Goal: Task Accomplishment & Management: Manage account settings

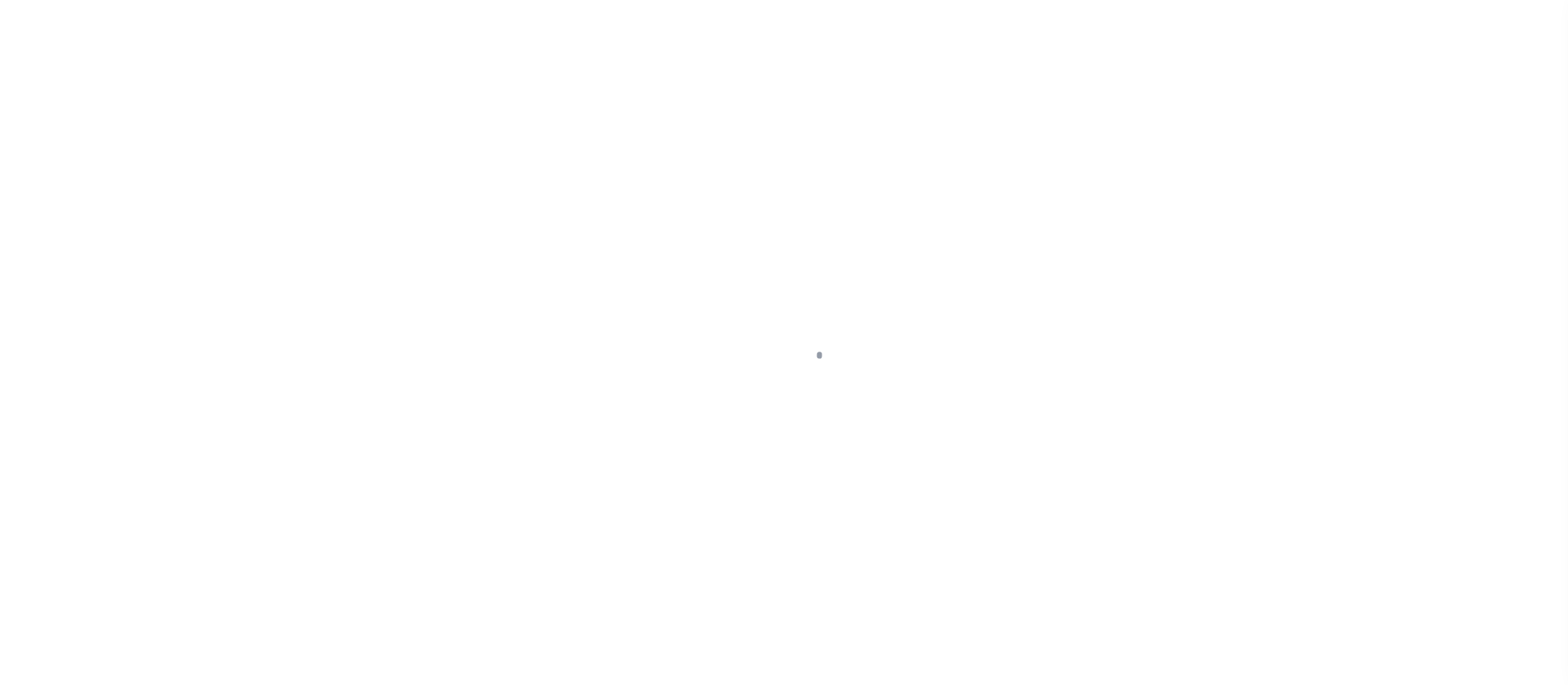
scroll to position [26, 0]
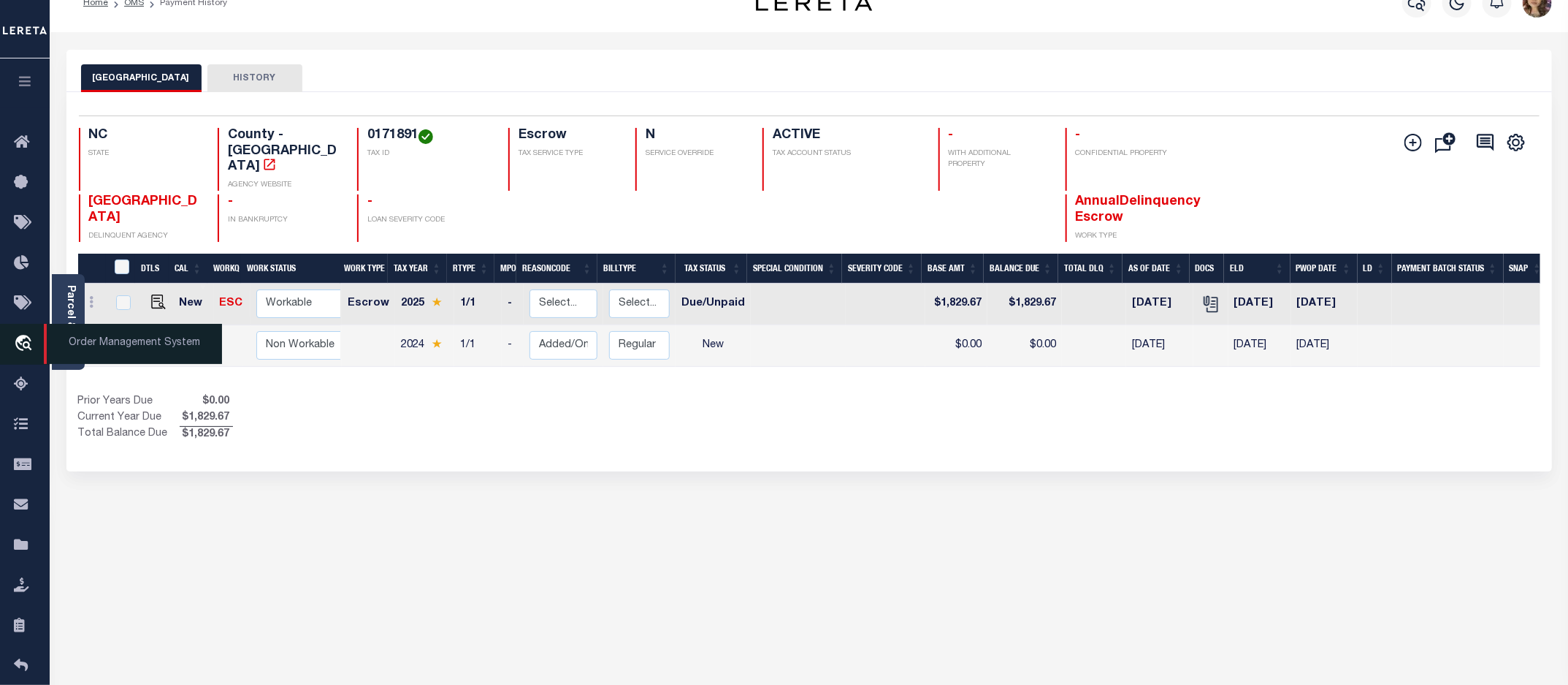
click at [108, 351] on span "Order Management System" at bounding box center [133, 343] width 178 height 40
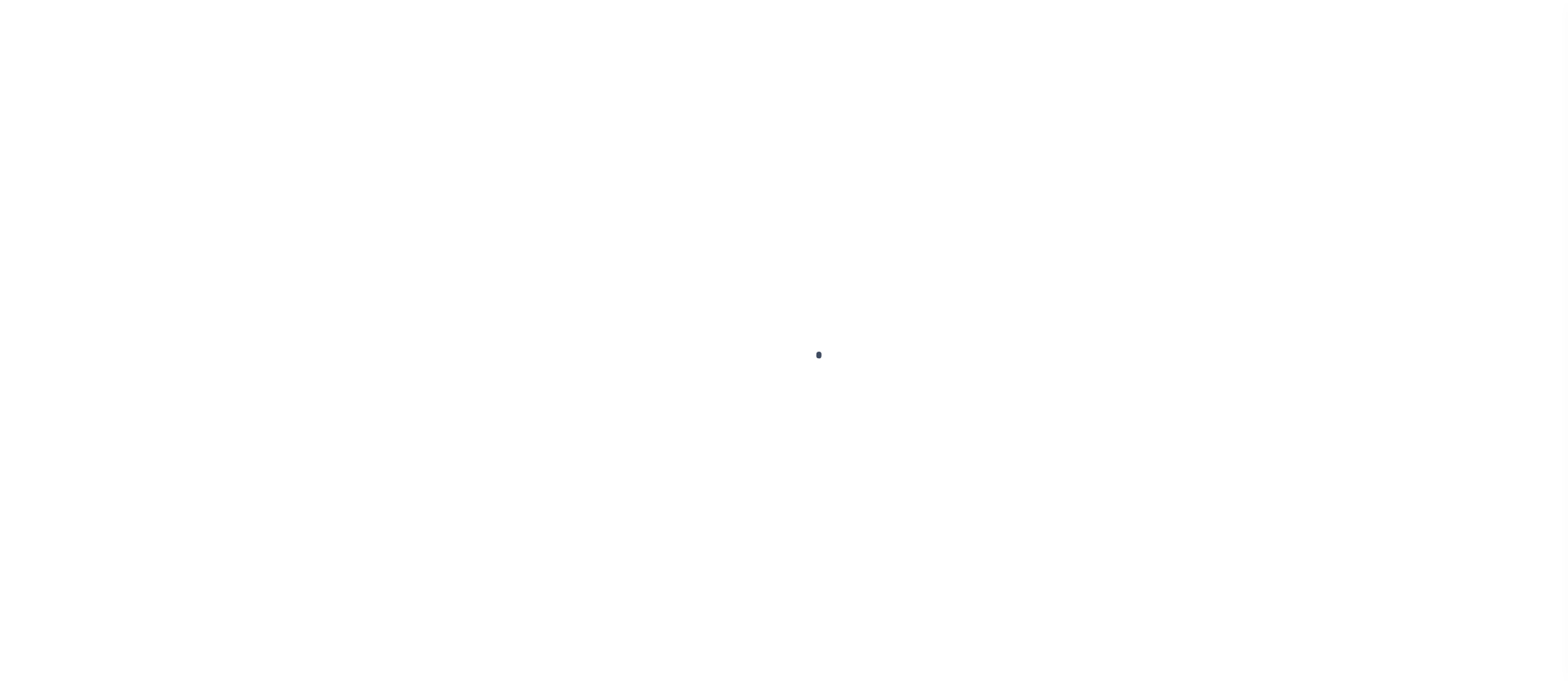
scroll to position [26, 0]
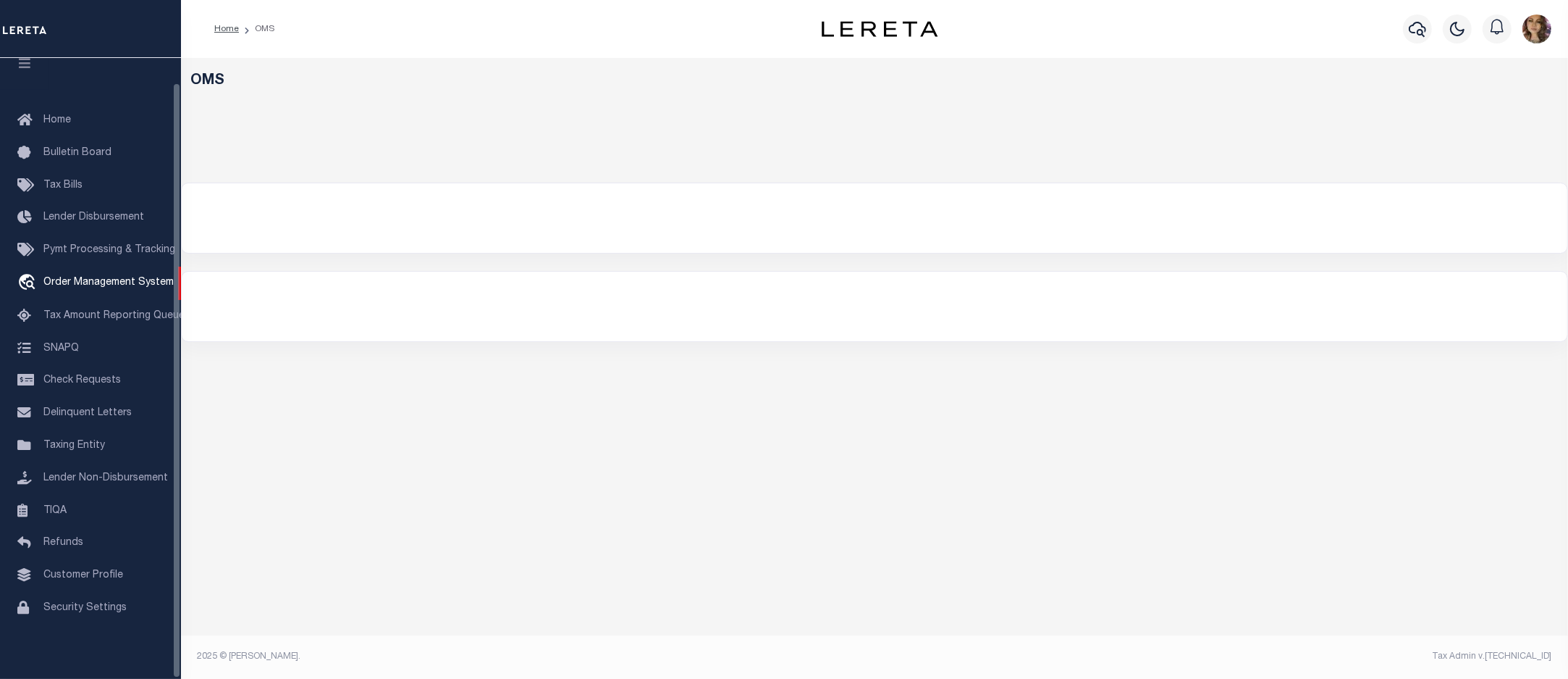
select select "200"
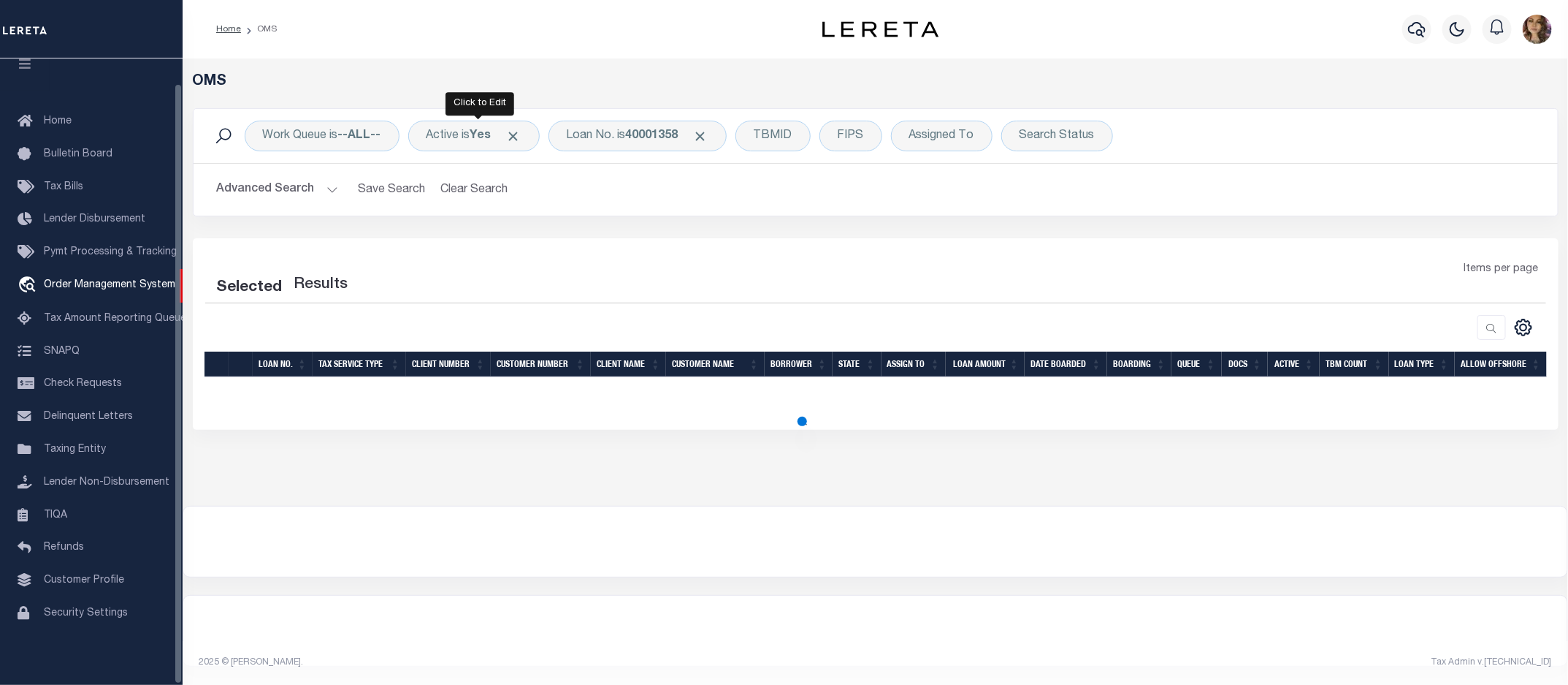
select select "200"
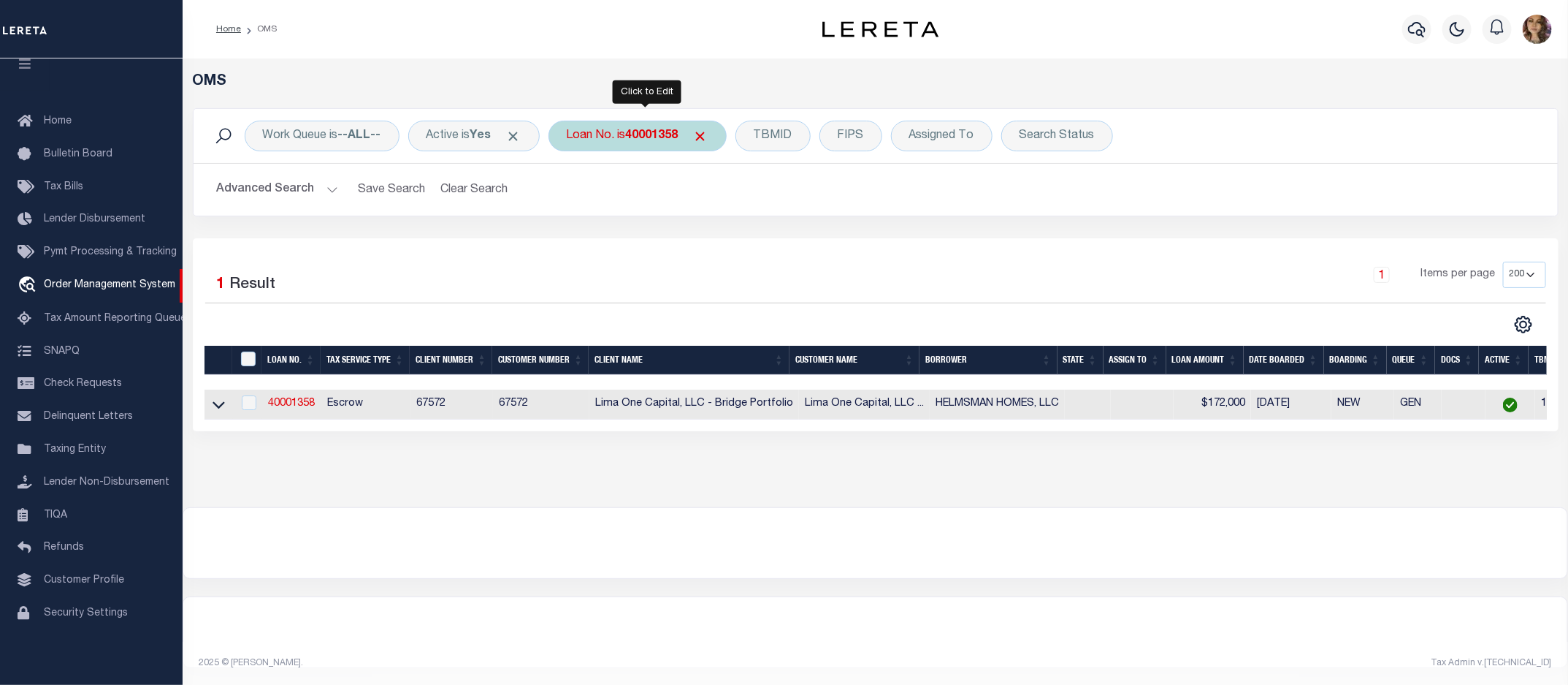
click at [600, 139] on div "Loan No. is 40001358" at bounding box center [638, 136] width 178 height 31
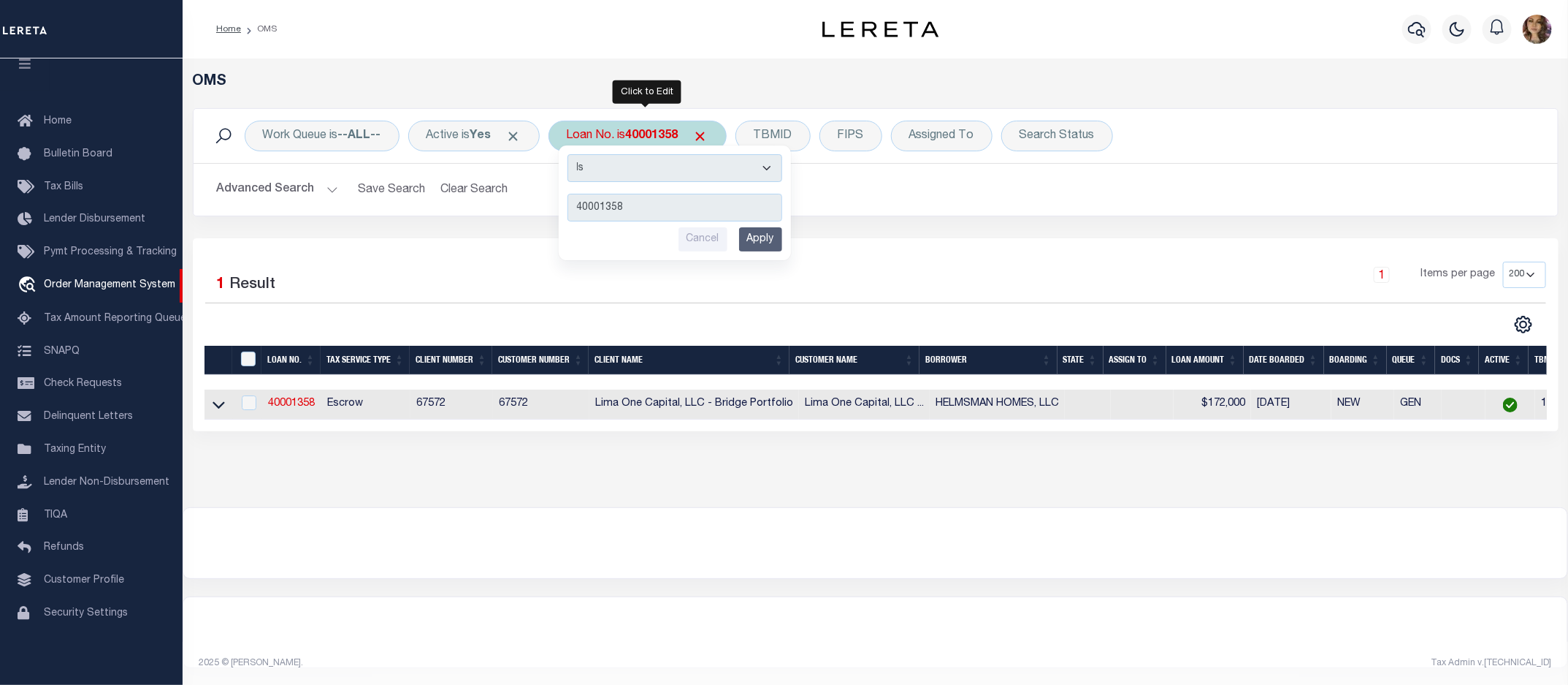
type input "40000416"
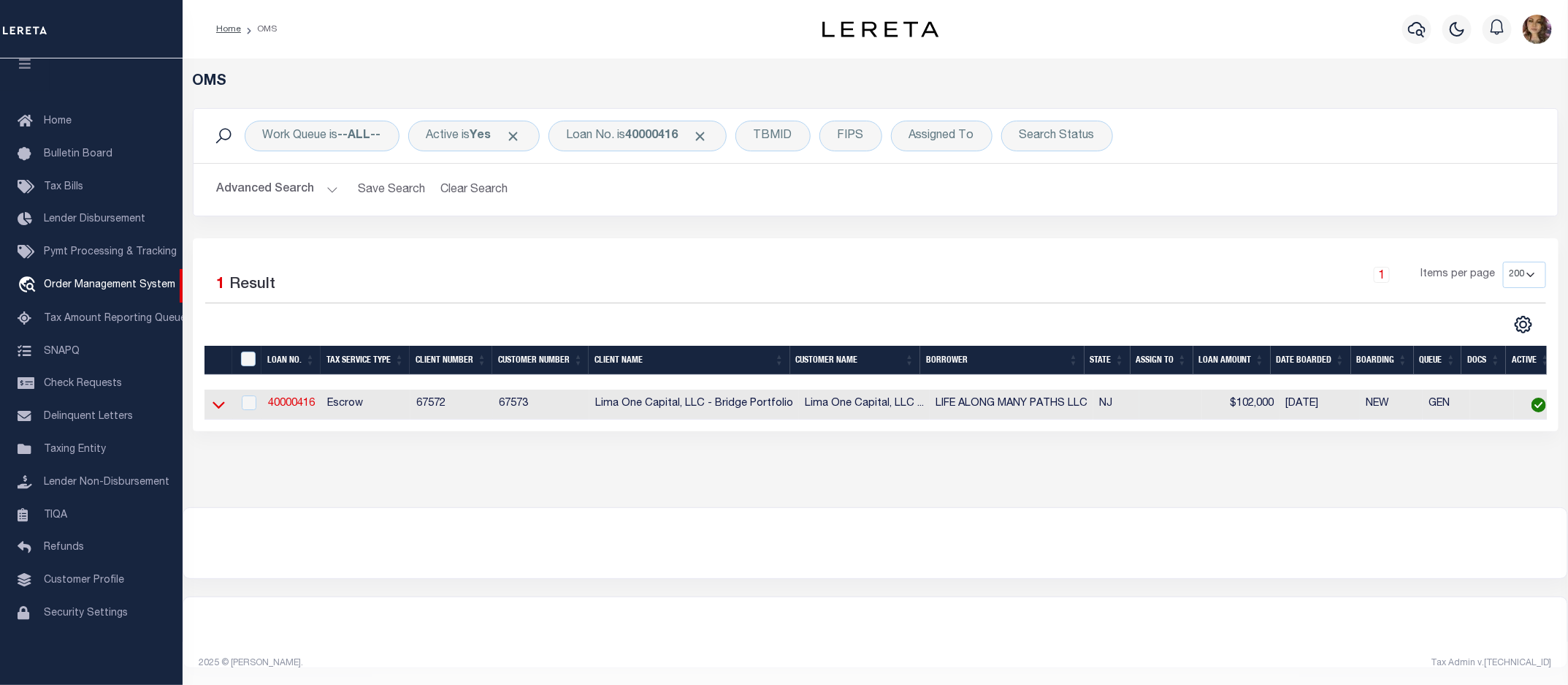
click at [213, 410] on icon at bounding box center [218, 405] width 13 height 16
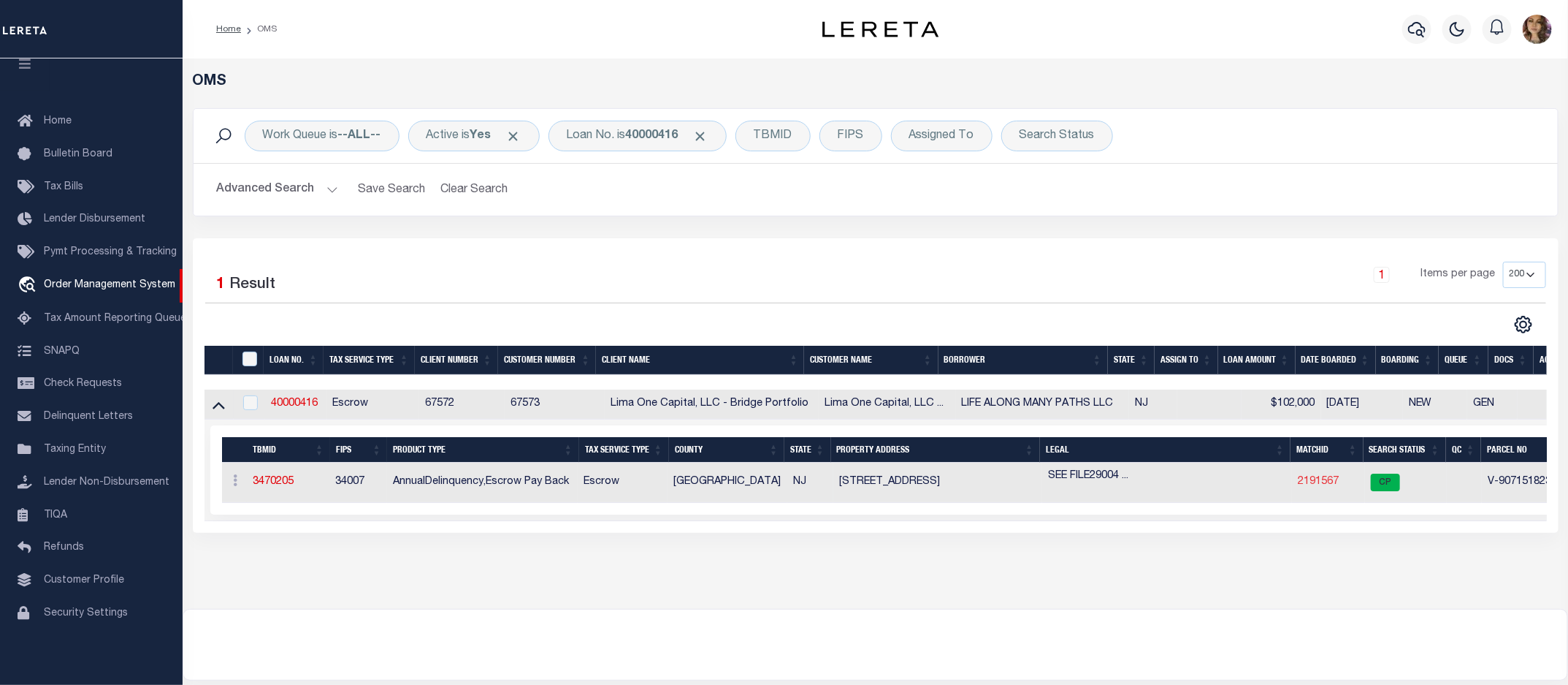
click at [1306, 481] on link "2191567" at bounding box center [1318, 481] width 41 height 11
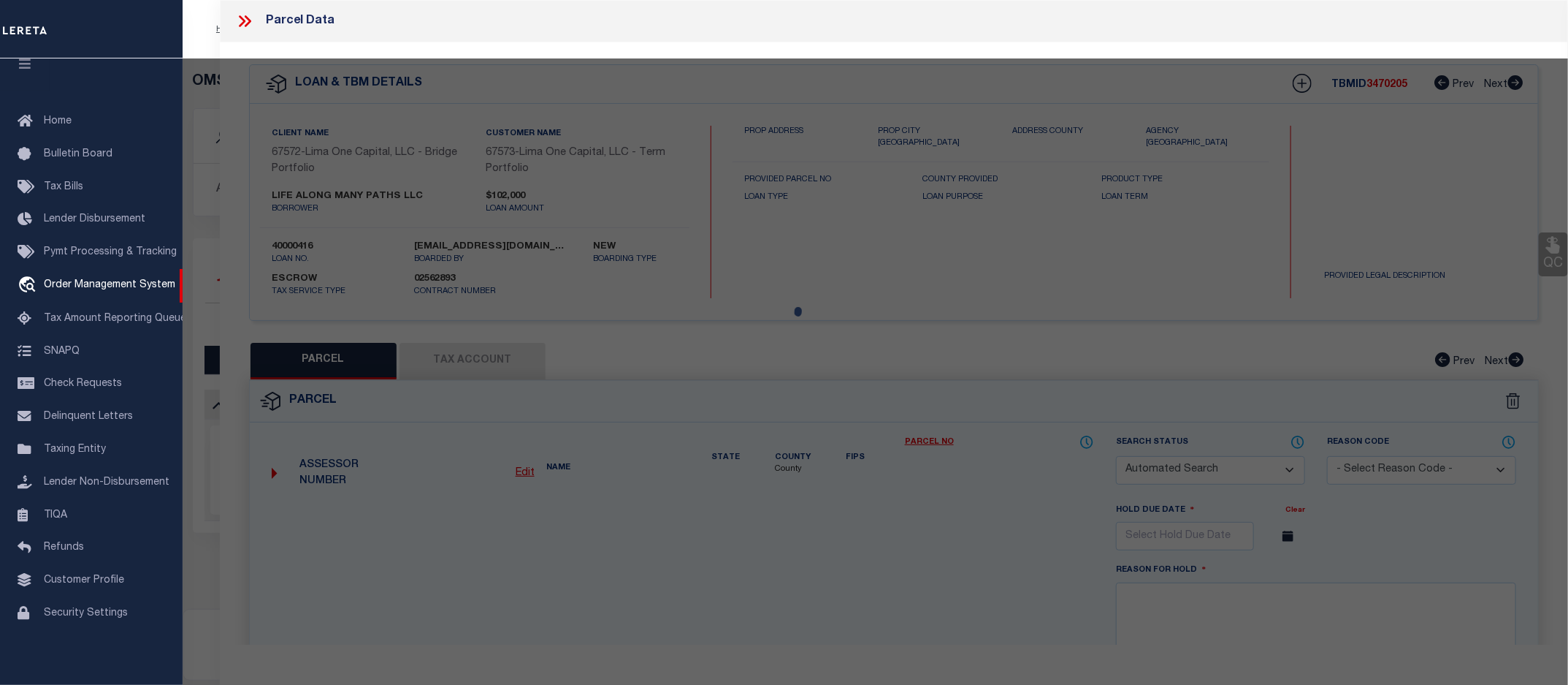
checkbox input "false"
select select "CP"
select select "AGW"
select select
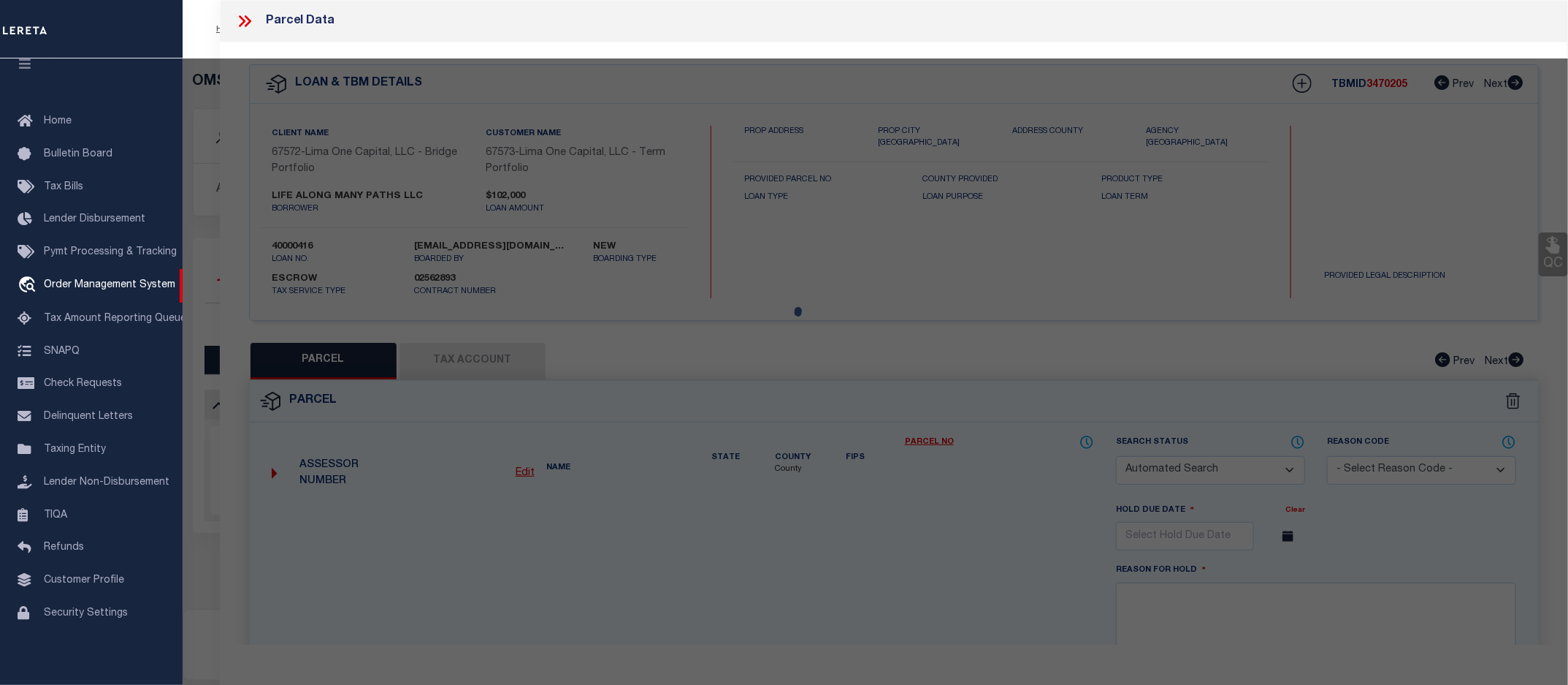
type input "1820 SOUTH 6TH STREET"
checkbox input "false"
type input "CAMDEN NJ 08104"
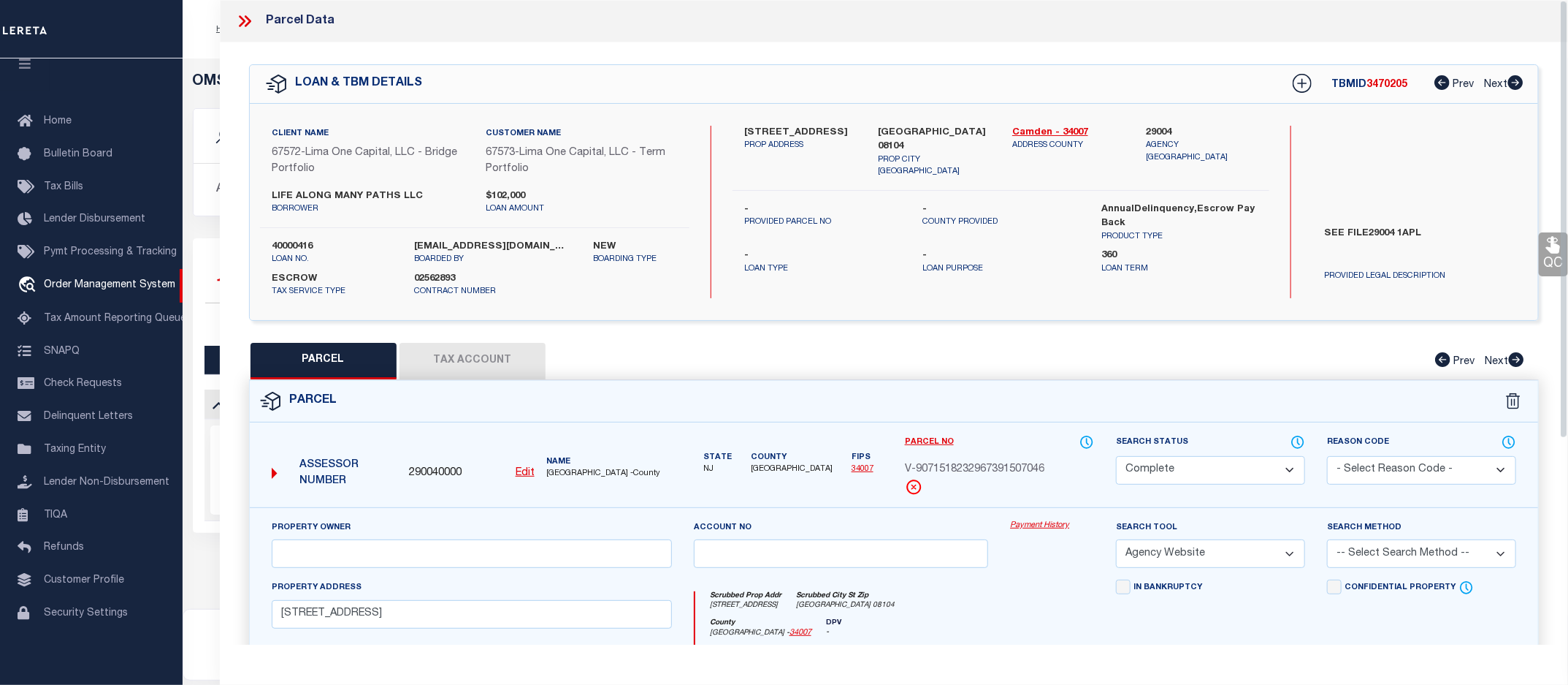
click at [1049, 526] on link "Payment History" at bounding box center [1052, 526] width 84 height 13
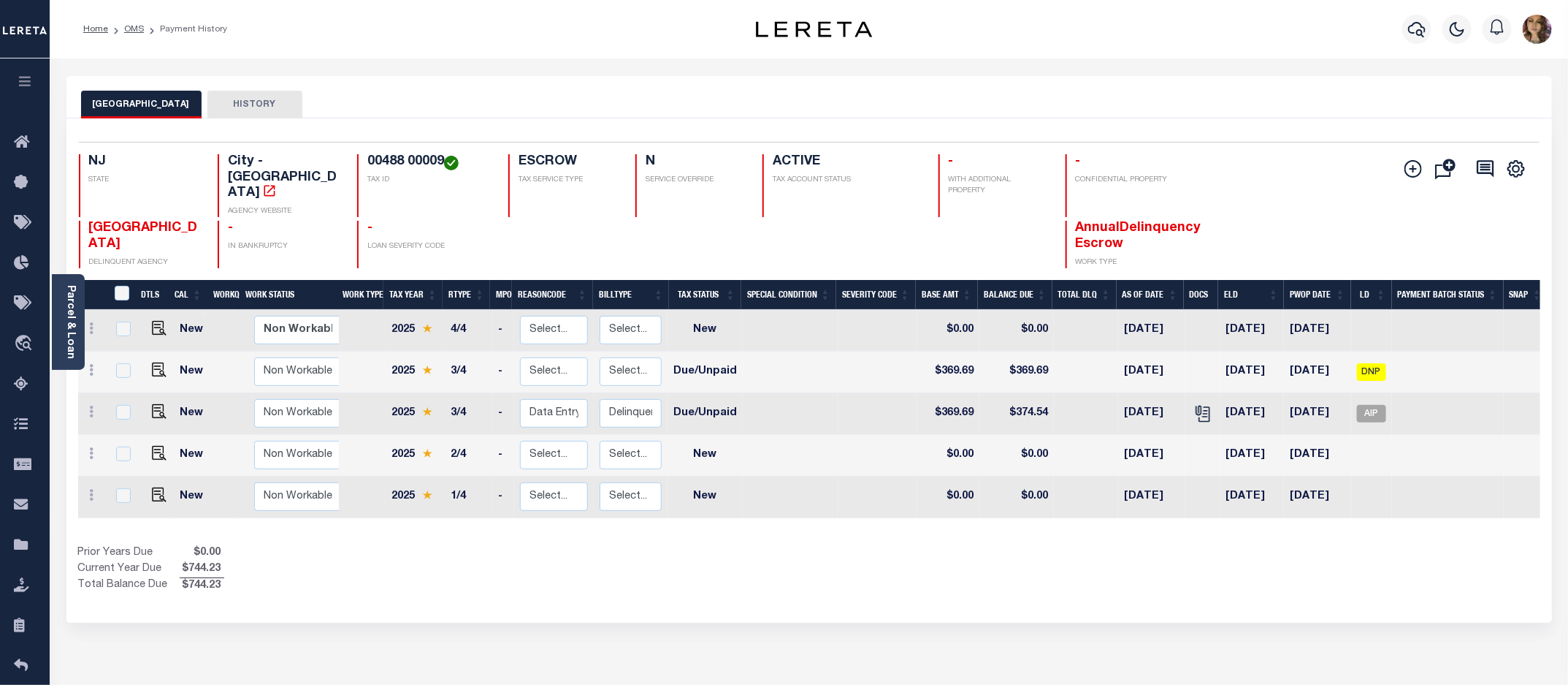
click at [879, 600] on div "Selected 5 Results 1 Items per page 25 50 100 NJ STATE City - NJ" at bounding box center [810, 371] width 1486 height 505
click at [119, 352] on span "Order Management System" at bounding box center [133, 343] width 178 height 40
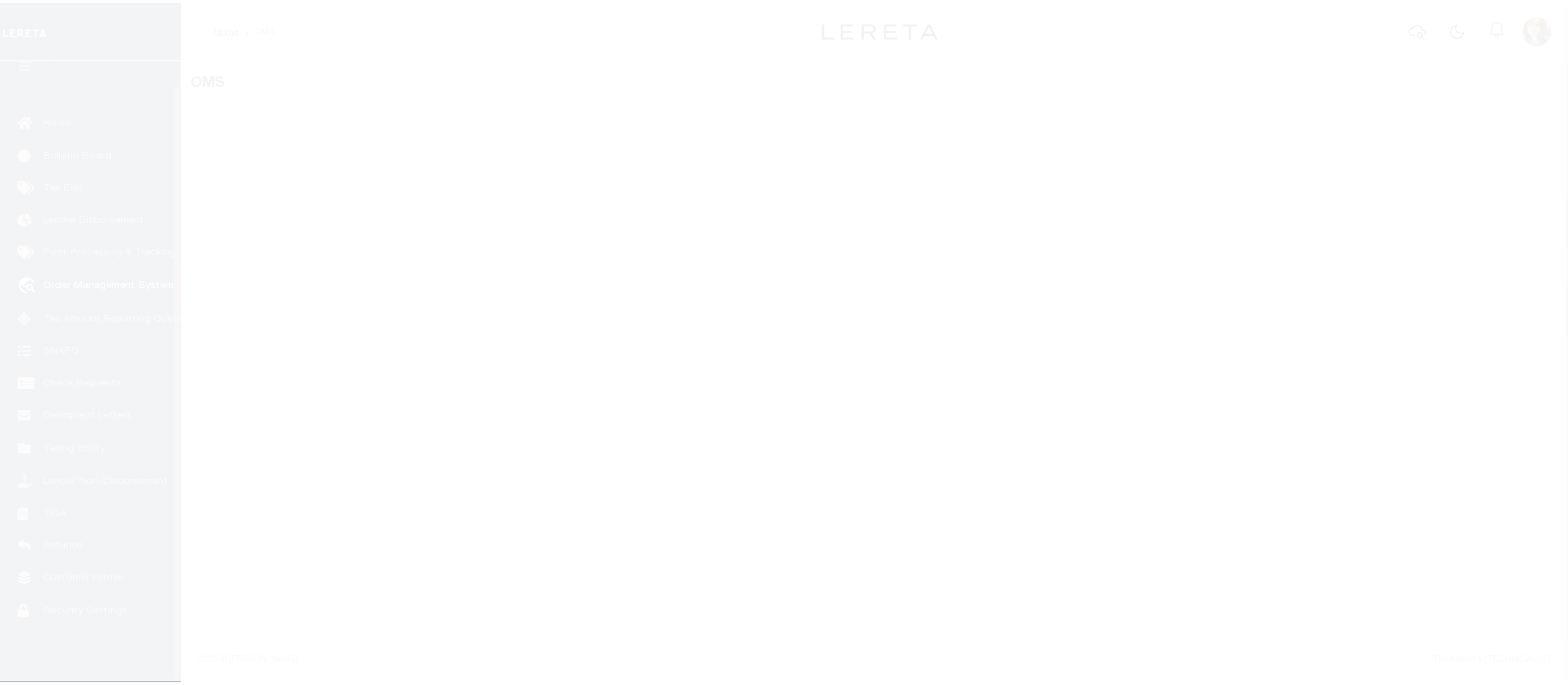
scroll to position [26, 0]
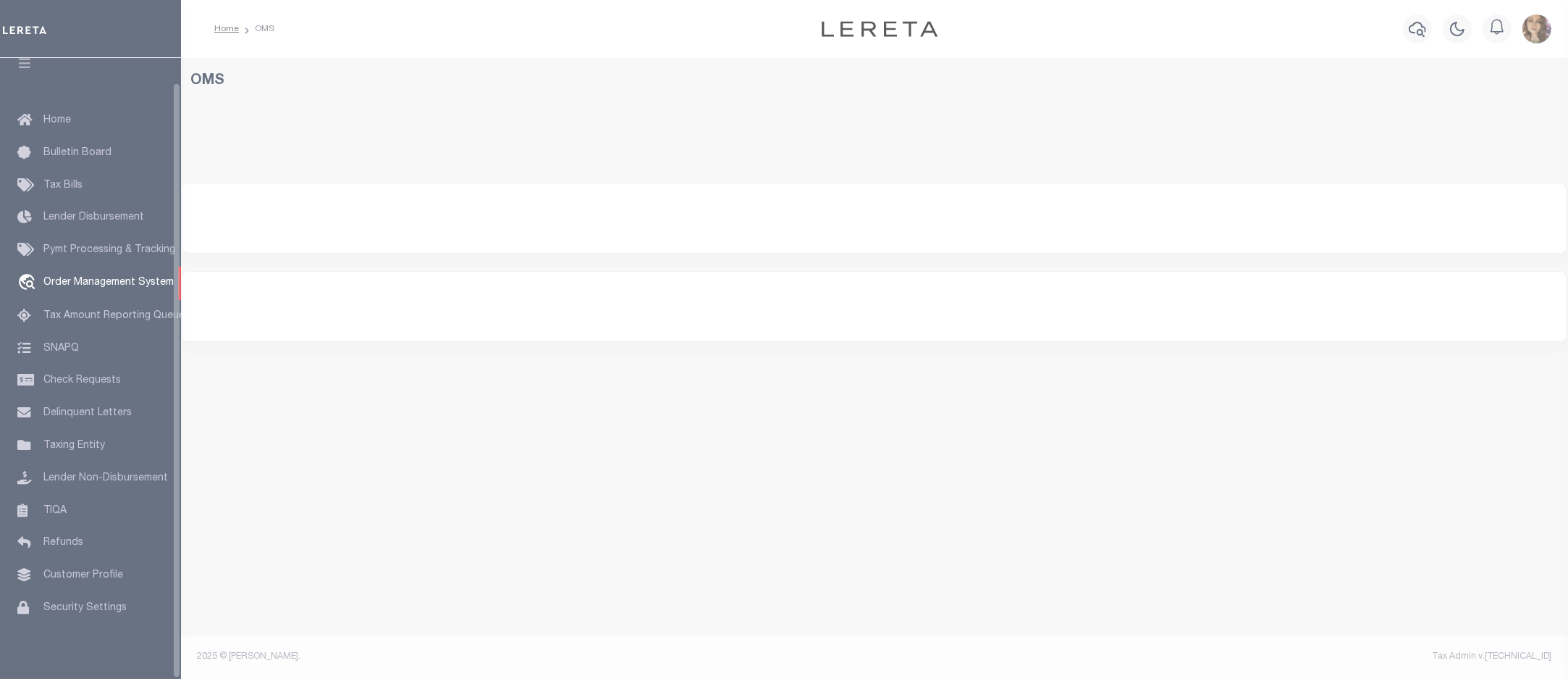
select select "200"
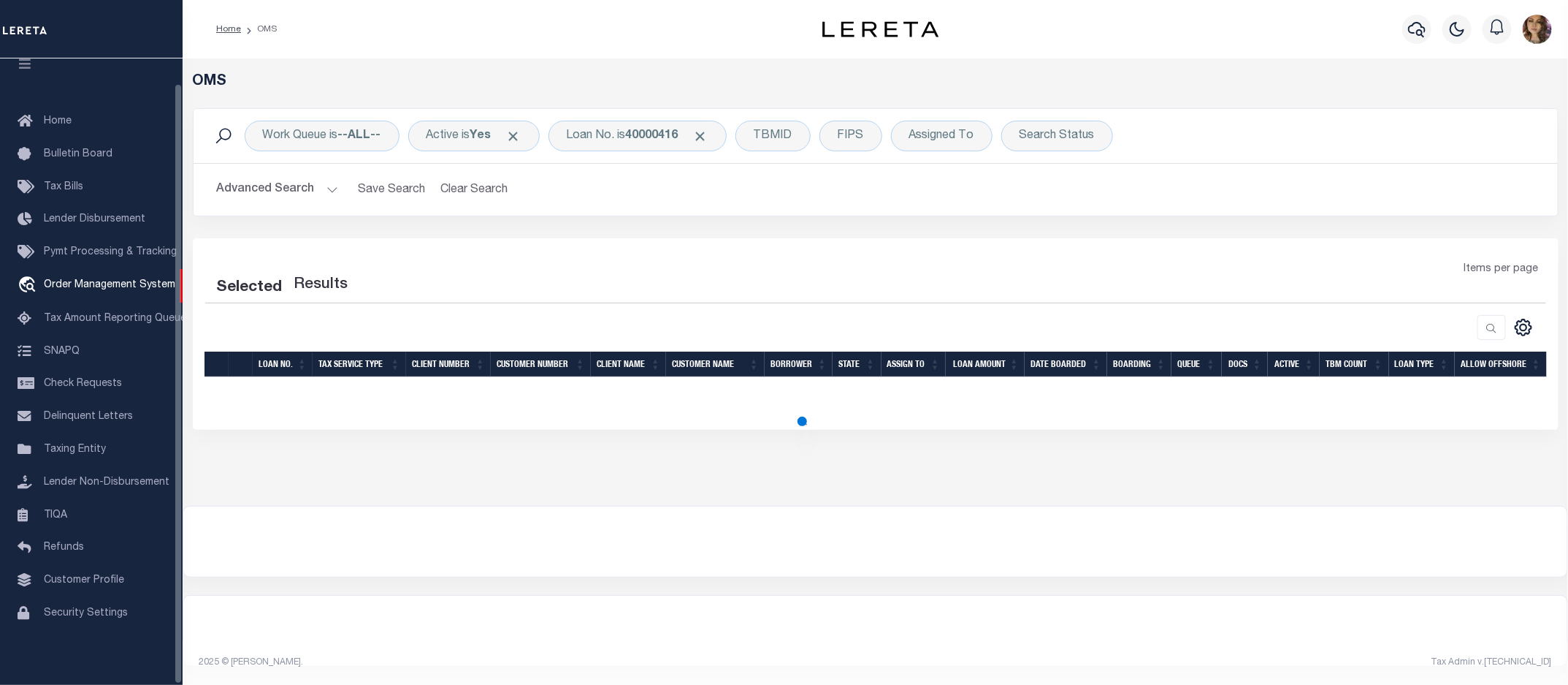
select select "200"
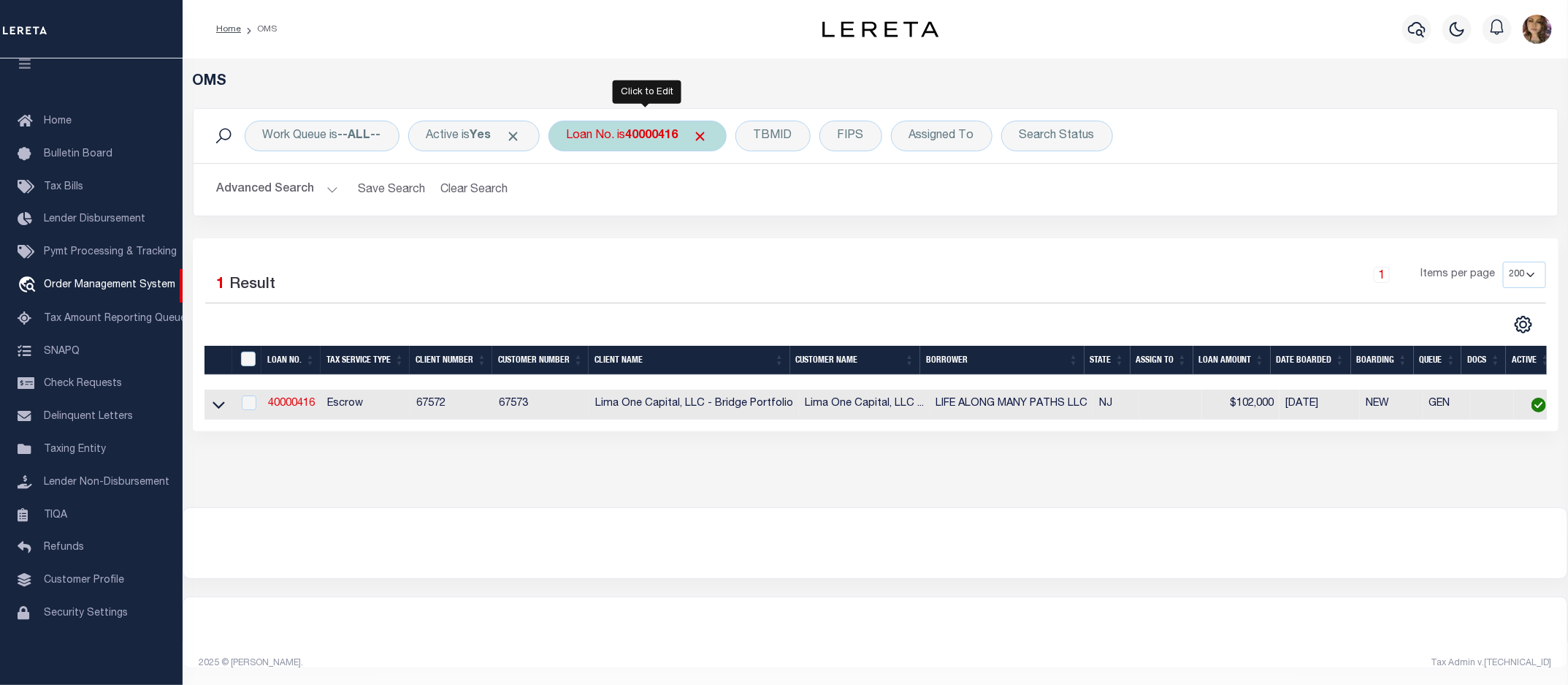
click at [605, 140] on div "Loan No. is 40000416" at bounding box center [638, 136] width 178 height 31
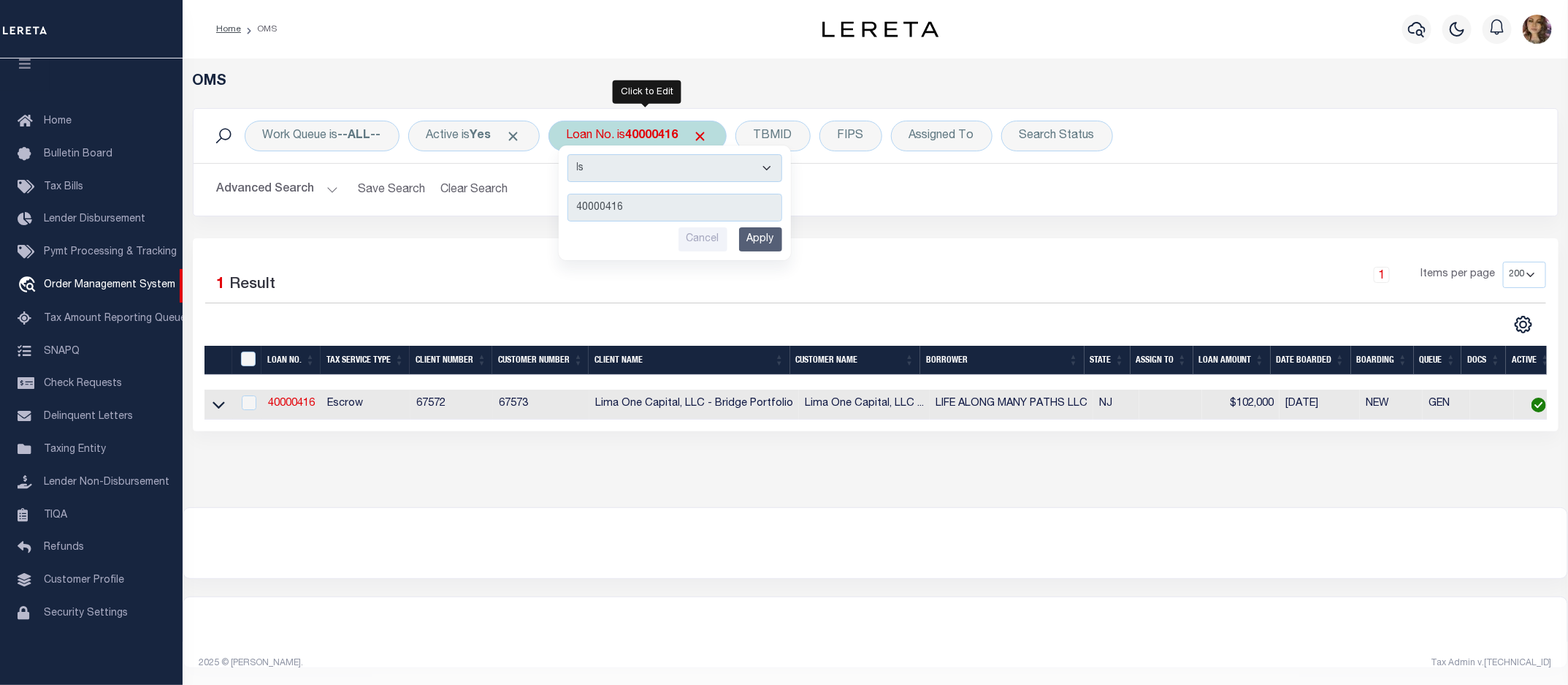
type input "115820"
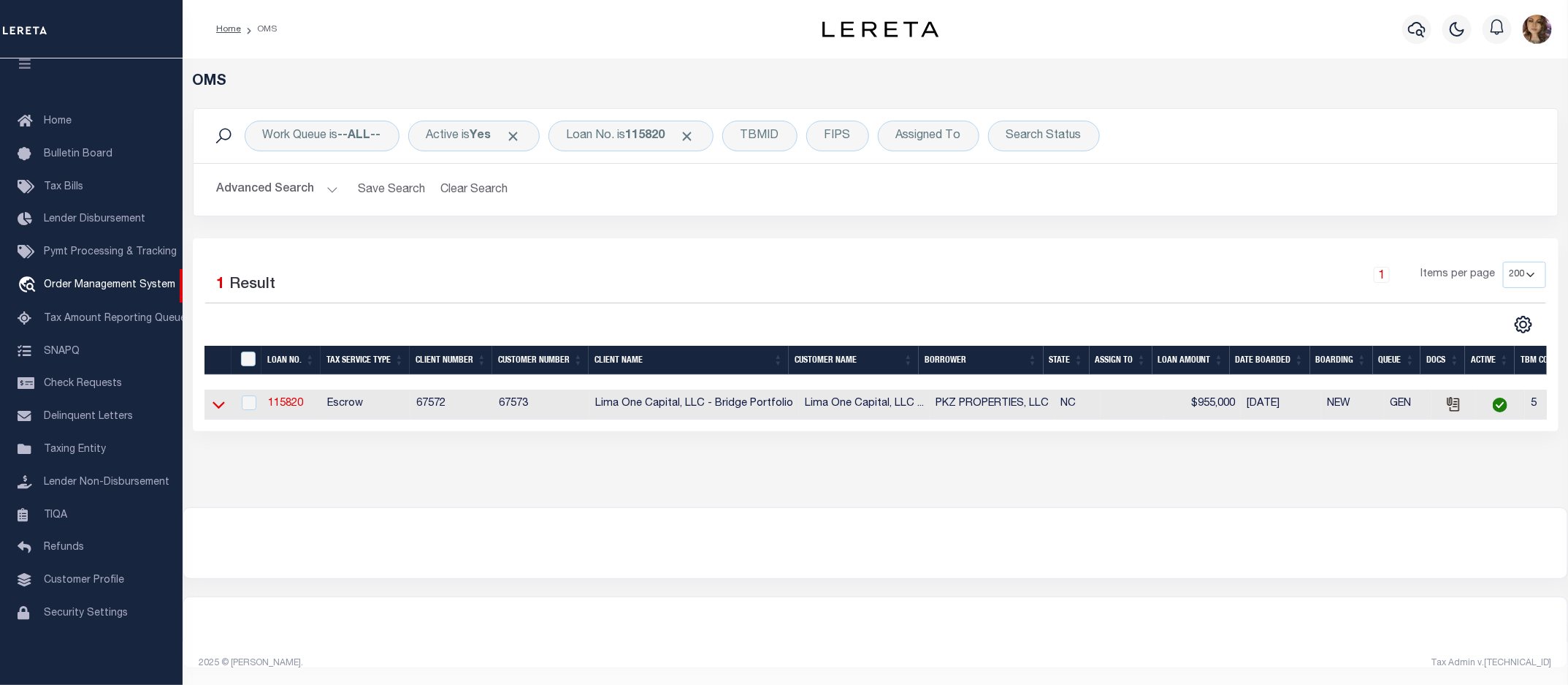
click at [212, 408] on icon at bounding box center [218, 405] width 13 height 16
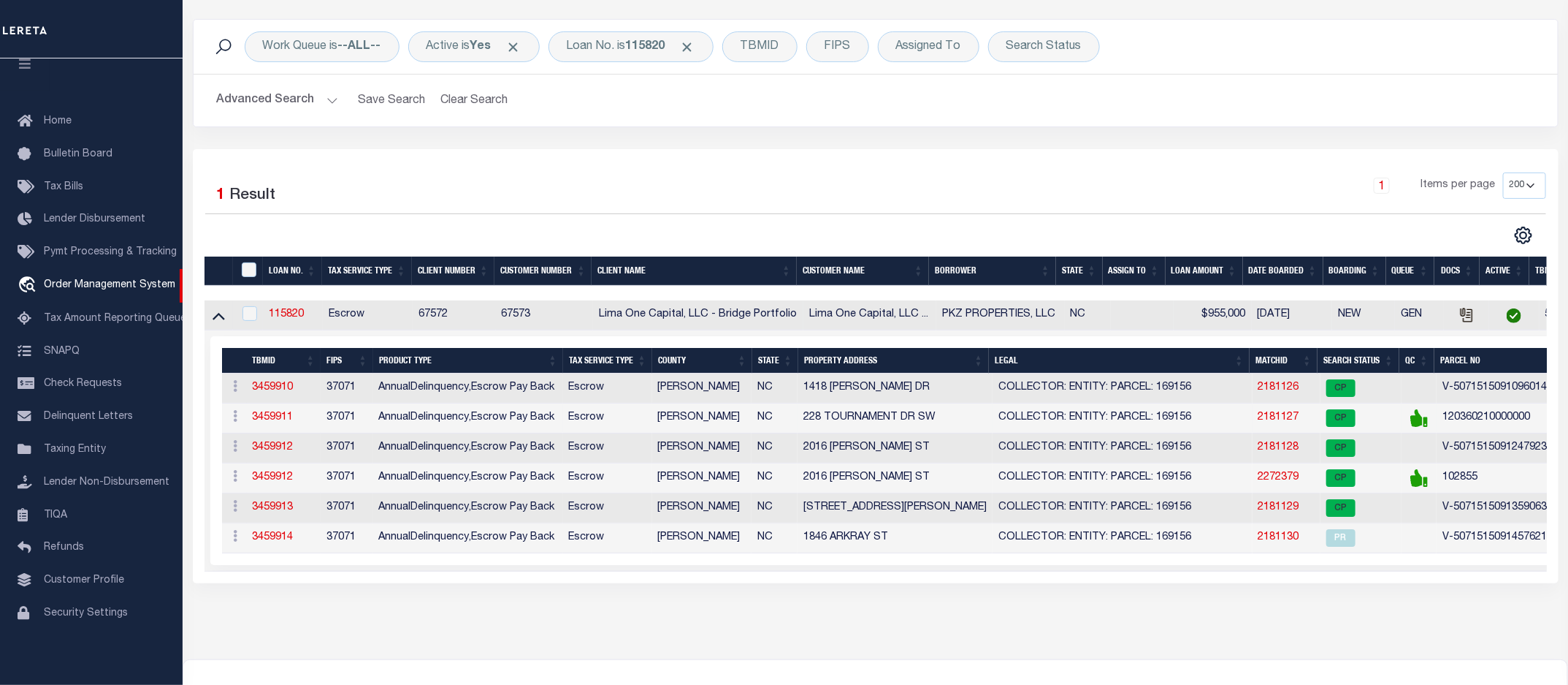
scroll to position [91, 0]
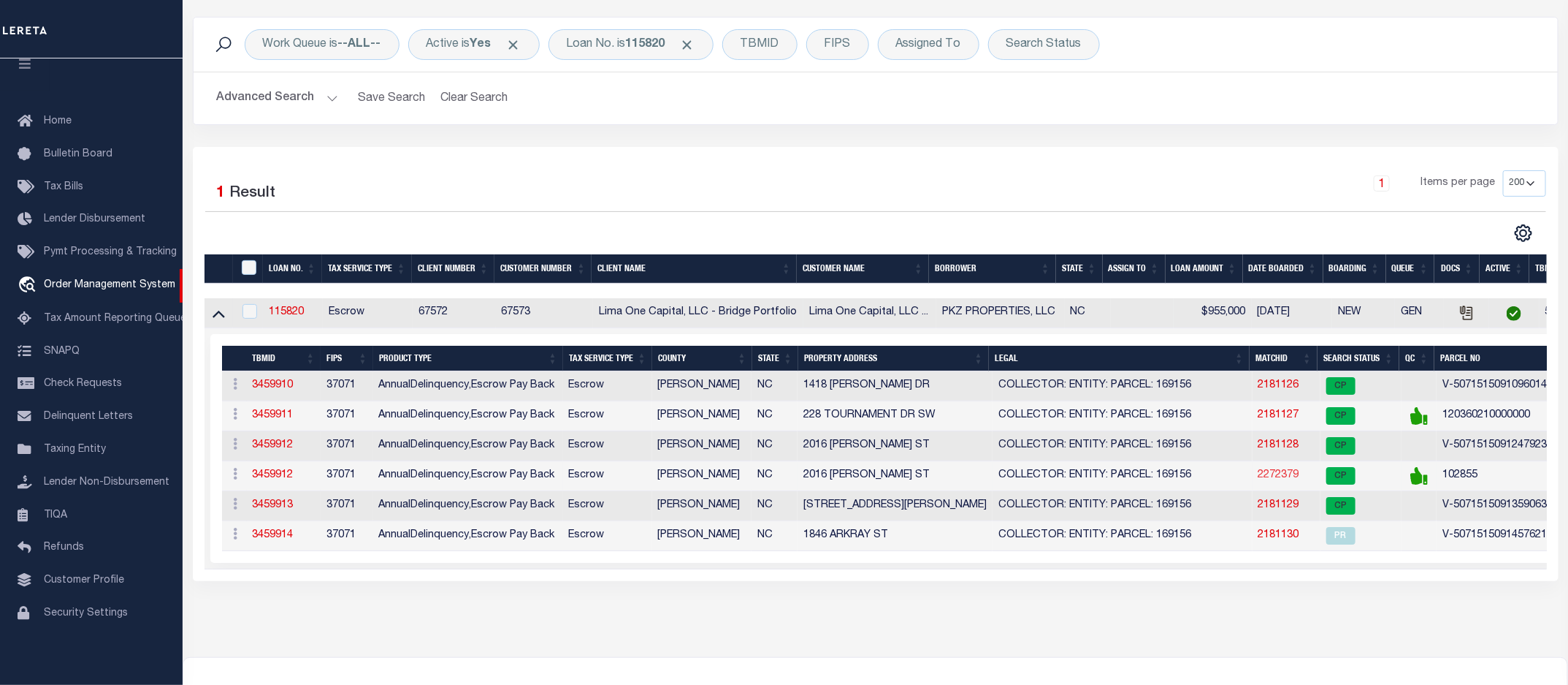
click at [1277, 480] on link "2272379" at bounding box center [1279, 474] width 41 height 11
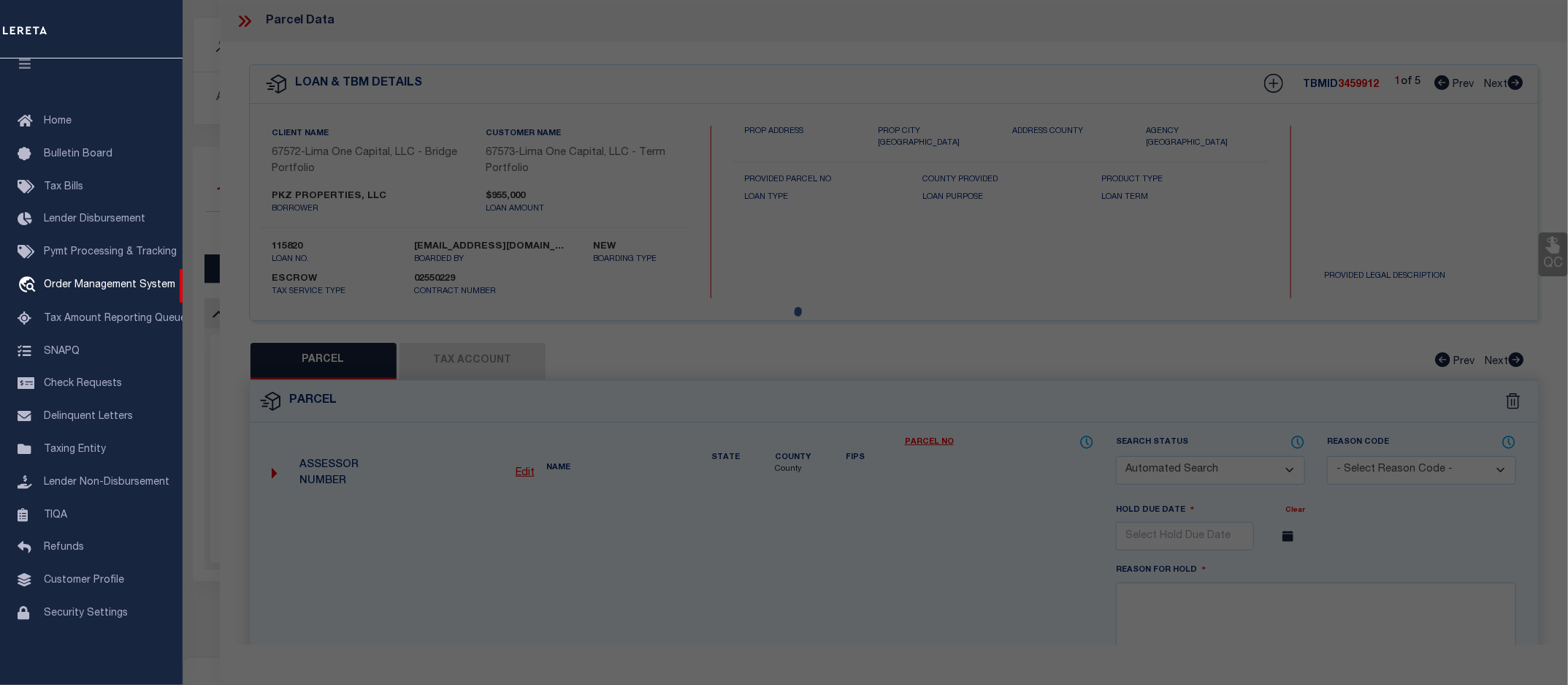
checkbox input "false"
select select "CP"
select select "ADD"
type input "PKZ PROPERTIES LLC,"
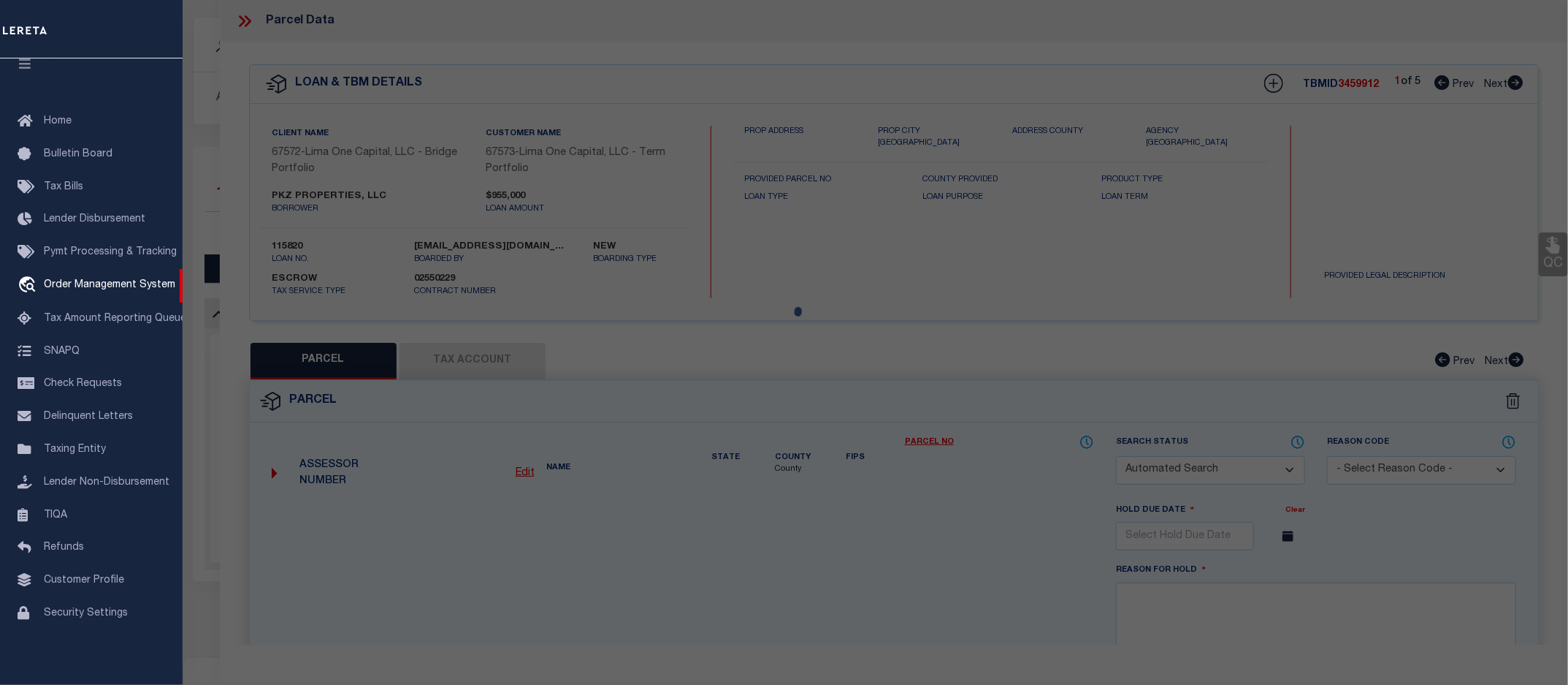
select select "AGW"
select select "LEG"
type input "1846 ARKRAY ST"
type input "GASTONIA NC 28052"
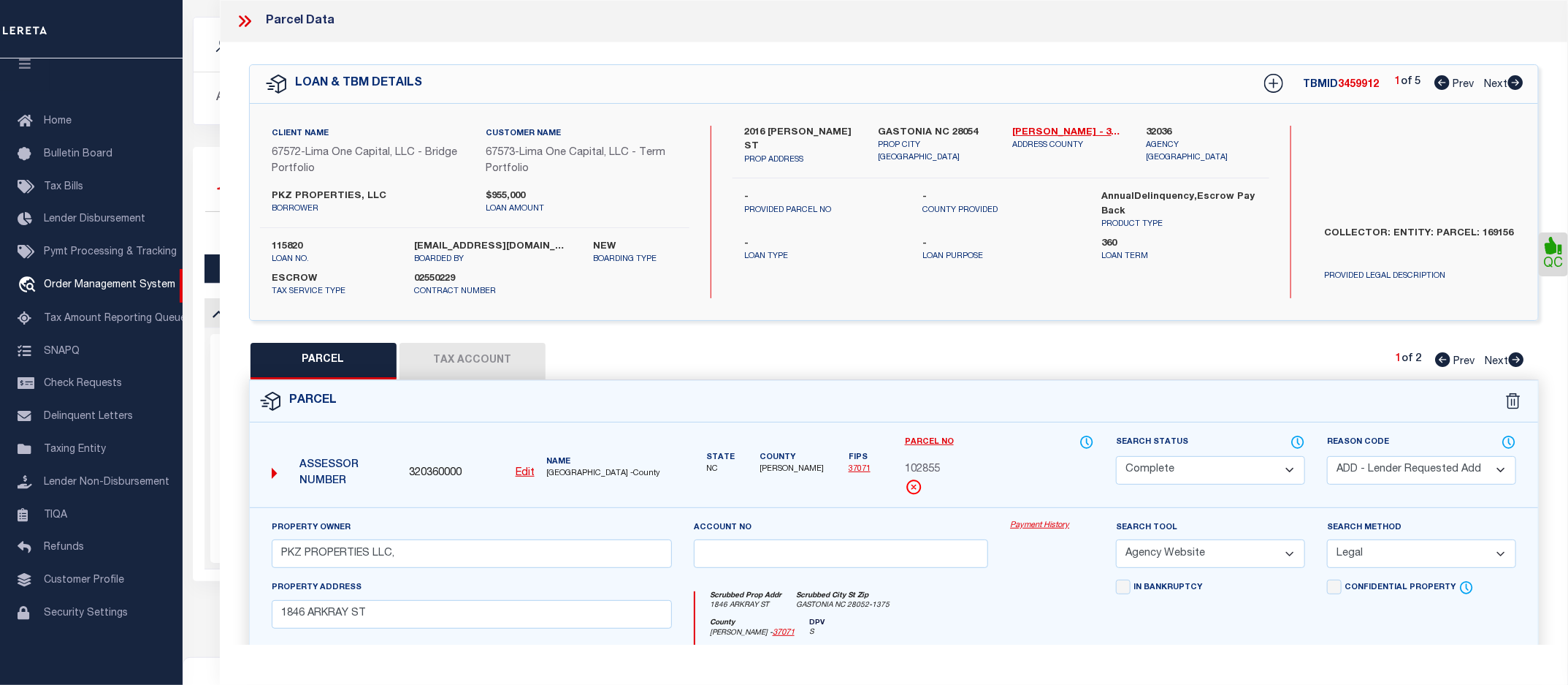
click at [1055, 523] on link "Payment History" at bounding box center [1052, 526] width 84 height 13
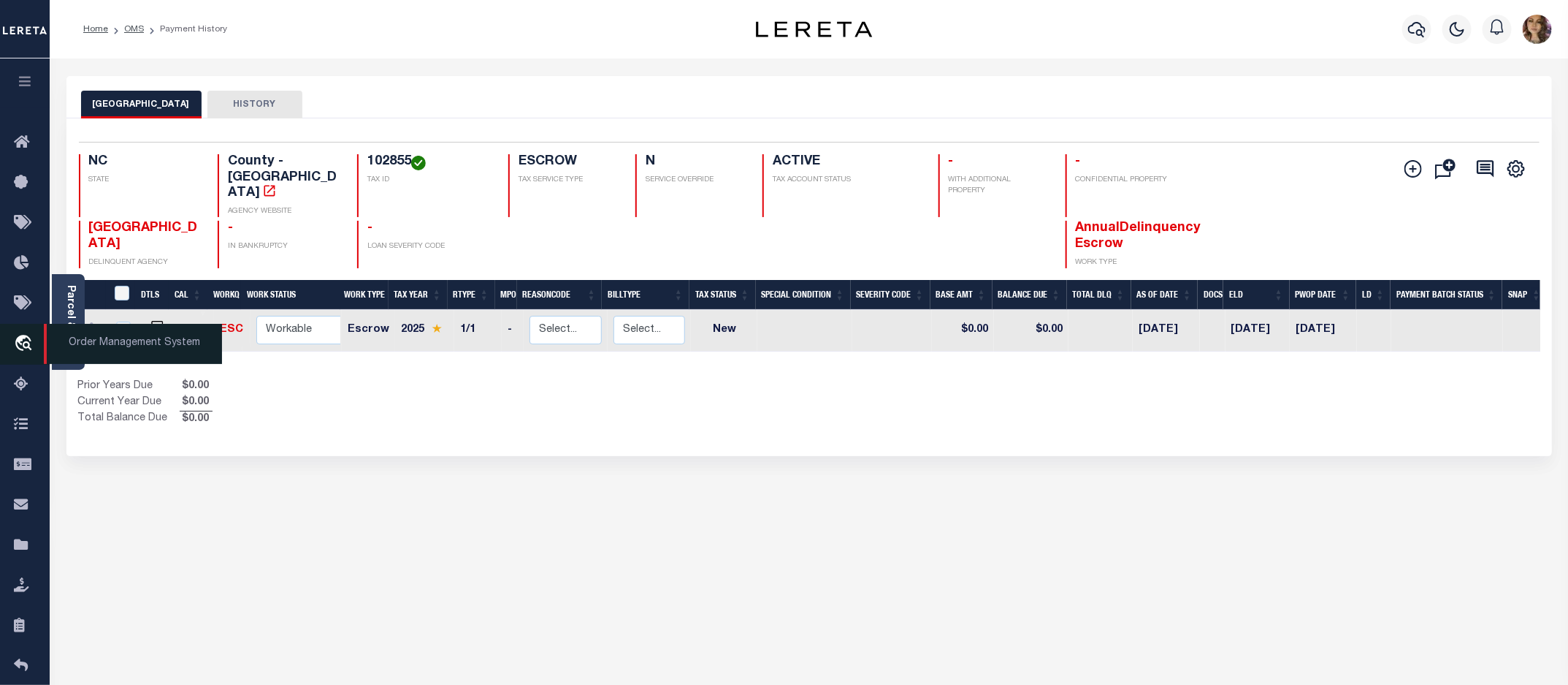
click at [22, 345] on icon "travel_explore" at bounding box center [25, 344] width 23 height 19
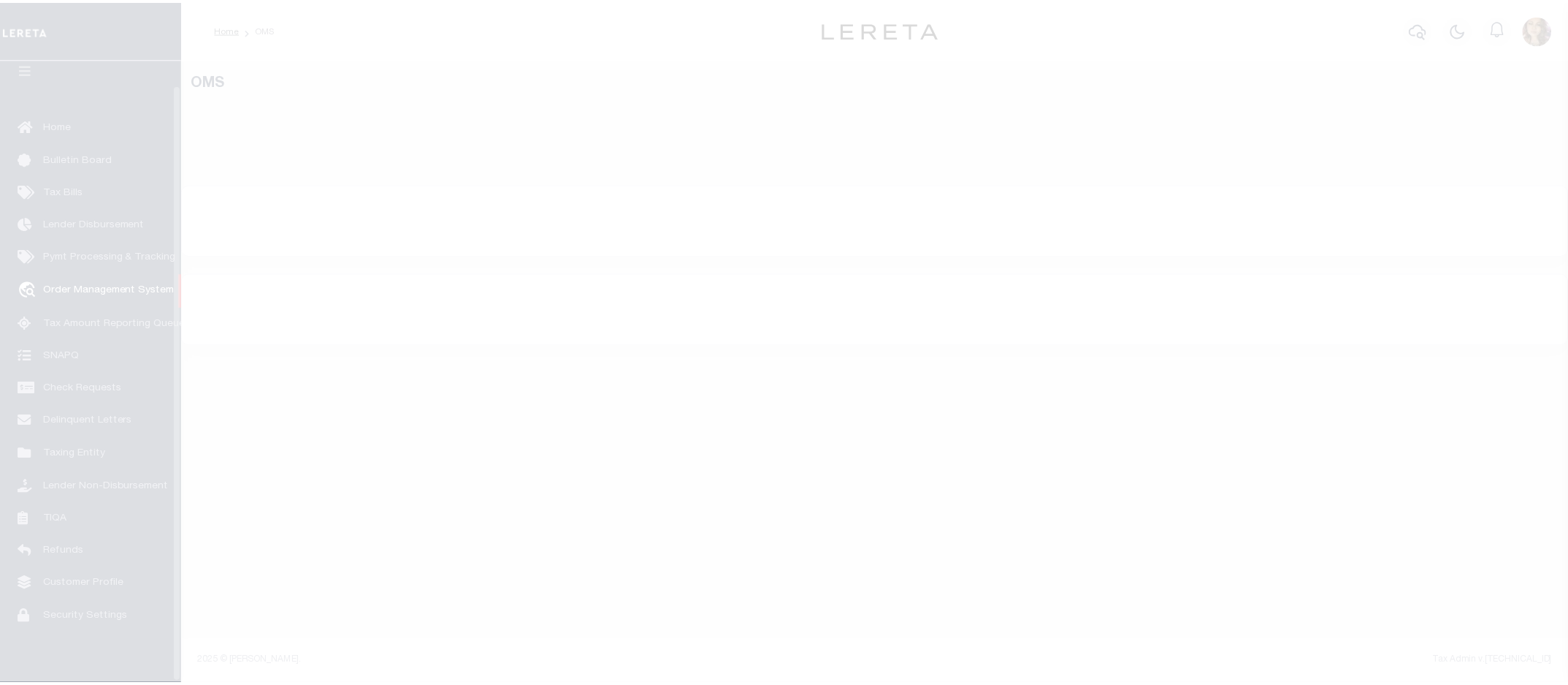
scroll to position [26, 0]
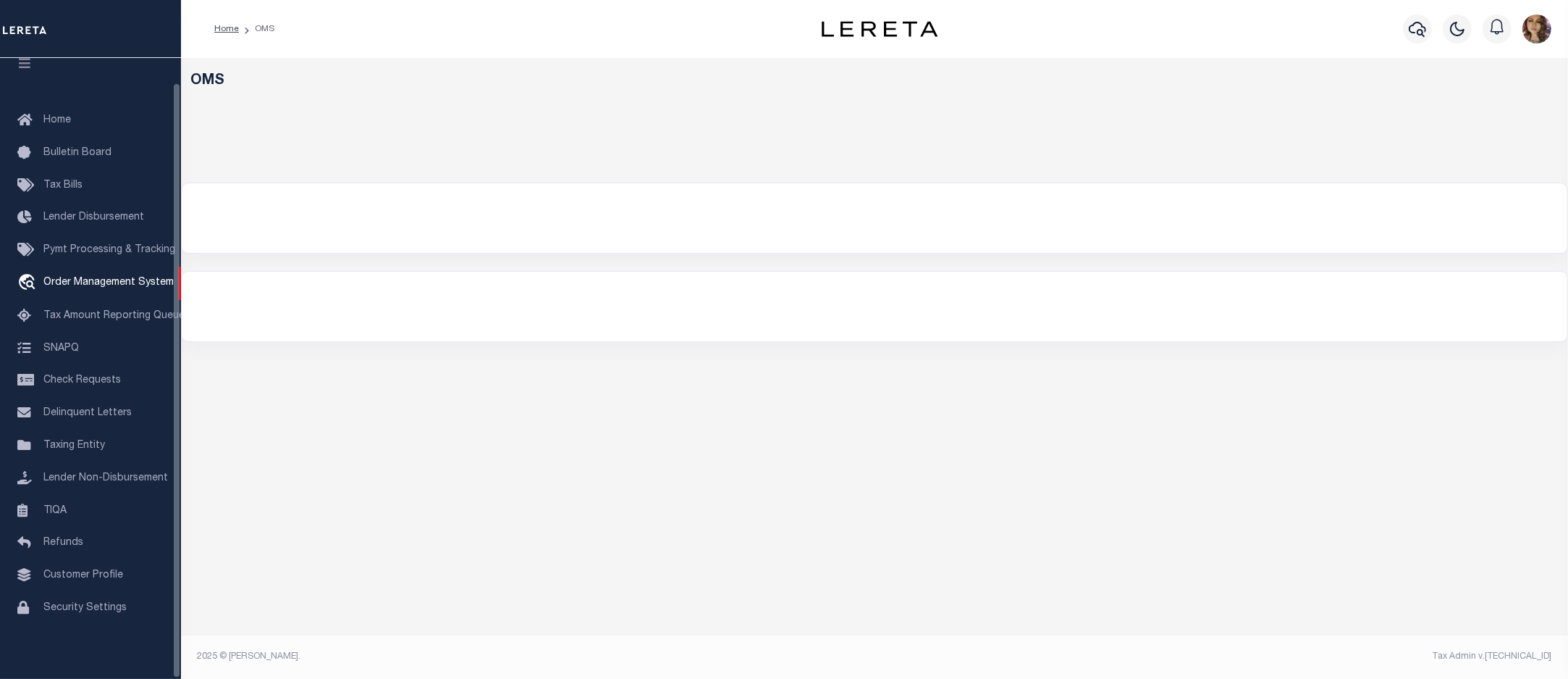
select select "200"
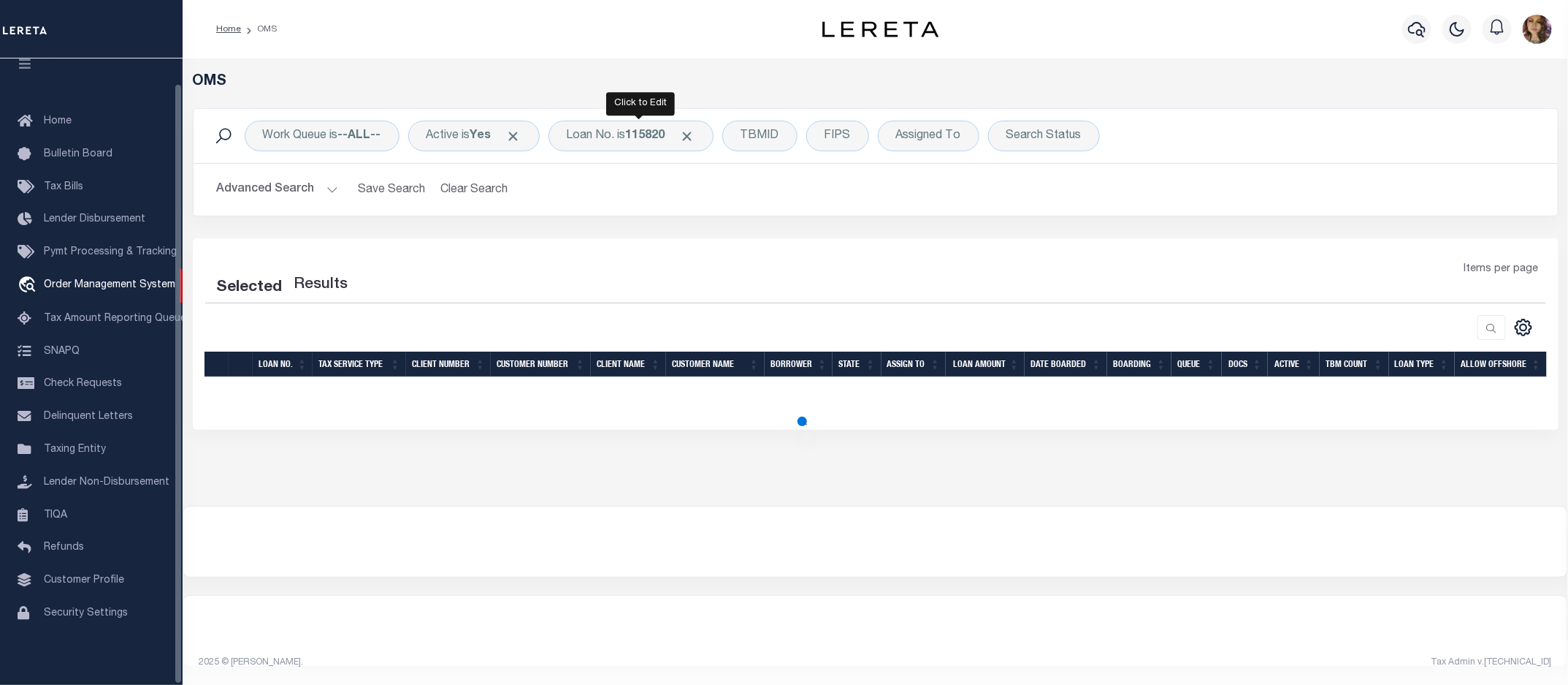
select select "200"
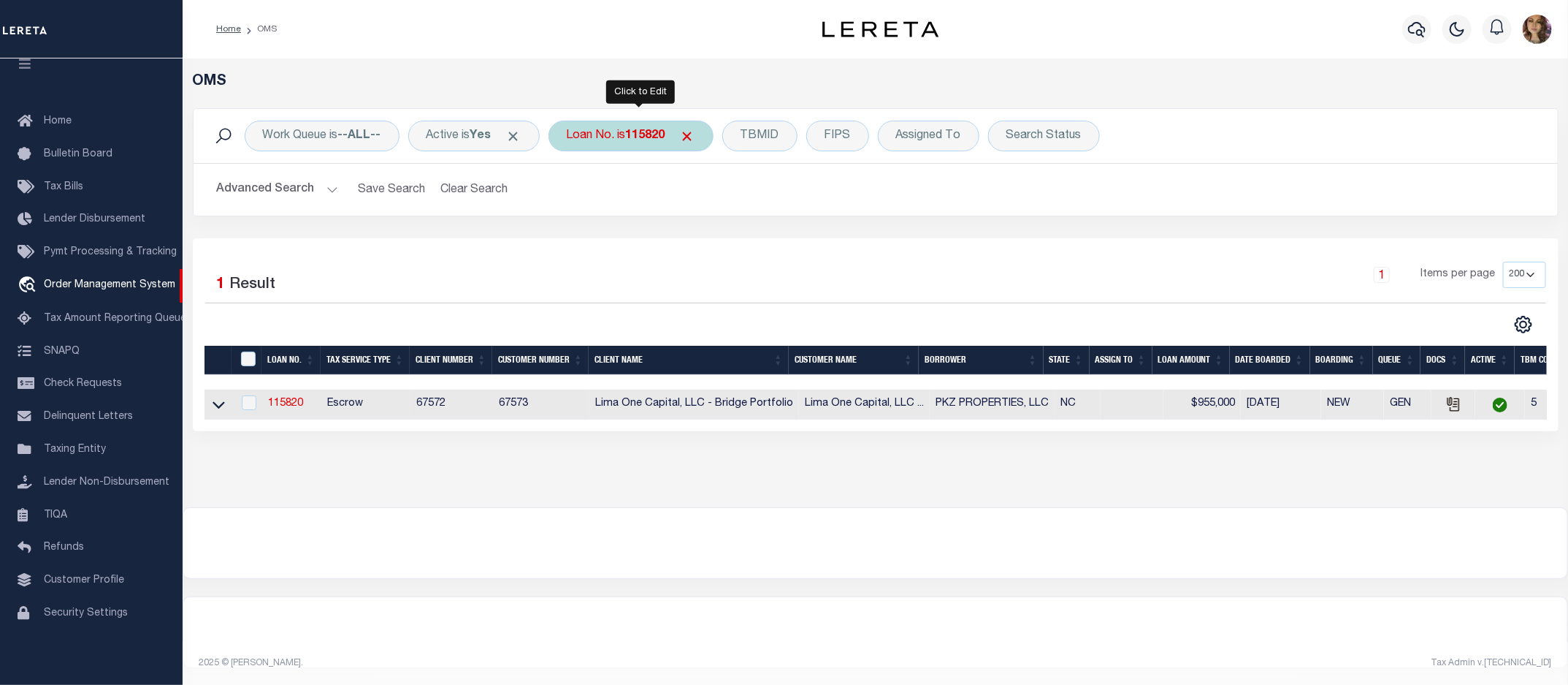
click at [629, 130] on div "Loan No. is 115820" at bounding box center [631, 136] width 165 height 31
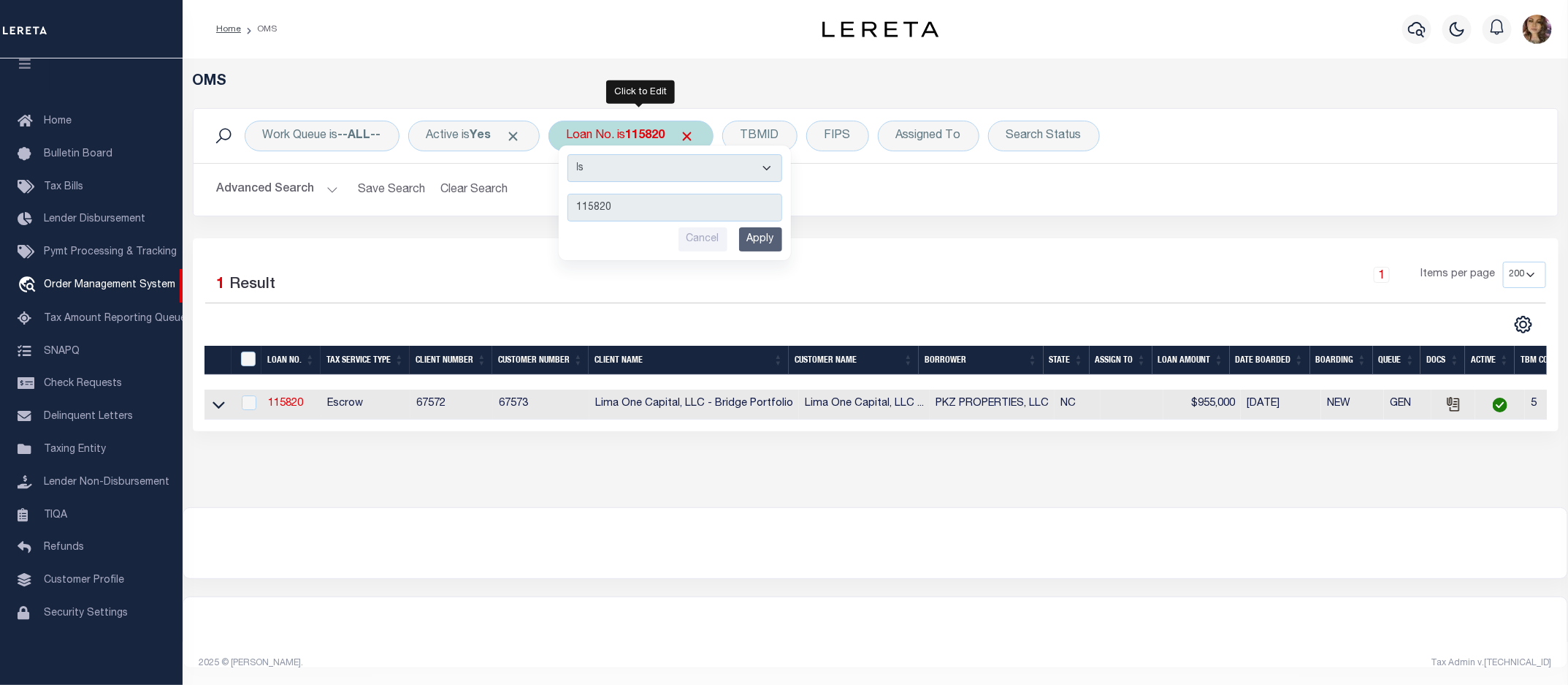
type input "10021669"
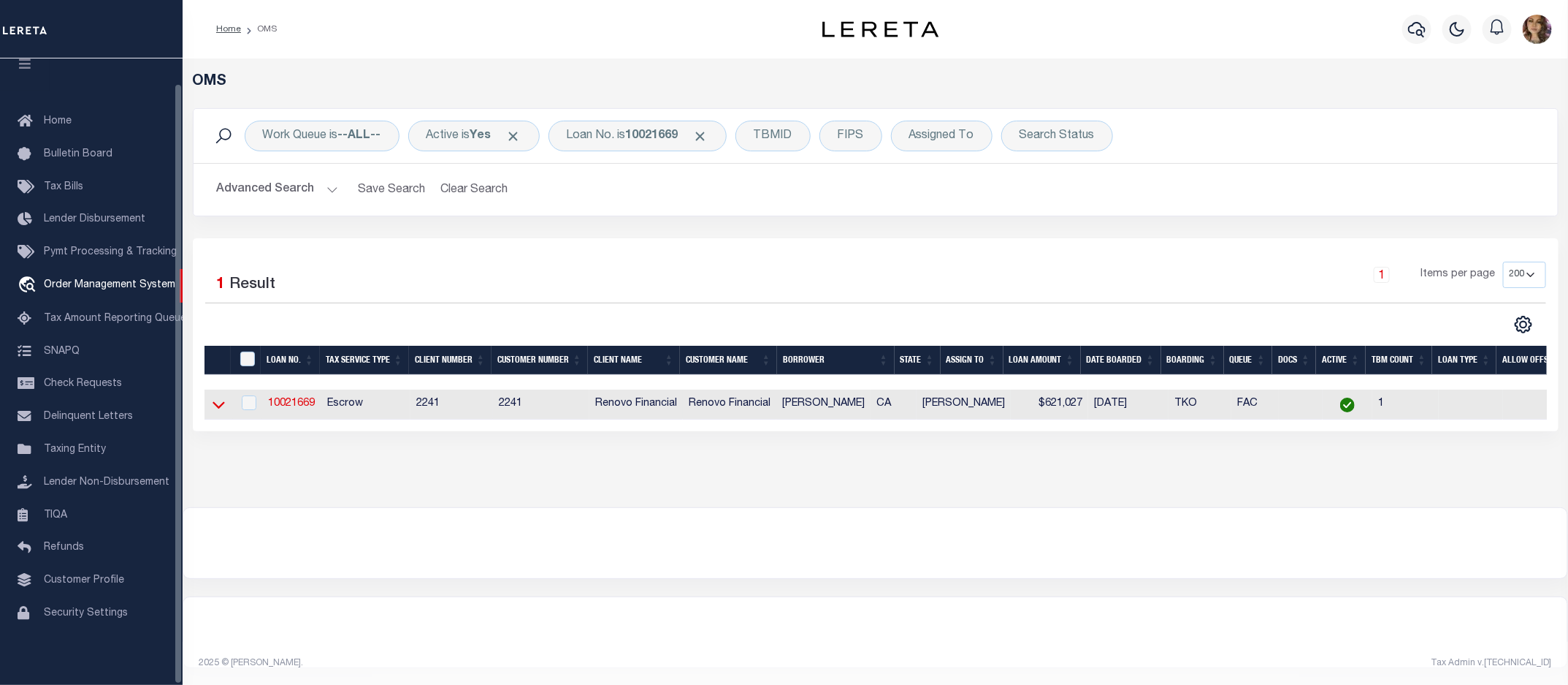
click at [213, 405] on icon at bounding box center [218, 405] width 13 height 16
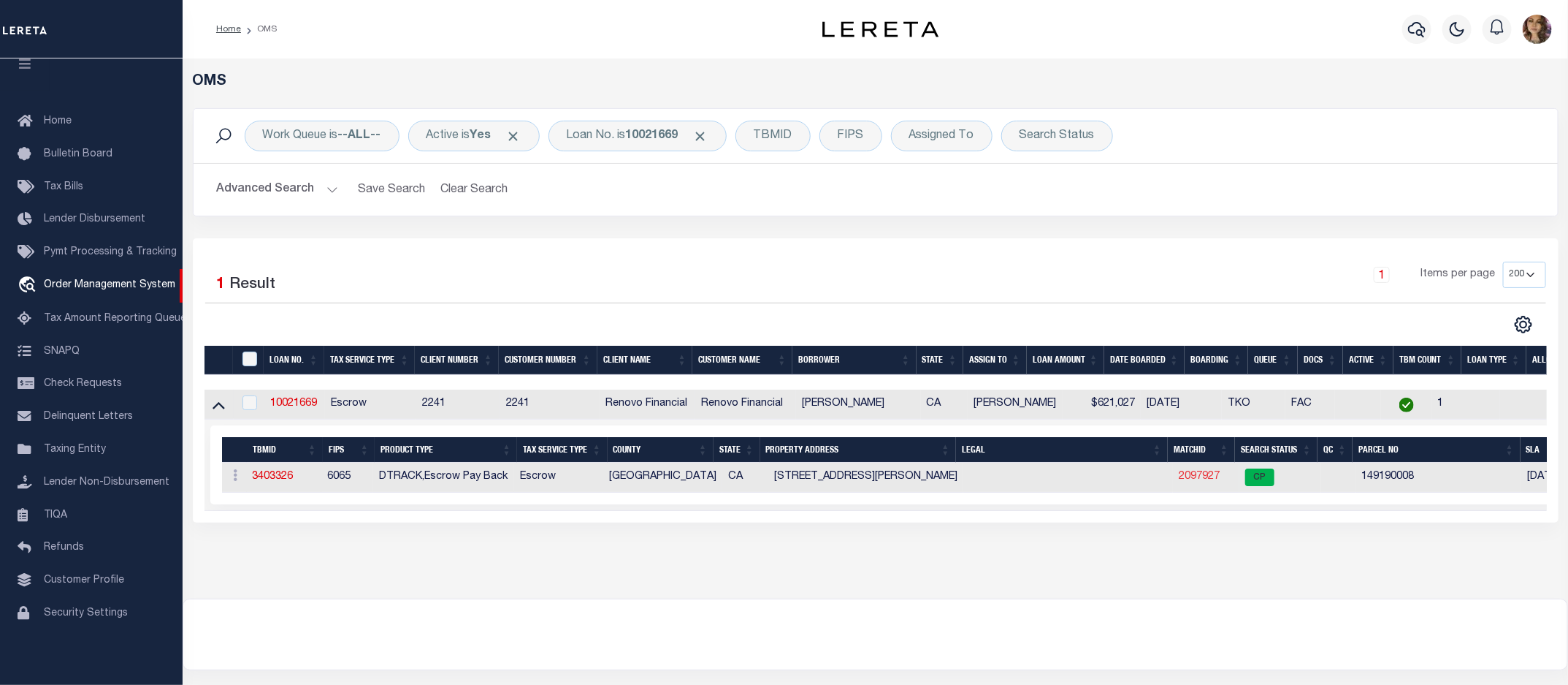
click at [1199, 476] on link "2097927" at bounding box center [1200, 476] width 41 height 11
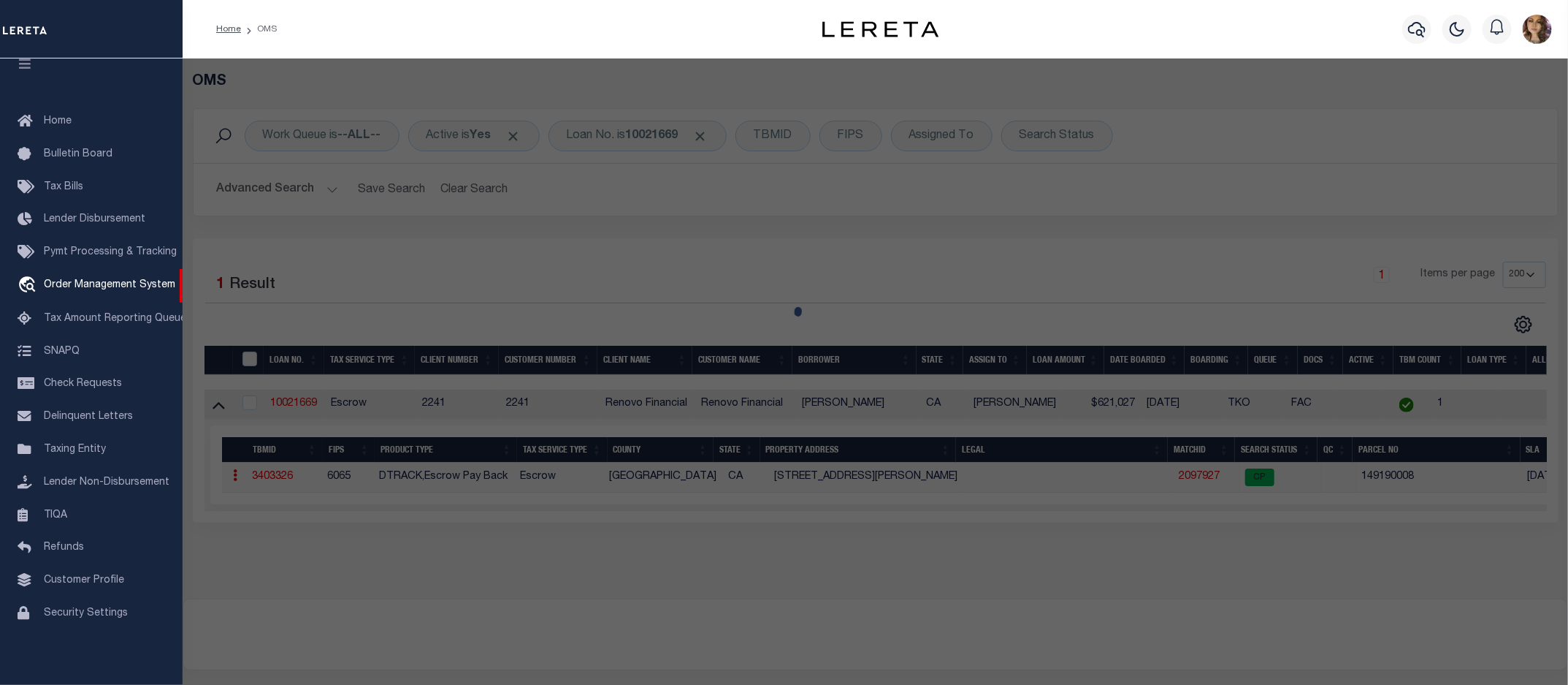
checkbox input "false"
select select "CP"
select select
type input "10945 CAMPBELL AVE"
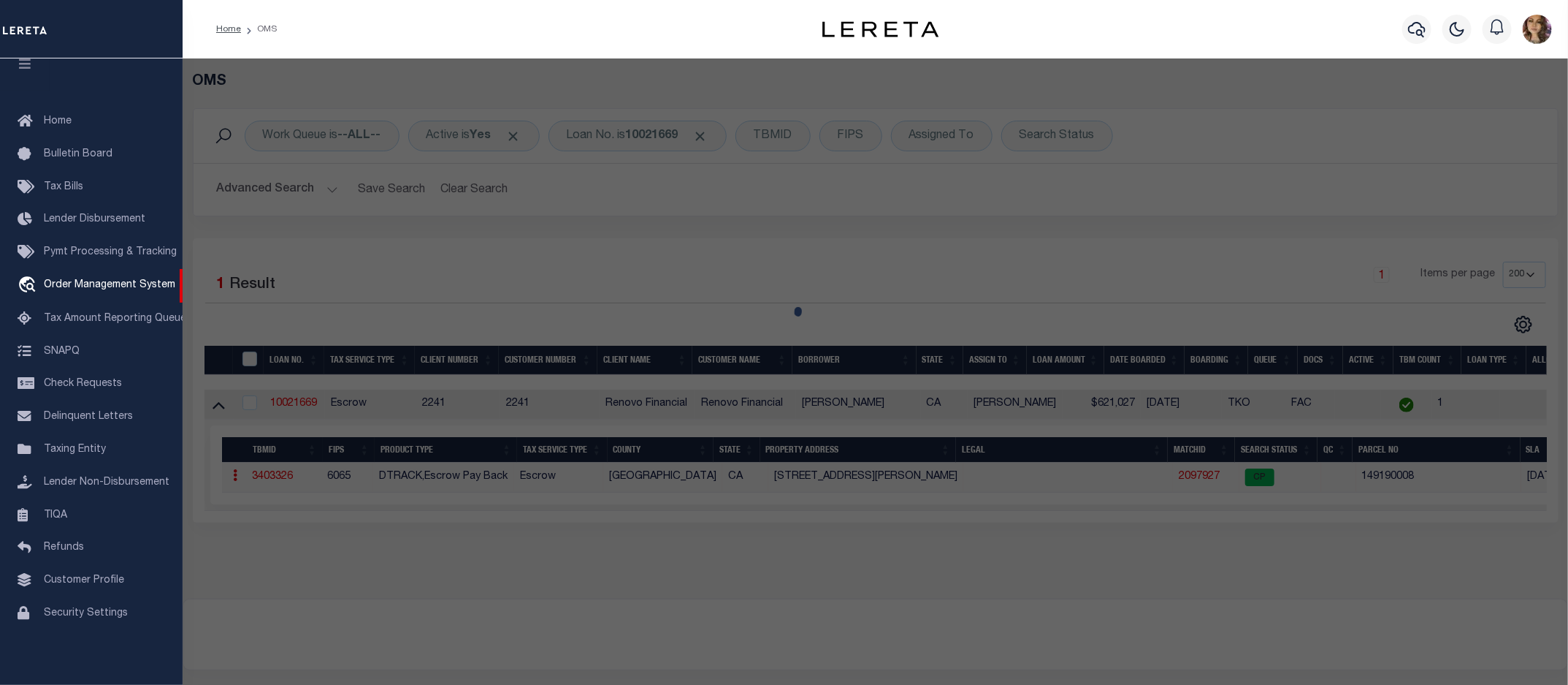
checkbox input "false"
type input "RIVERSIDE, CA"
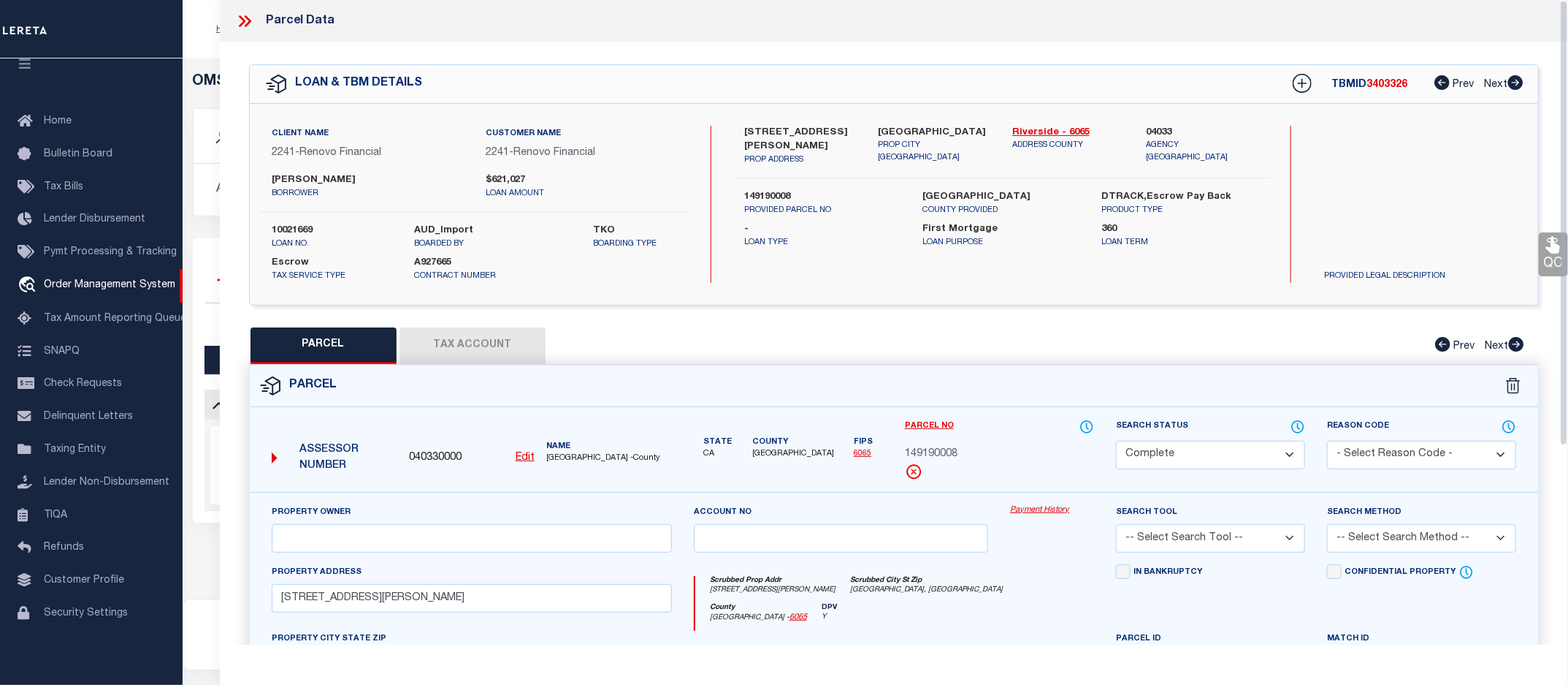
click at [1040, 509] on link "Payment History" at bounding box center [1052, 510] width 84 height 13
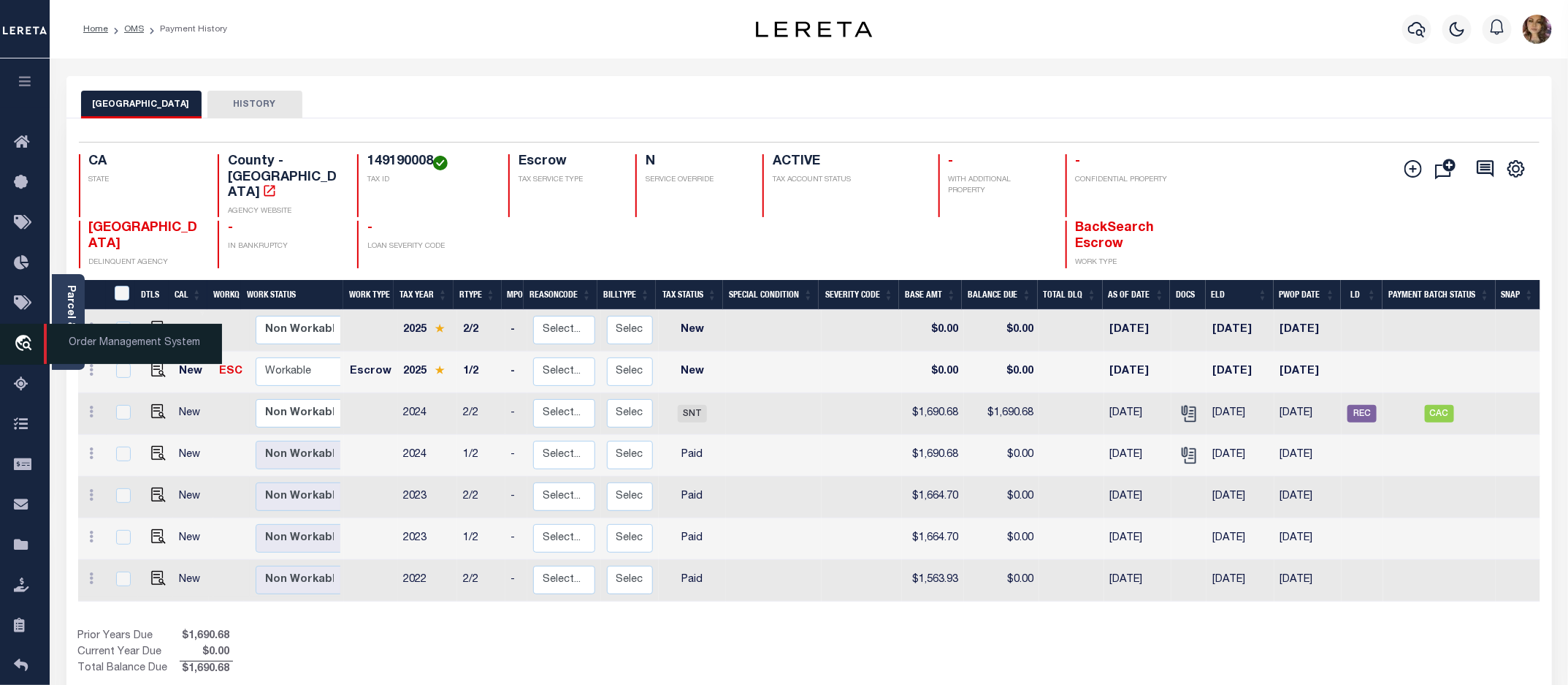
click at [120, 351] on span "Order Management System" at bounding box center [133, 343] width 178 height 40
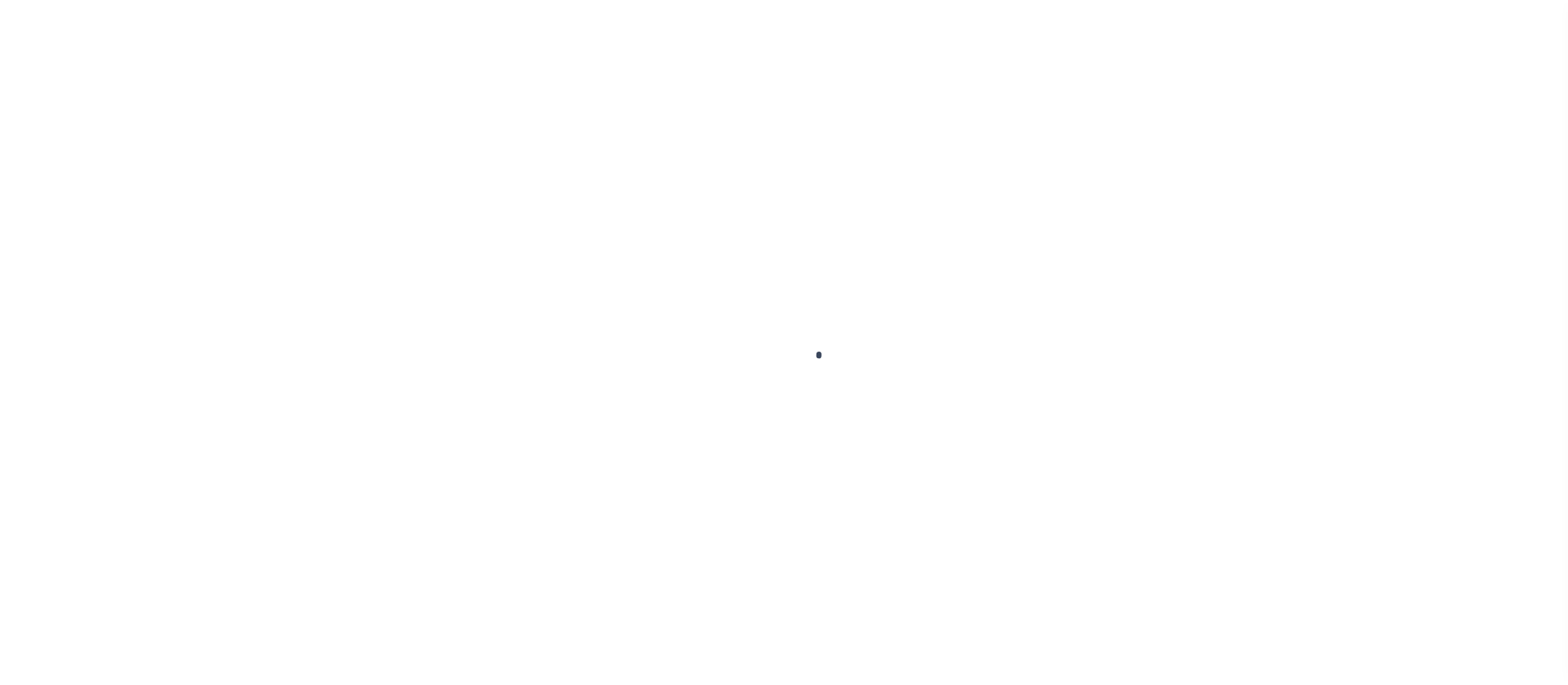
scroll to position [26, 0]
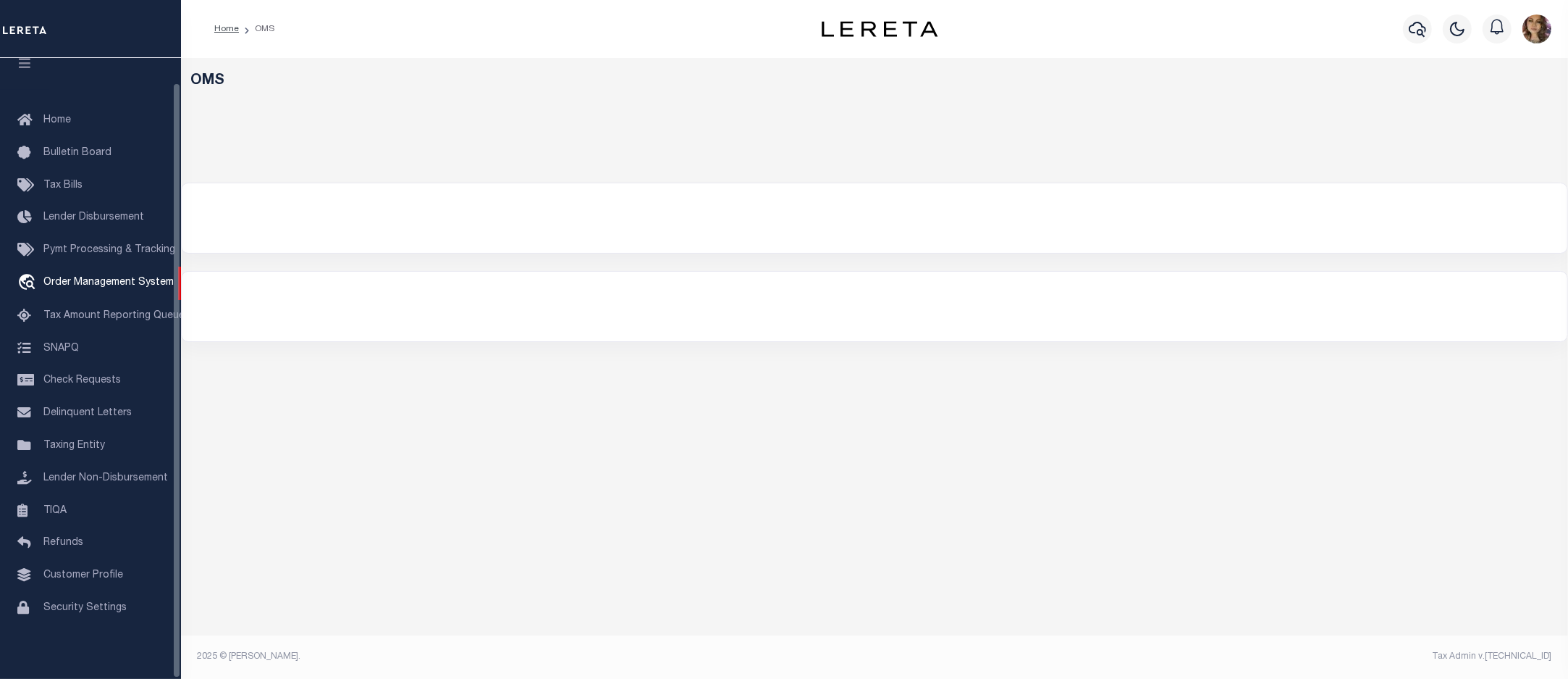
select select "200"
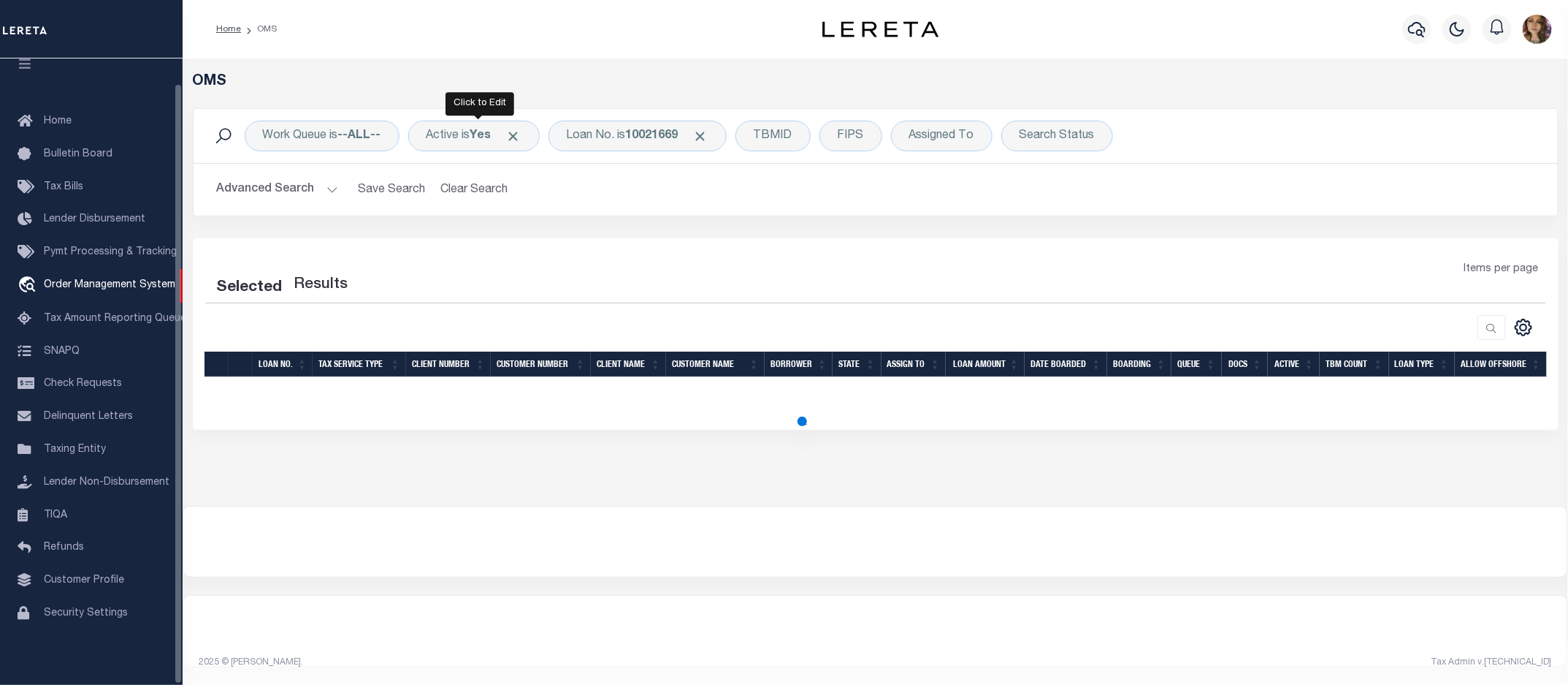
select select "200"
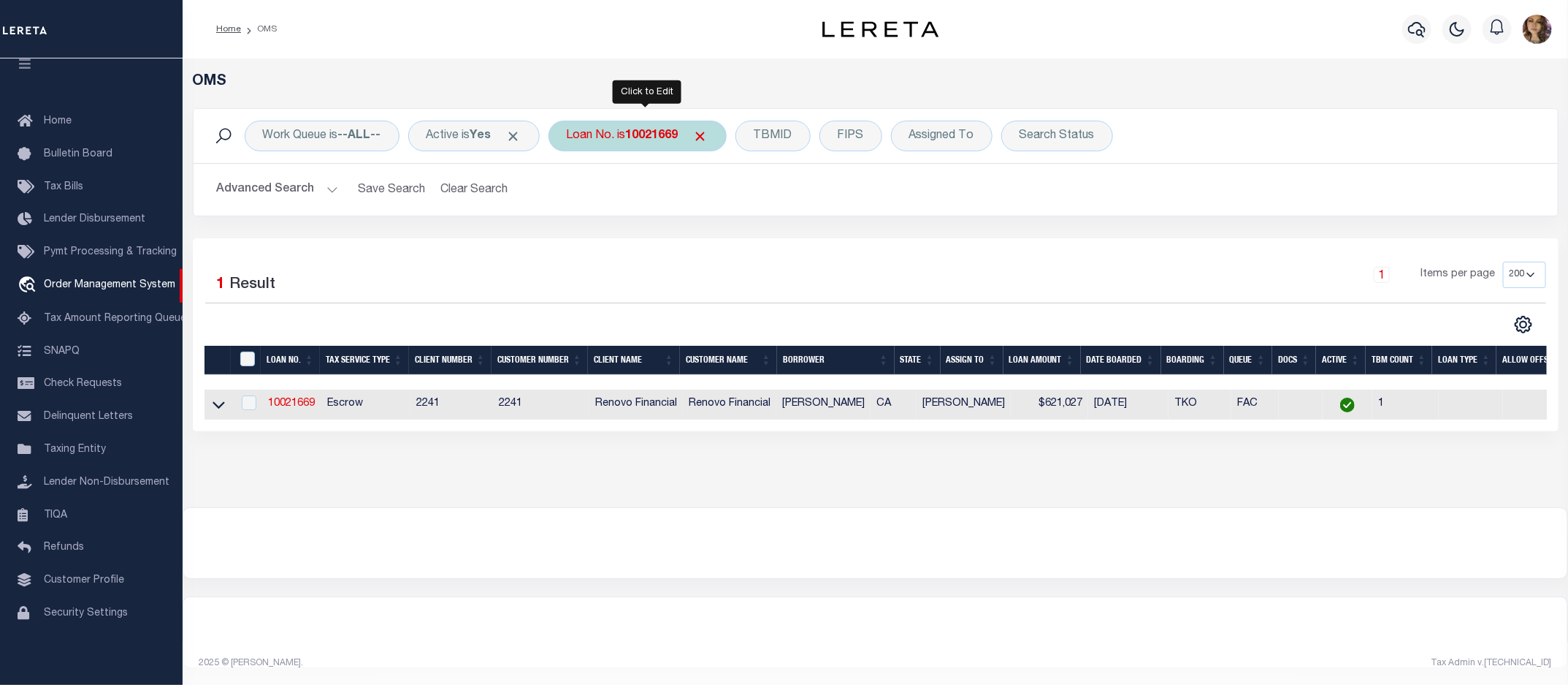
click at [637, 136] on b "10021669" at bounding box center [653, 136] width 52 height 12
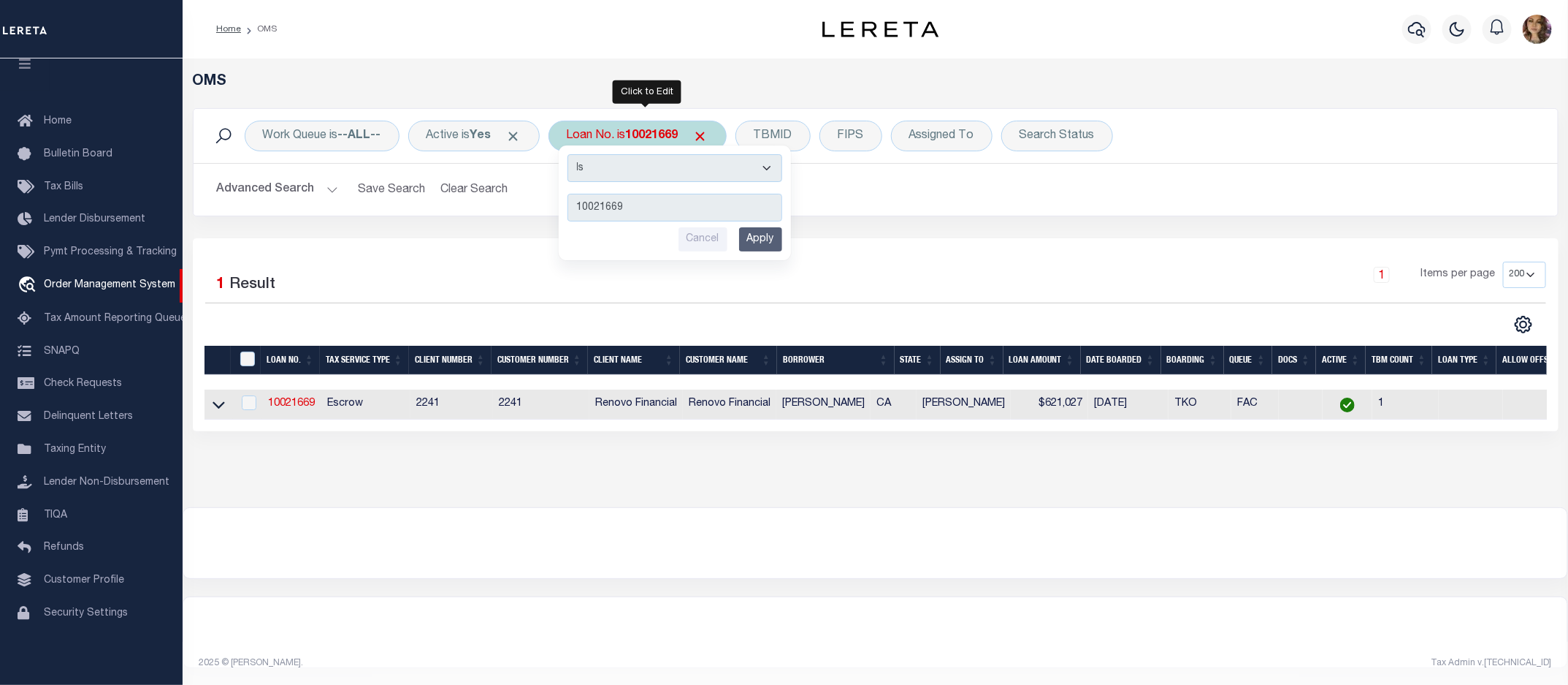
type input "24169ND"
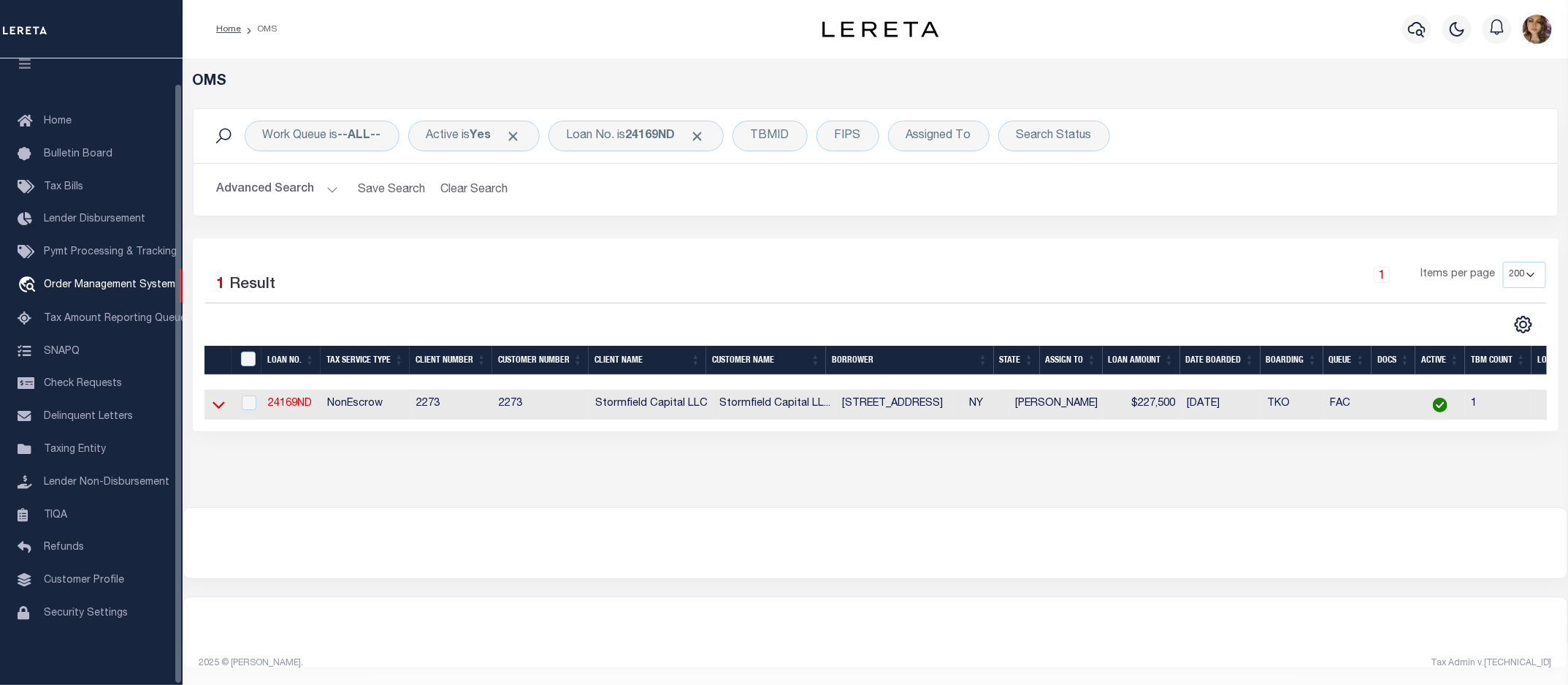
click at [216, 407] on icon at bounding box center [218, 405] width 13 height 16
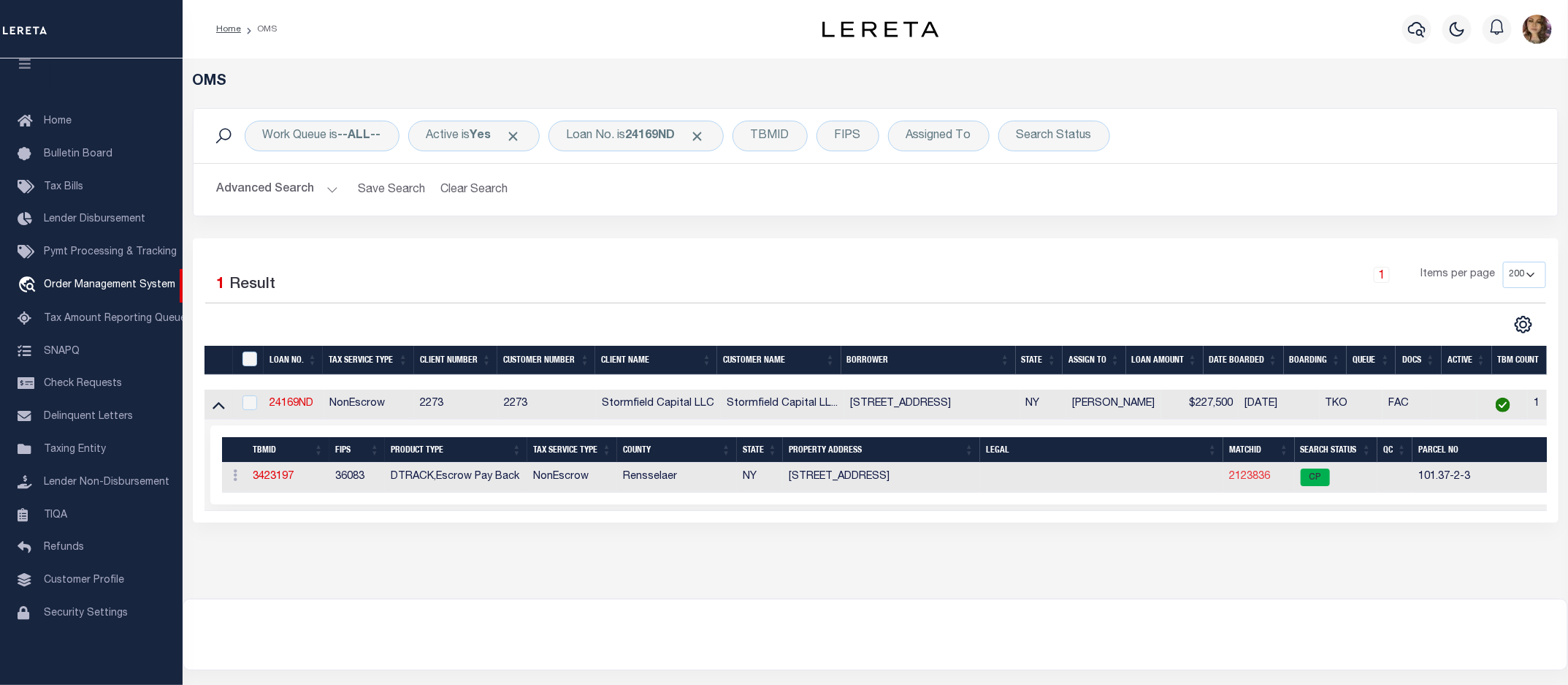
click at [1235, 478] on link "2123836" at bounding box center [1250, 476] width 41 height 11
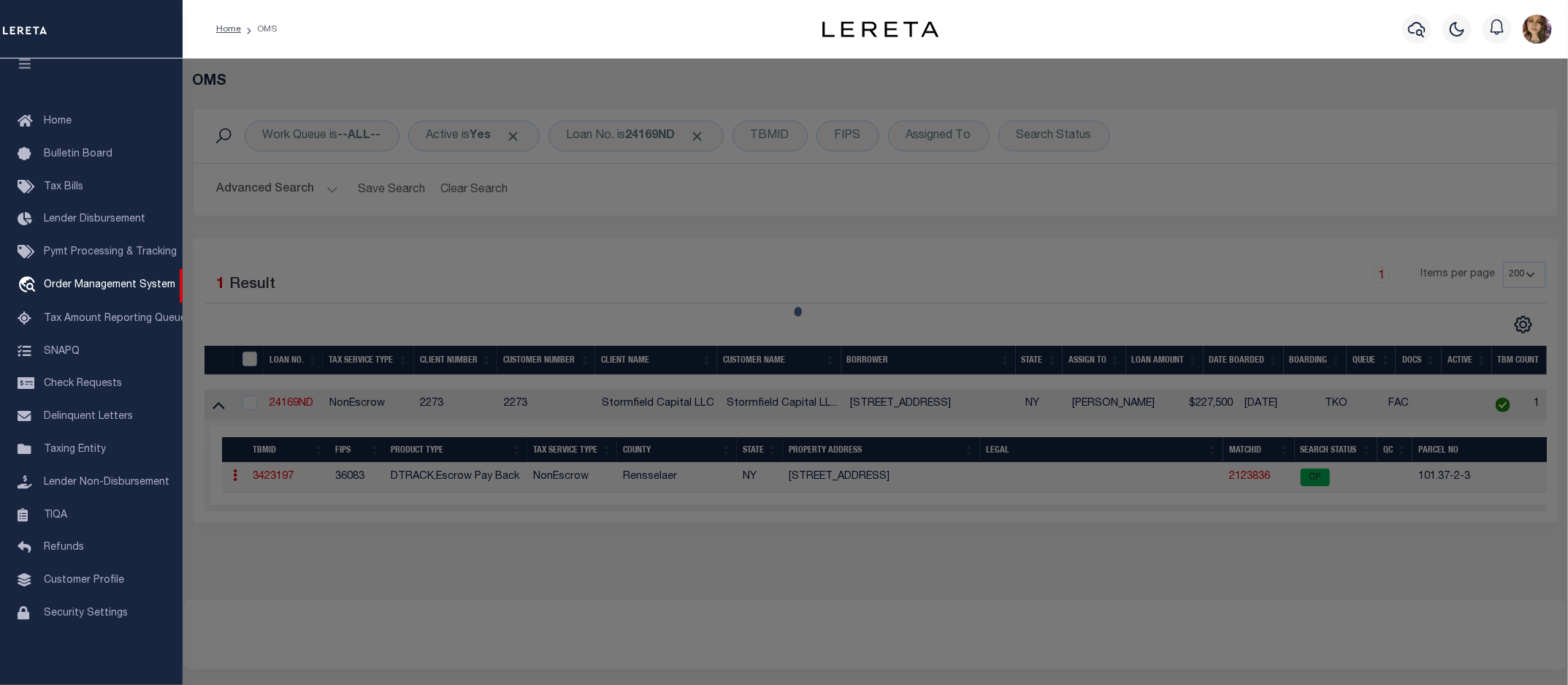
checkbox input "false"
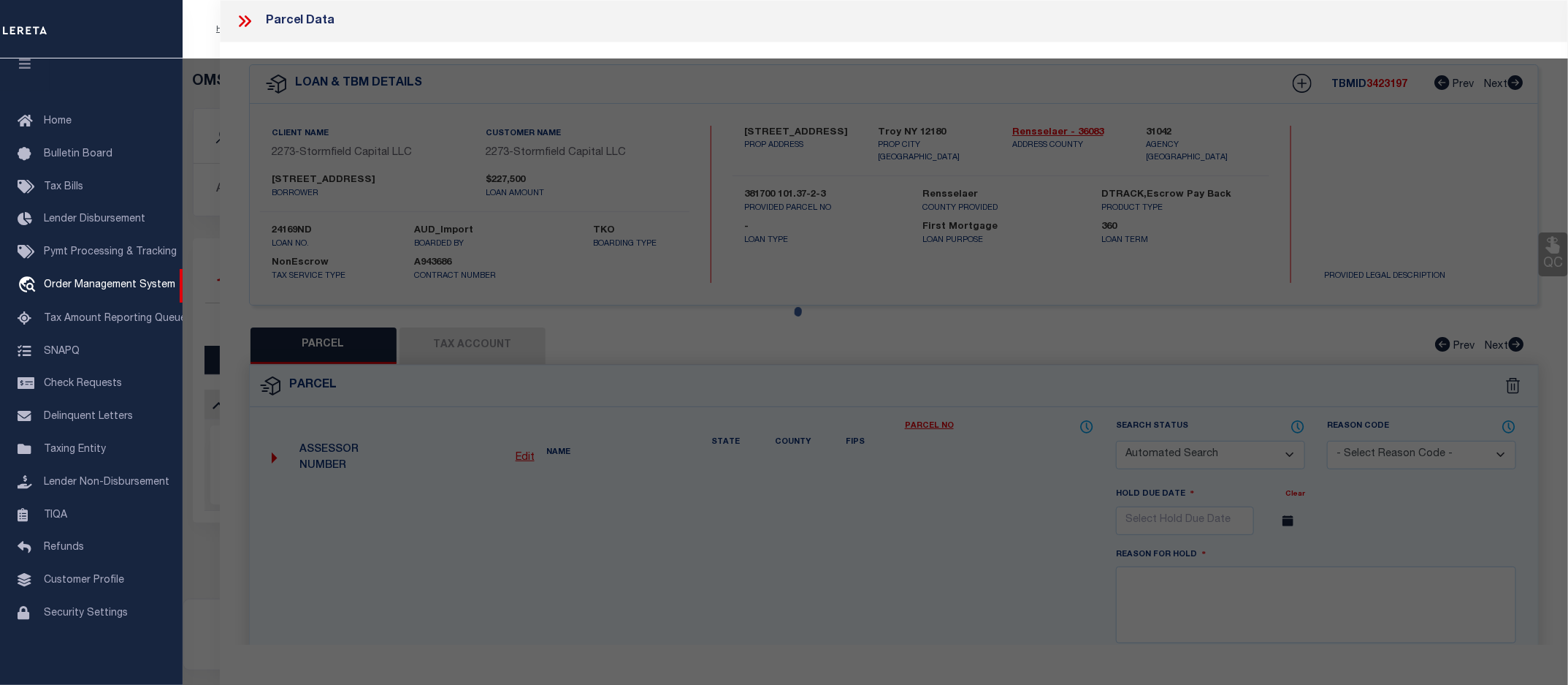
select select "CP"
type input "385 Madison Ave, LLC"
select select
type input "13 King St"
checkbox input "false"
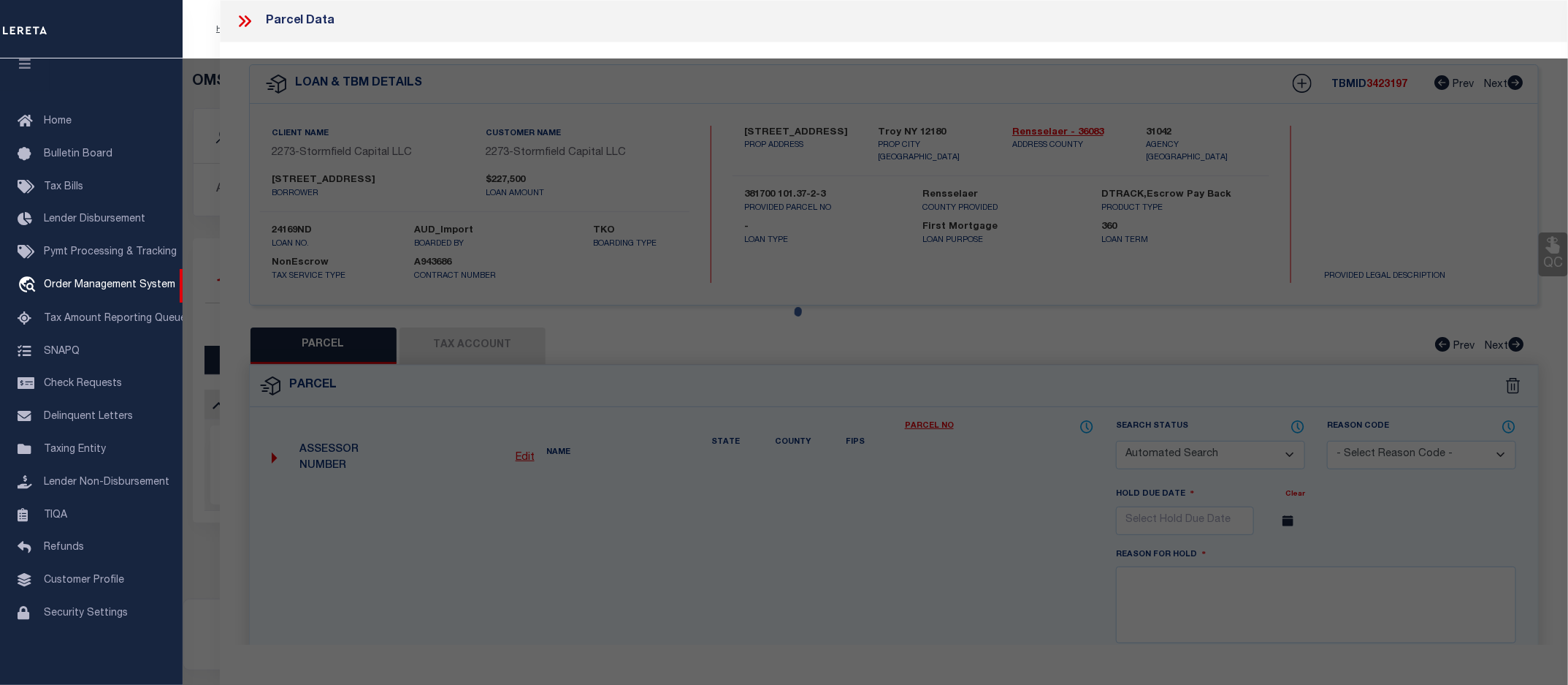
type input "Troy NY 12180"
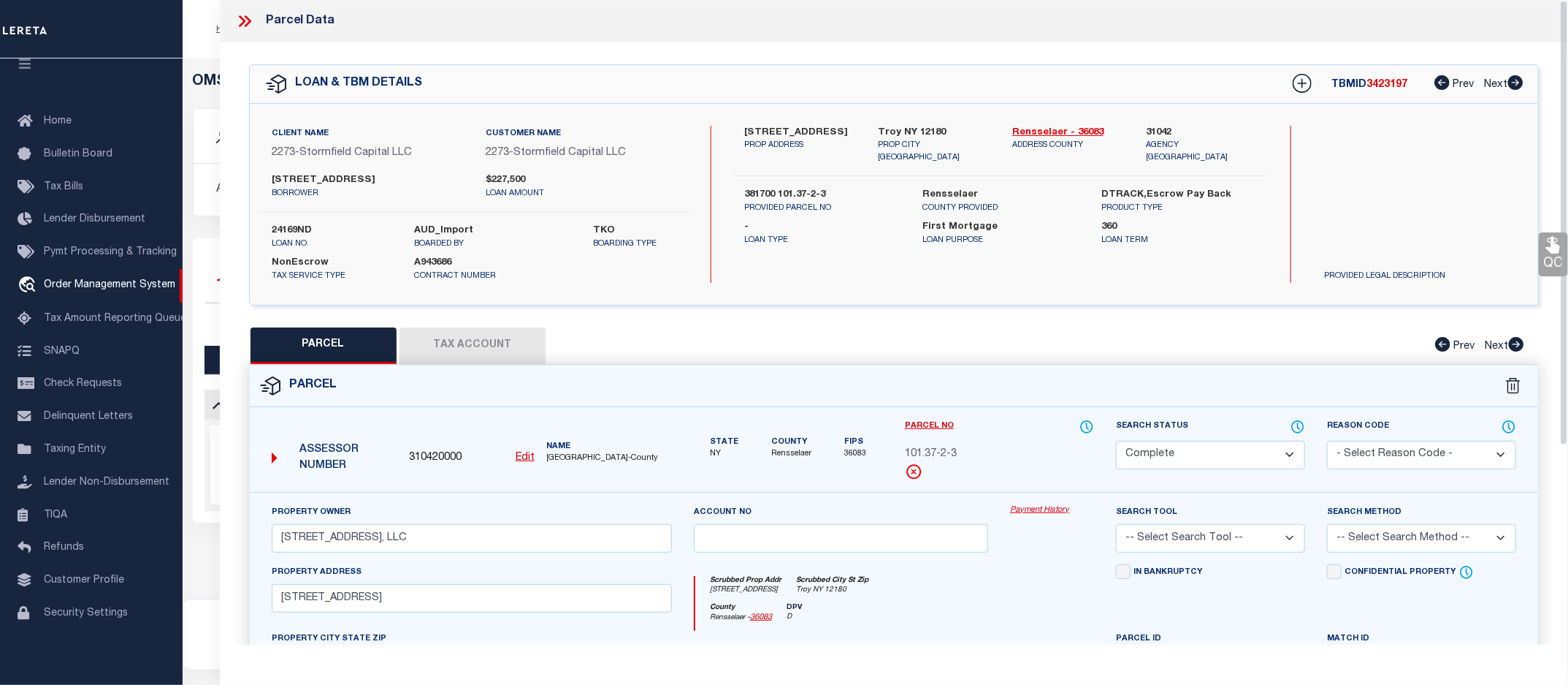
click at [1036, 508] on link "Payment History" at bounding box center [1052, 510] width 84 height 13
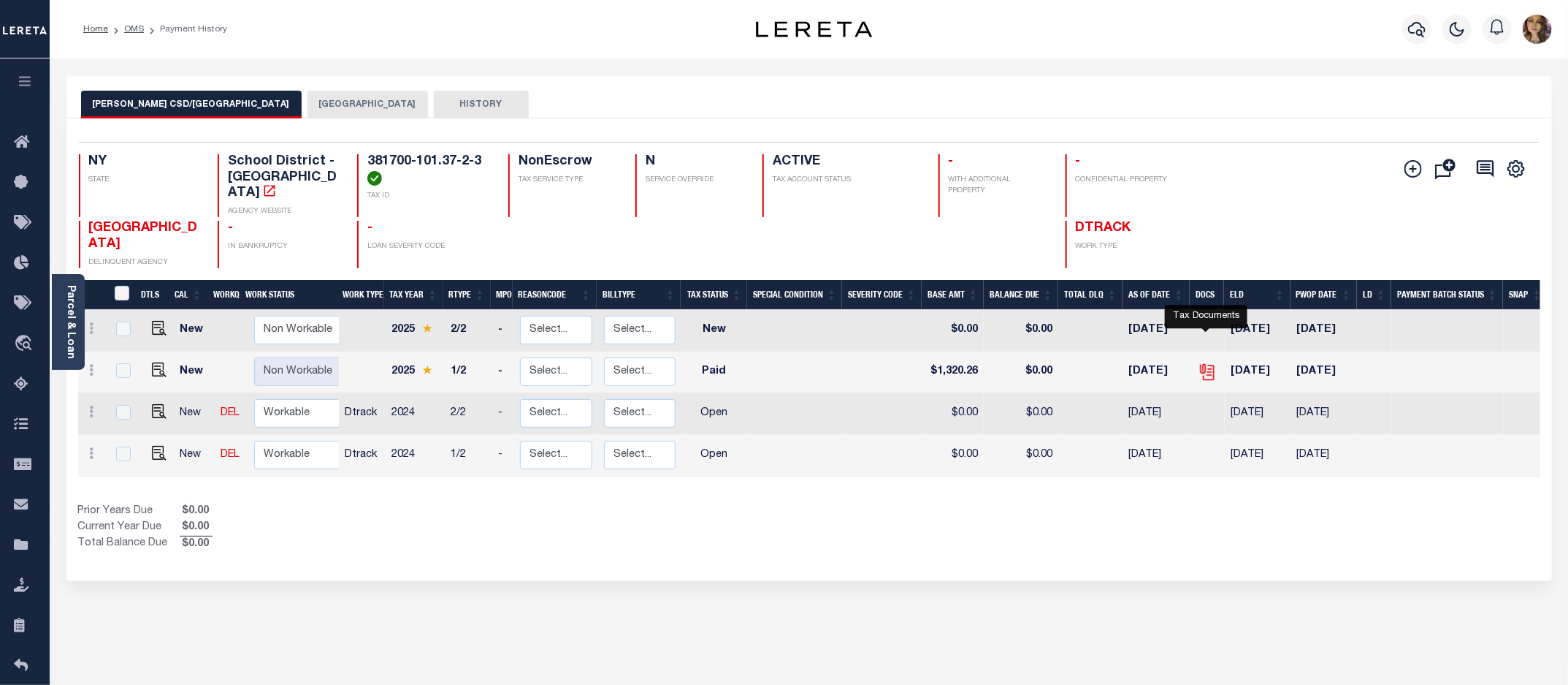
click at [1200, 363] on icon "" at bounding box center [1207, 373] width 19 height 19
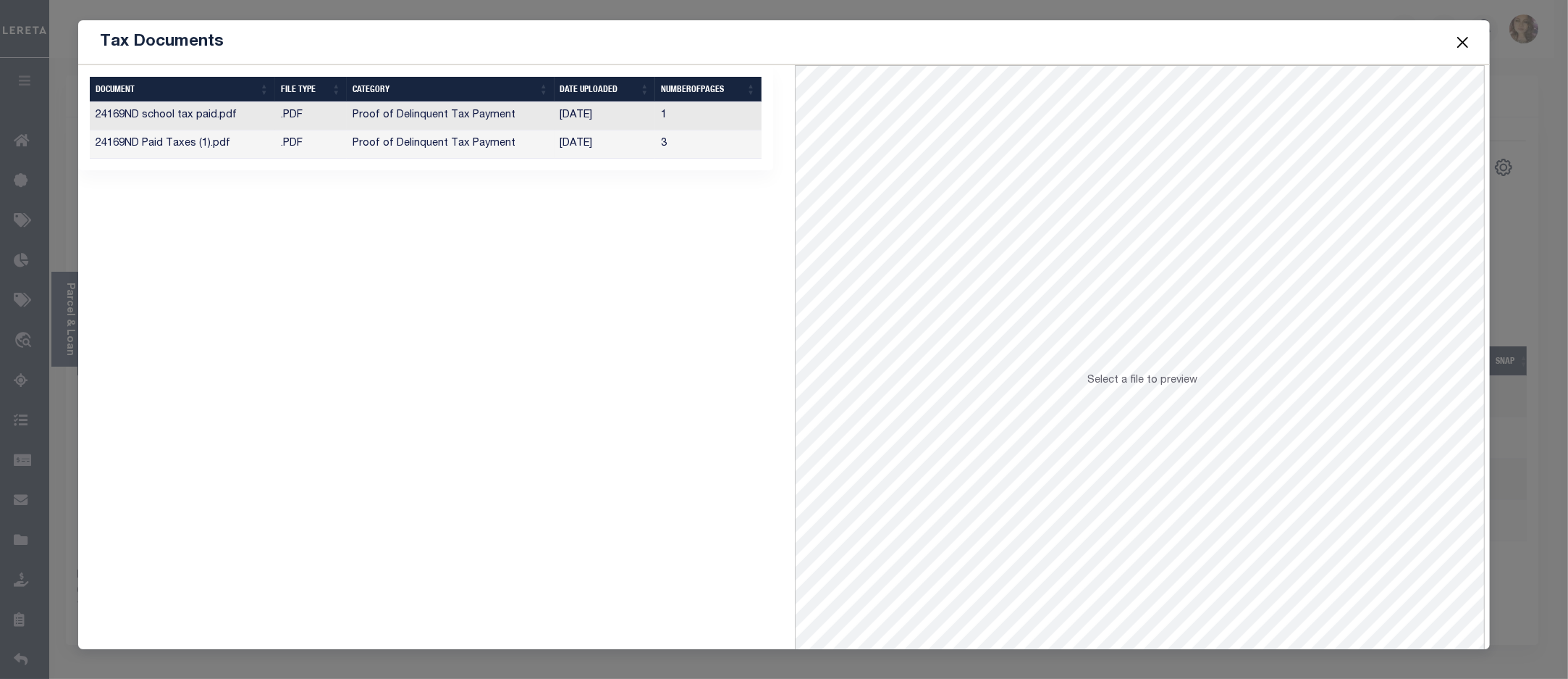
click at [598, 139] on td "[DATE]" at bounding box center [605, 144] width 101 height 28
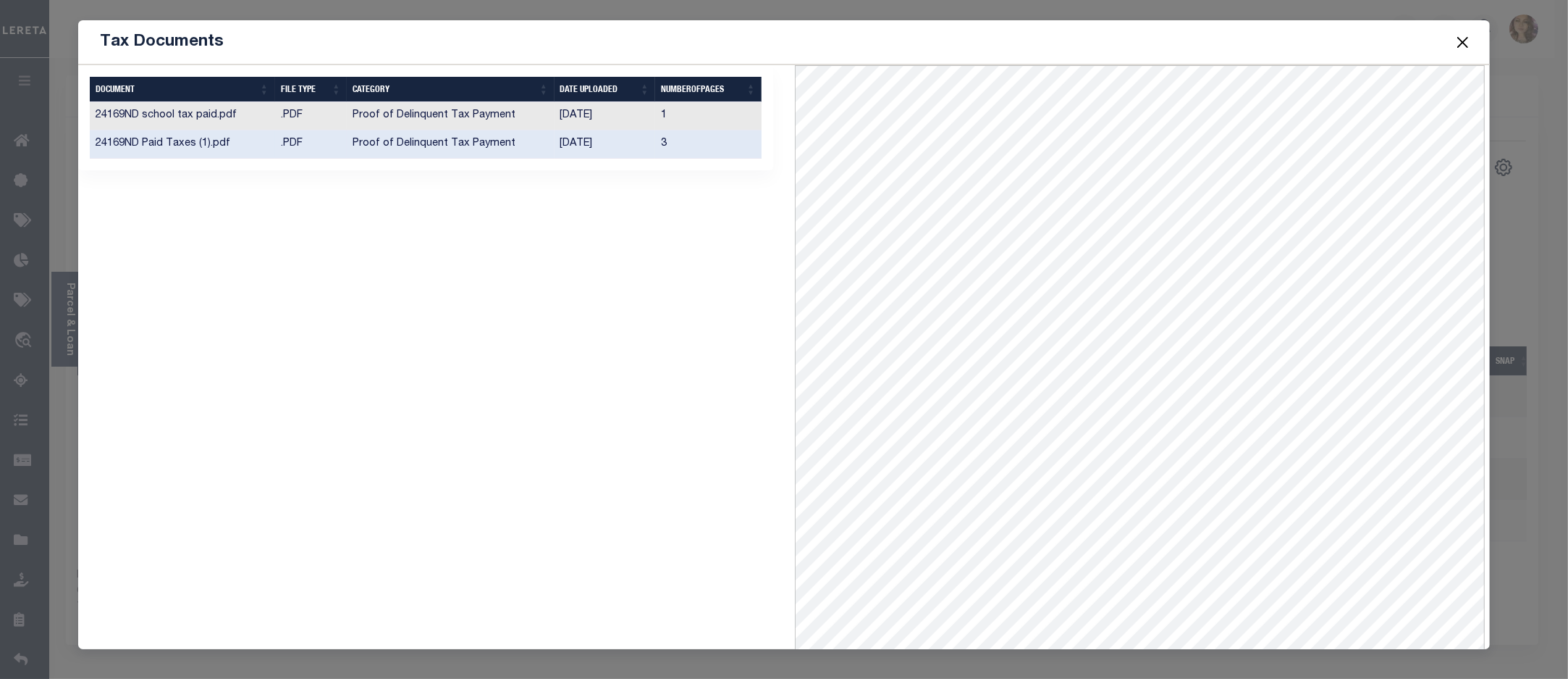
click at [1465, 43] on button "Close" at bounding box center [1463, 42] width 19 height 19
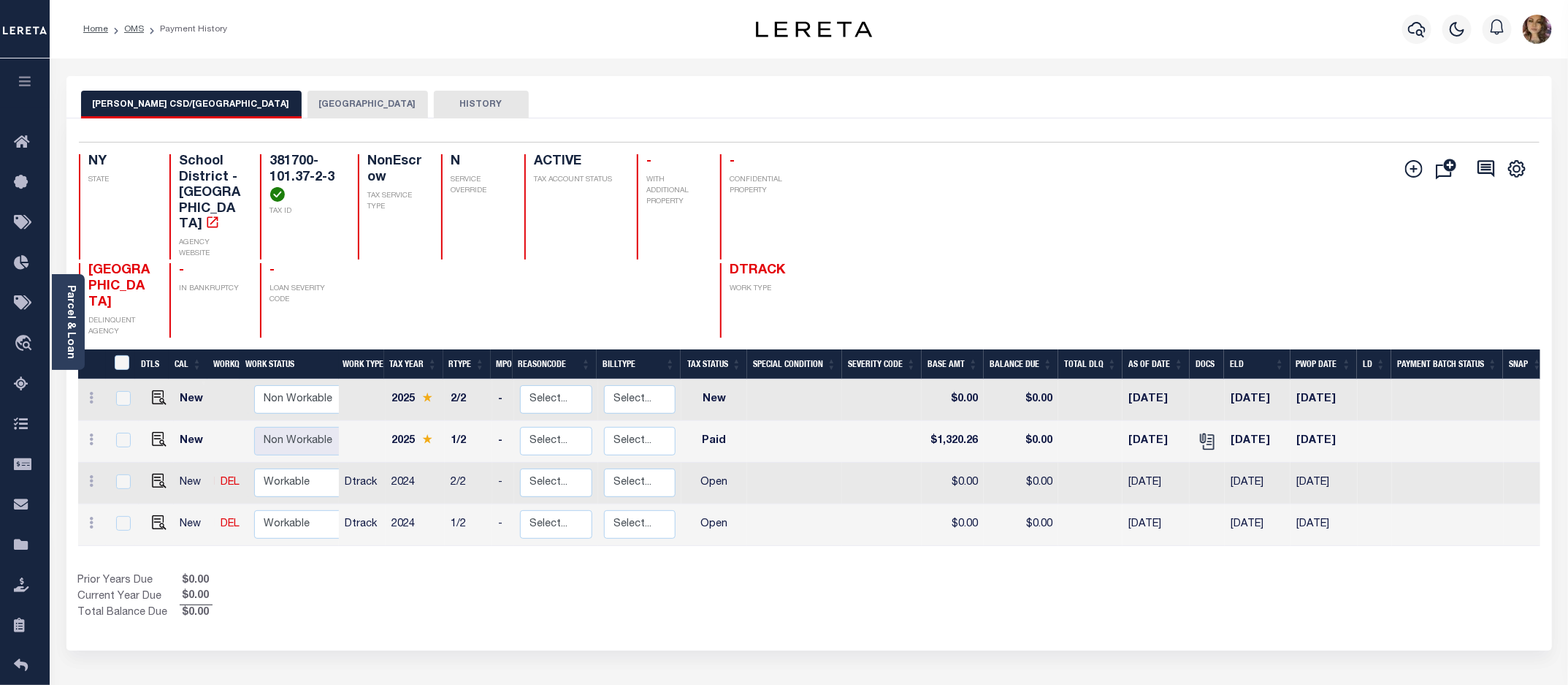
click at [307, 95] on button "TROY CITY" at bounding box center [368, 104] width 120 height 28
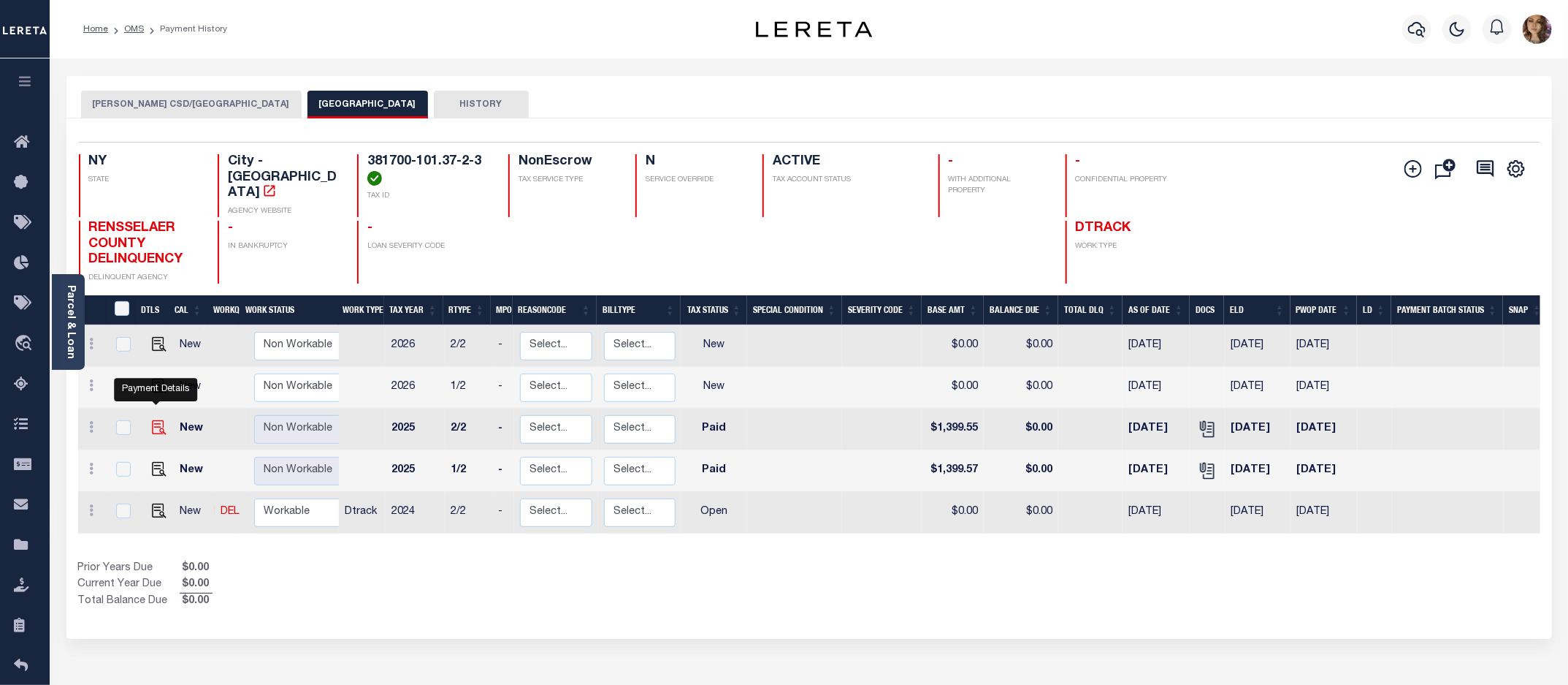
click at [158, 420] on img "" at bounding box center [159, 427] width 15 height 15
checkbox input "true"
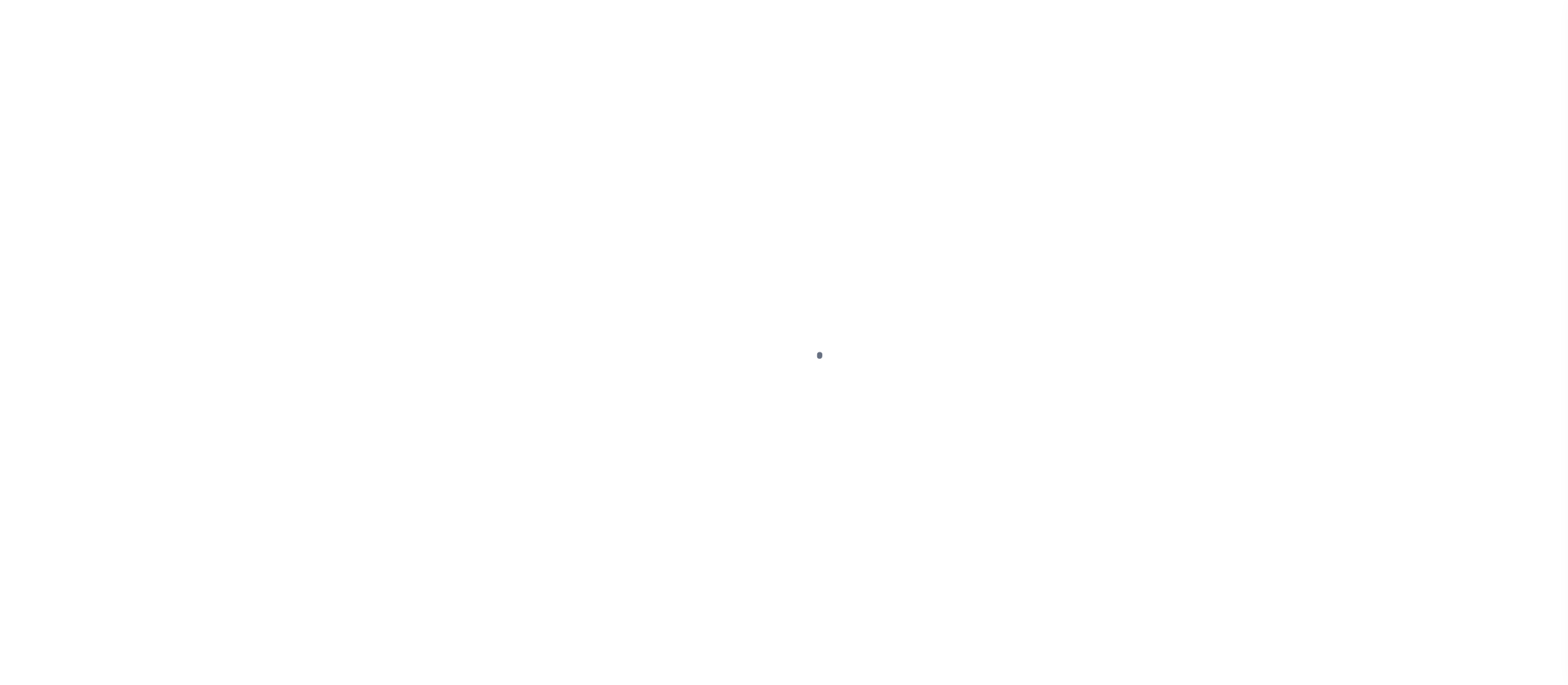
select select "PYD"
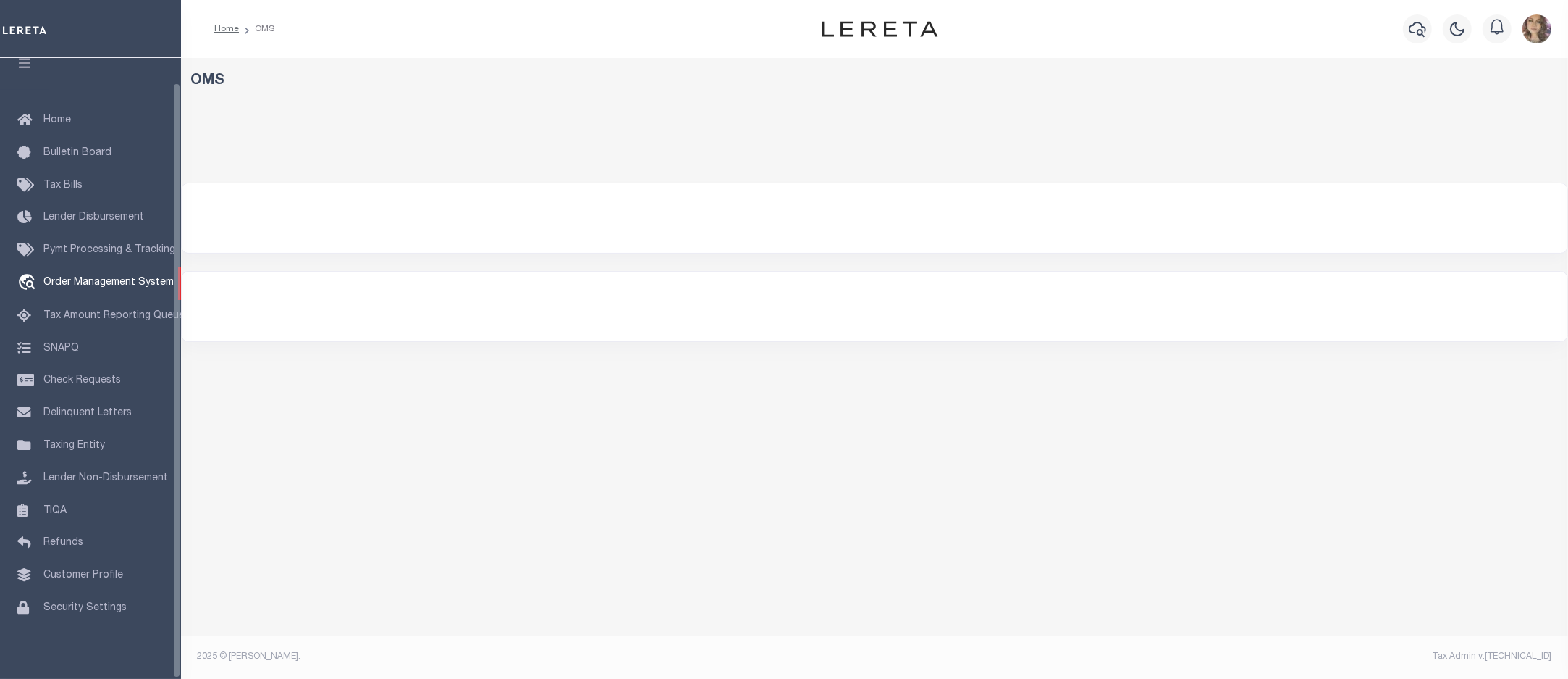
select select "200"
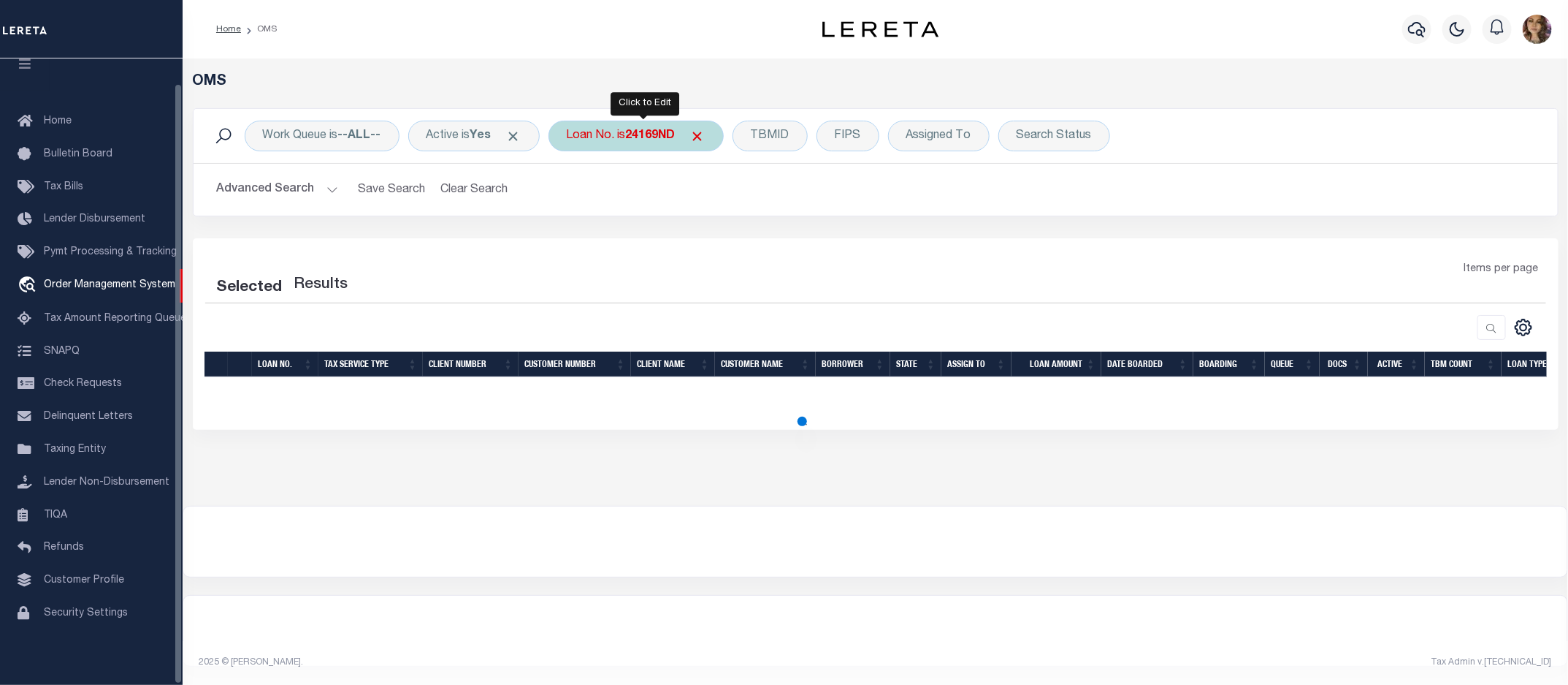
select select "200"
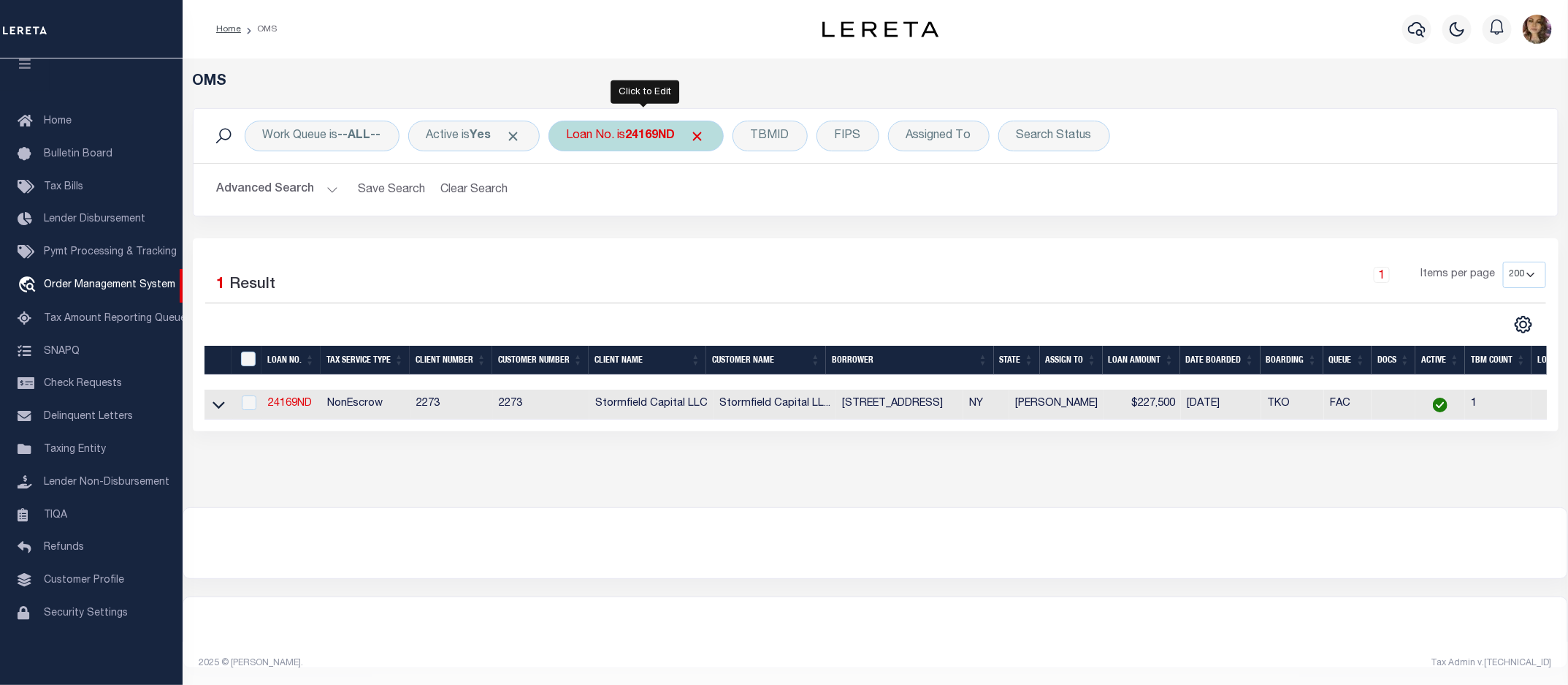
click at [626, 134] on div "Loan No. is 24169ND" at bounding box center [636, 136] width 176 height 31
click at [221, 406] on icon at bounding box center [218, 405] width 13 height 16
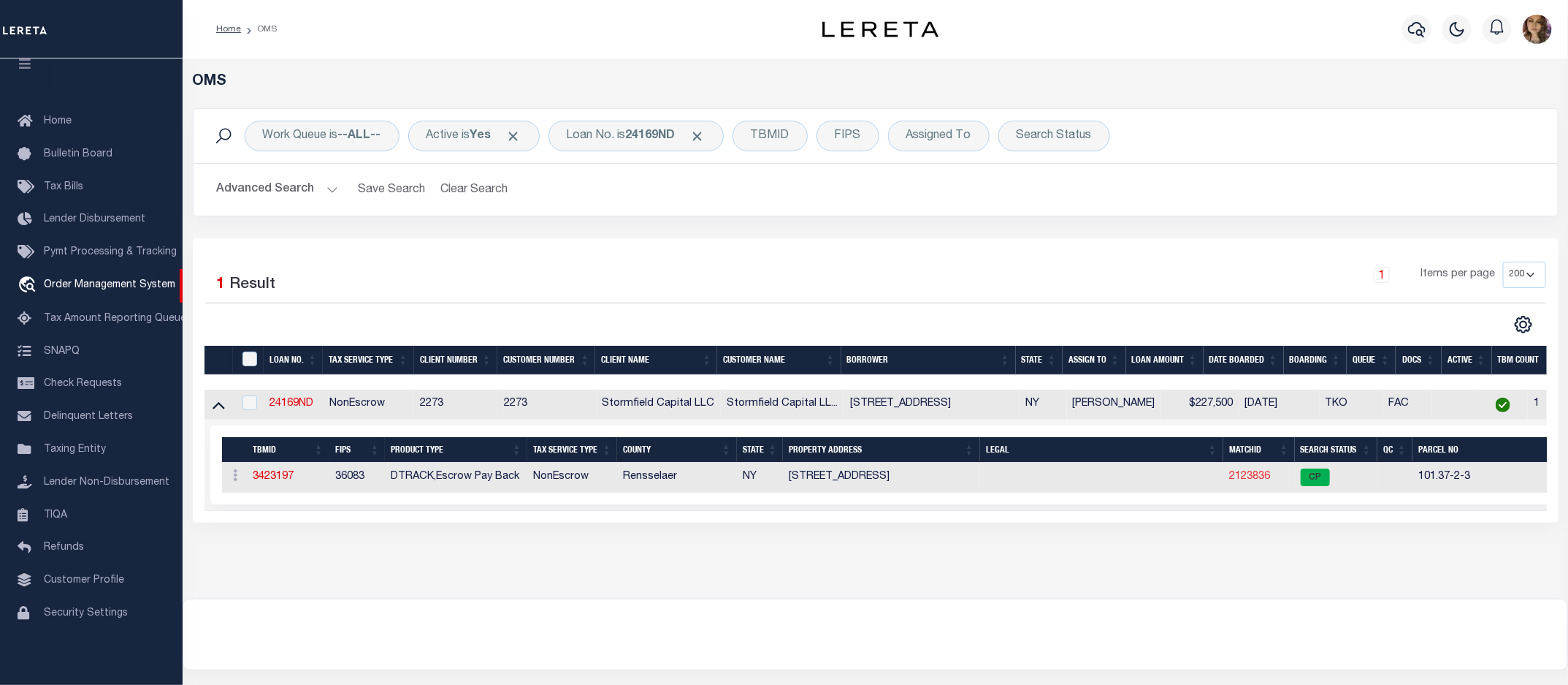
click at [1262, 481] on link "2123836" at bounding box center [1250, 476] width 41 height 11
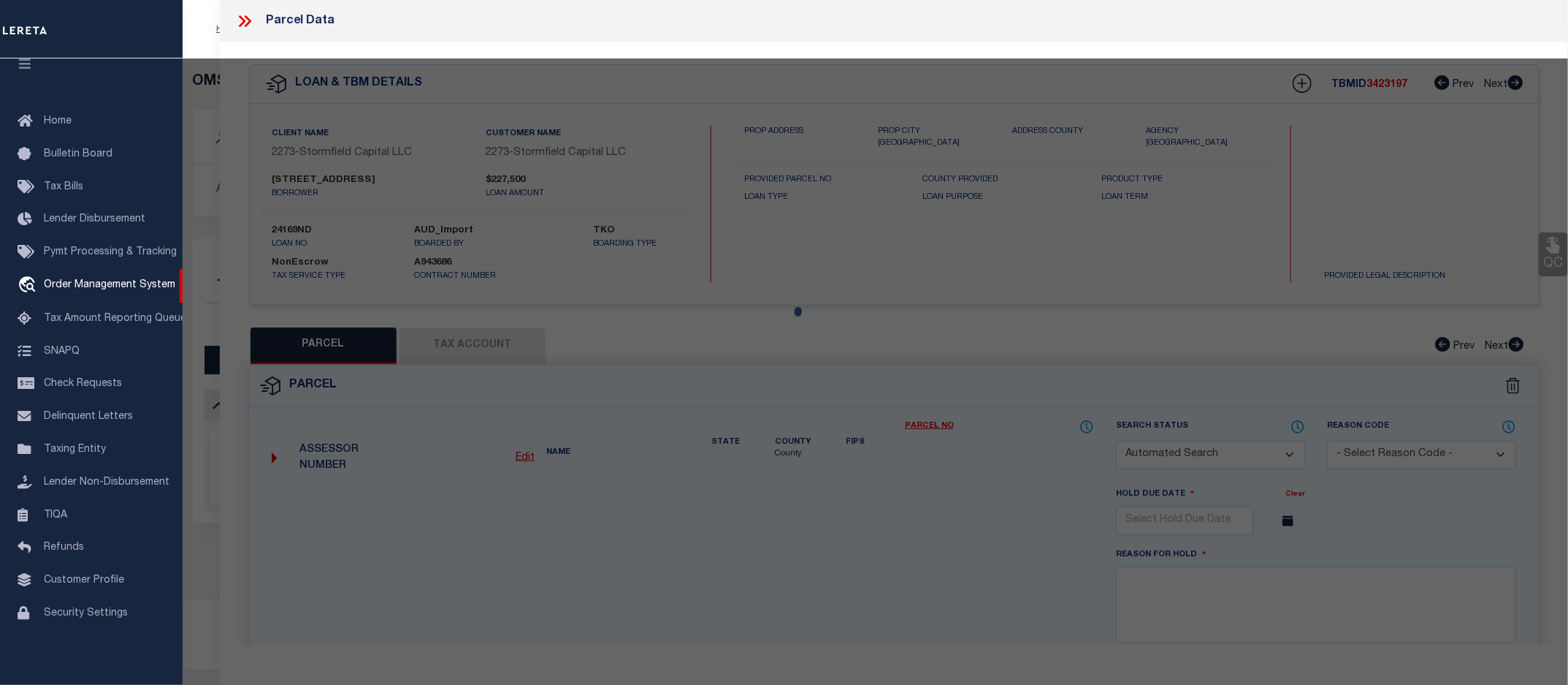
checkbox input "false"
select select "CP"
type input "385 Madison Ave, LLC"
select select
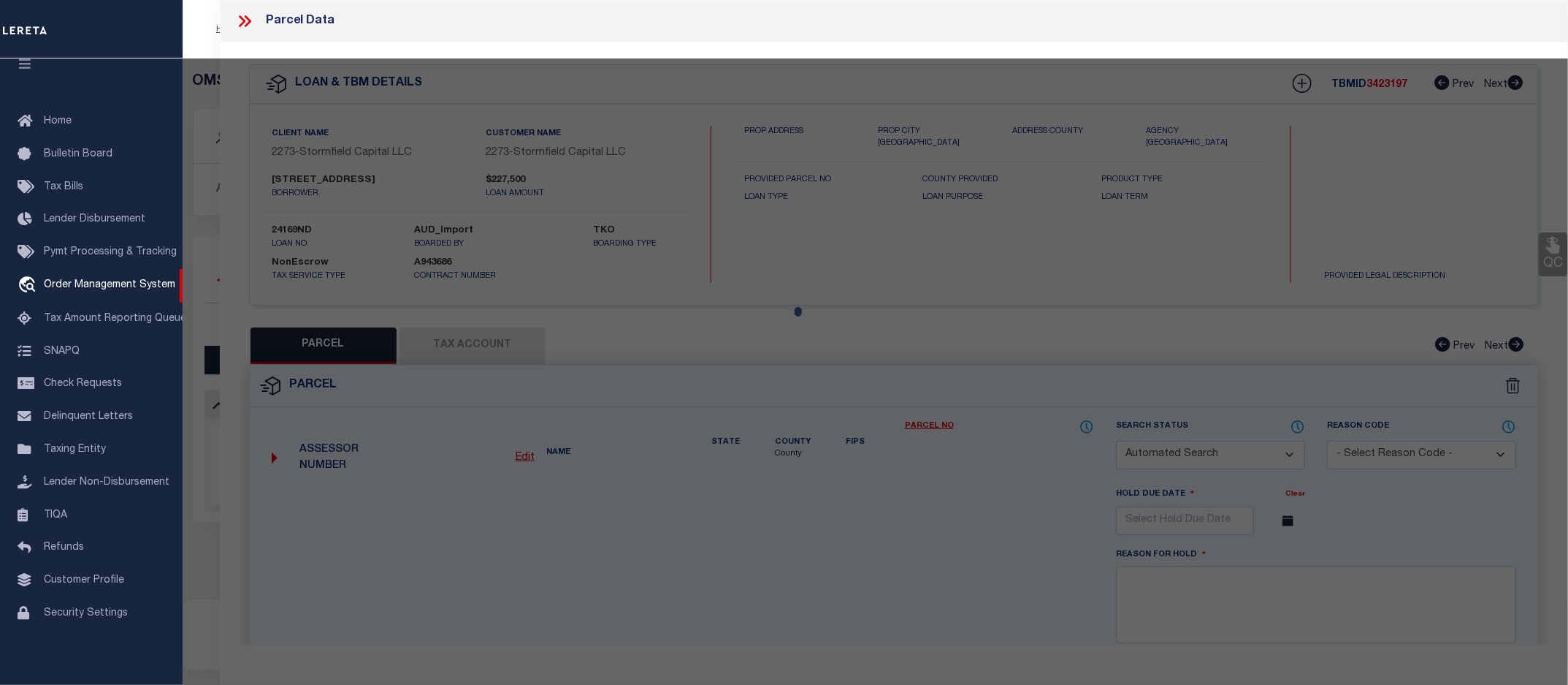
type input "13 King St"
checkbox input "false"
type input "Troy NY 12180"
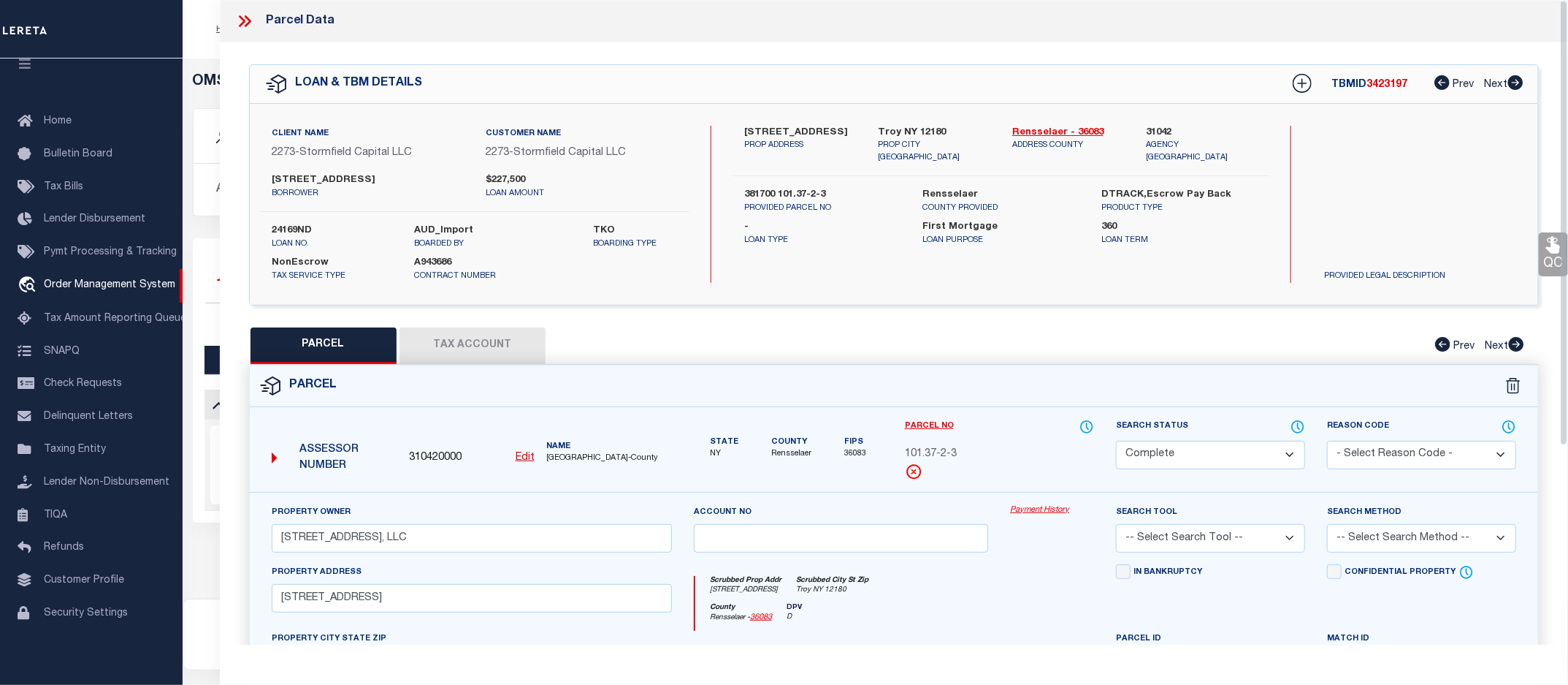
click at [1038, 510] on link "Payment History" at bounding box center [1052, 510] width 84 height 13
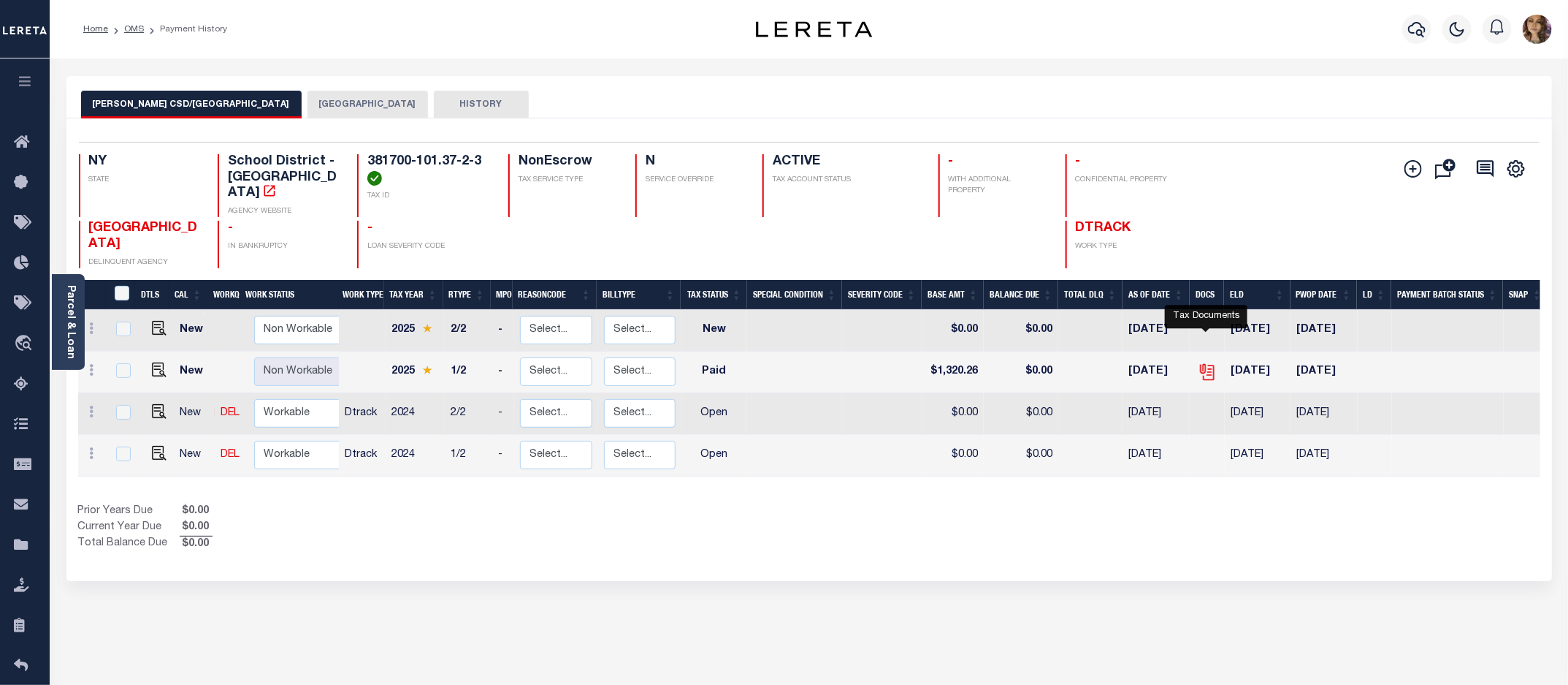
click at [1206, 363] on icon "" at bounding box center [1207, 373] width 19 height 19
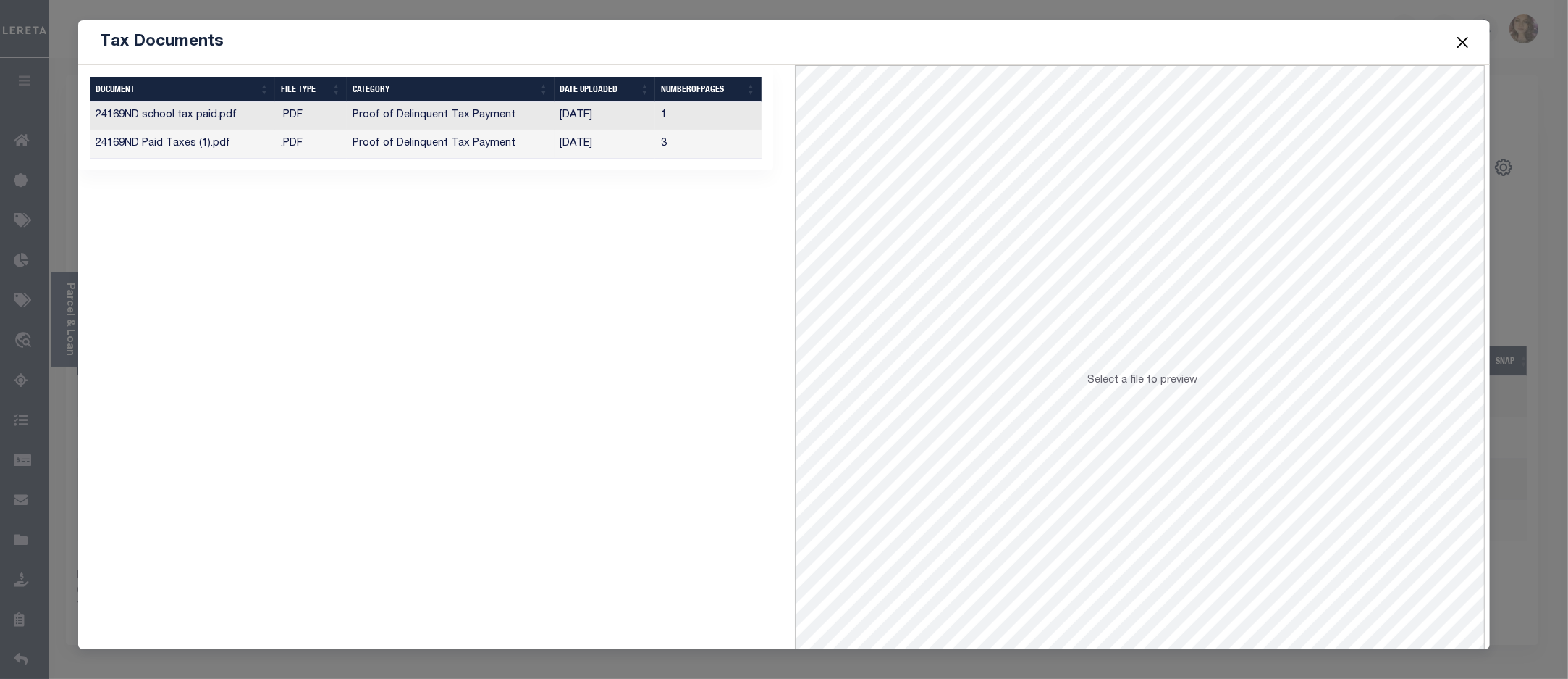
click at [544, 143] on td "Proof of Delinquent Tax Payment" at bounding box center [450, 144] width 207 height 28
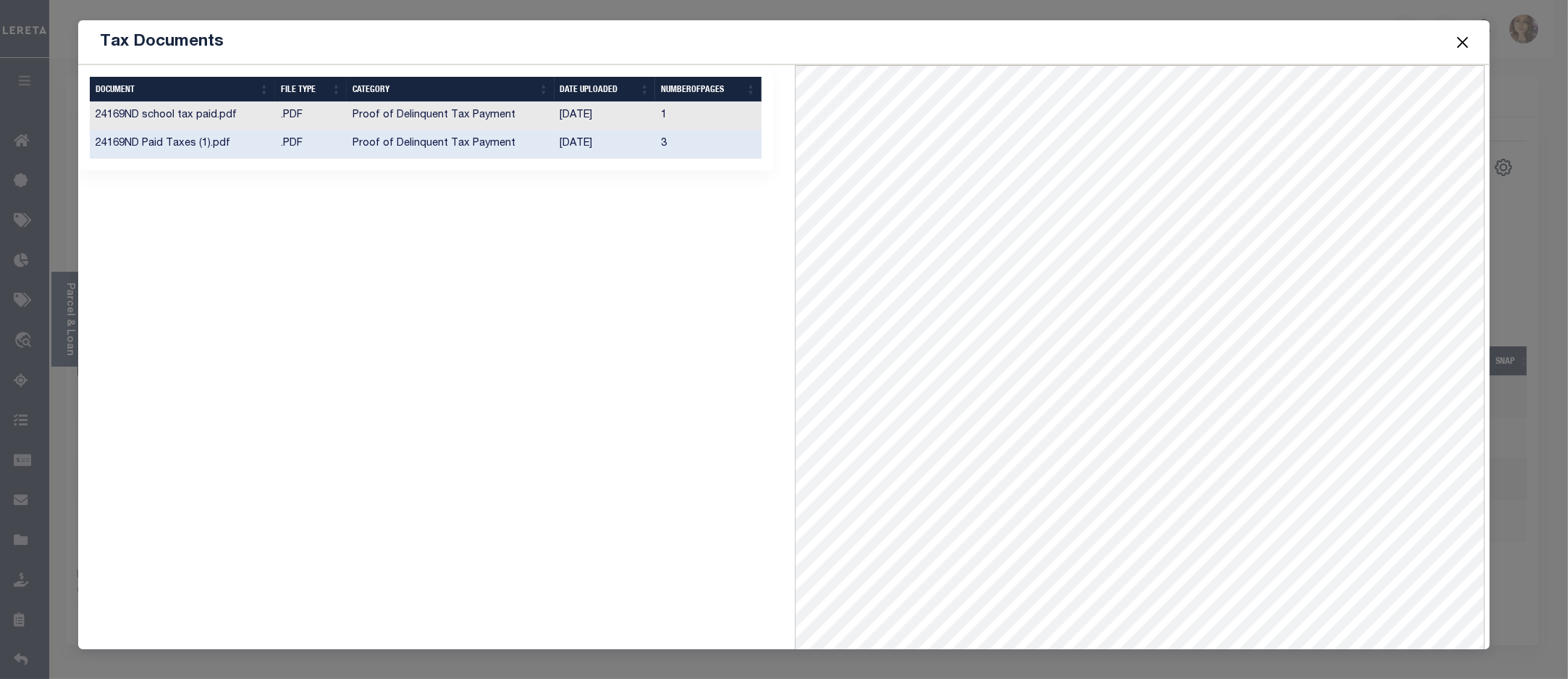
click at [1469, 34] on button "Close" at bounding box center [1463, 42] width 19 height 19
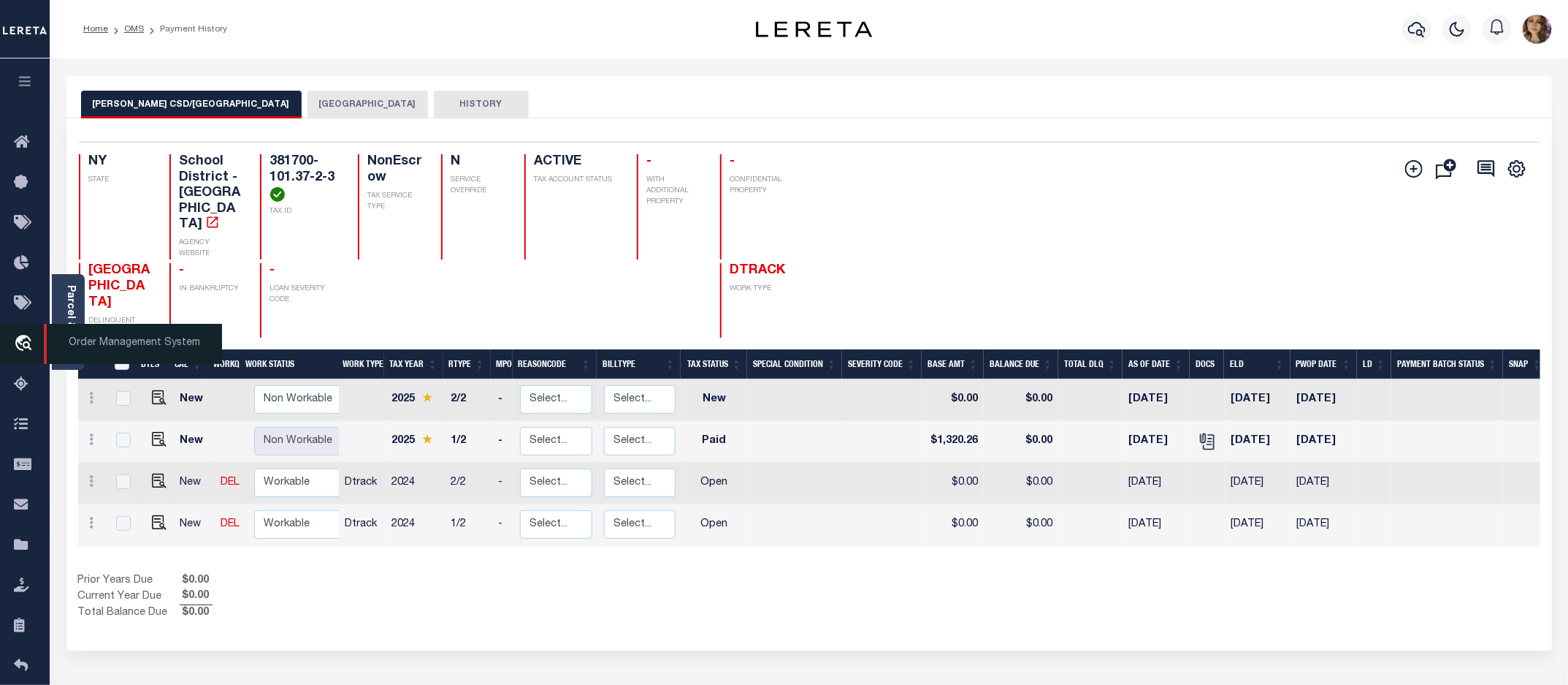
click at [93, 347] on span "Order Management System" at bounding box center [133, 343] width 178 height 40
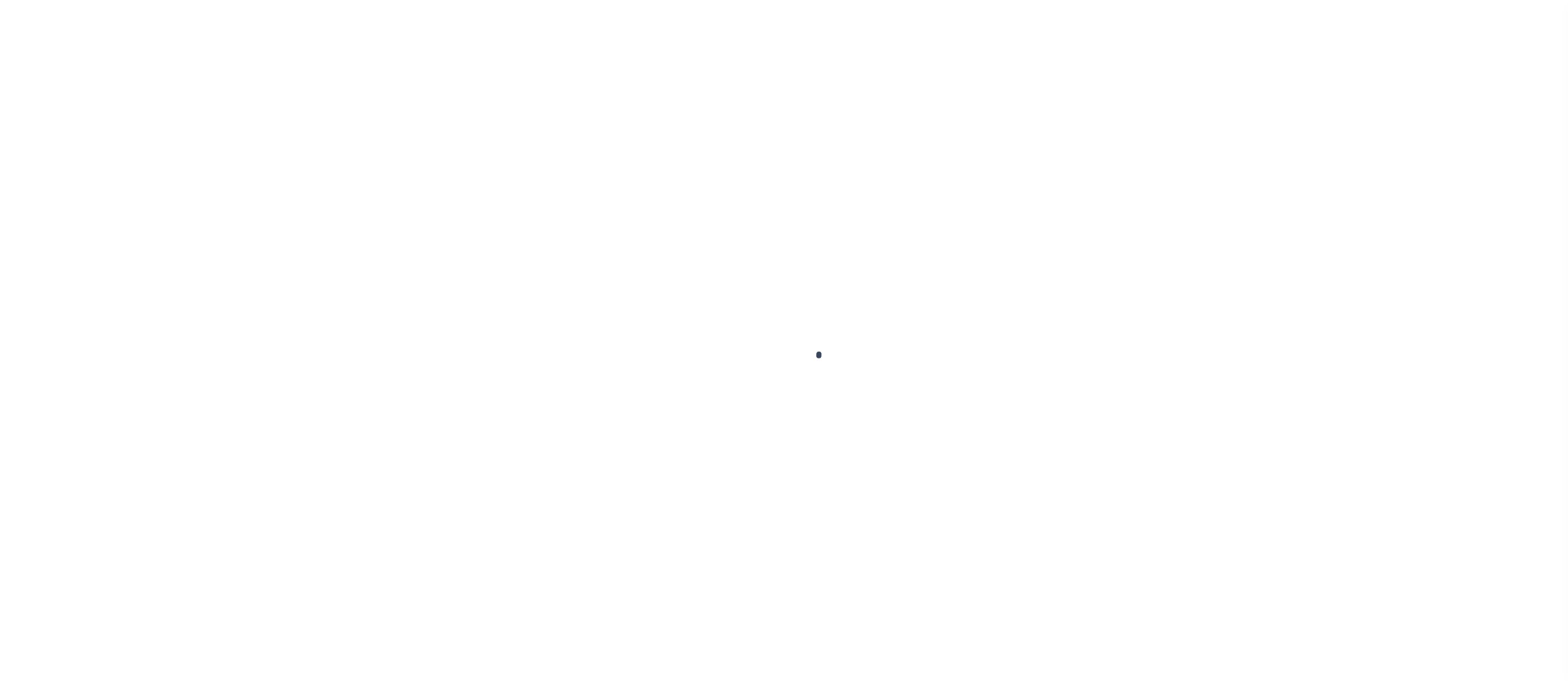
scroll to position [25, 0]
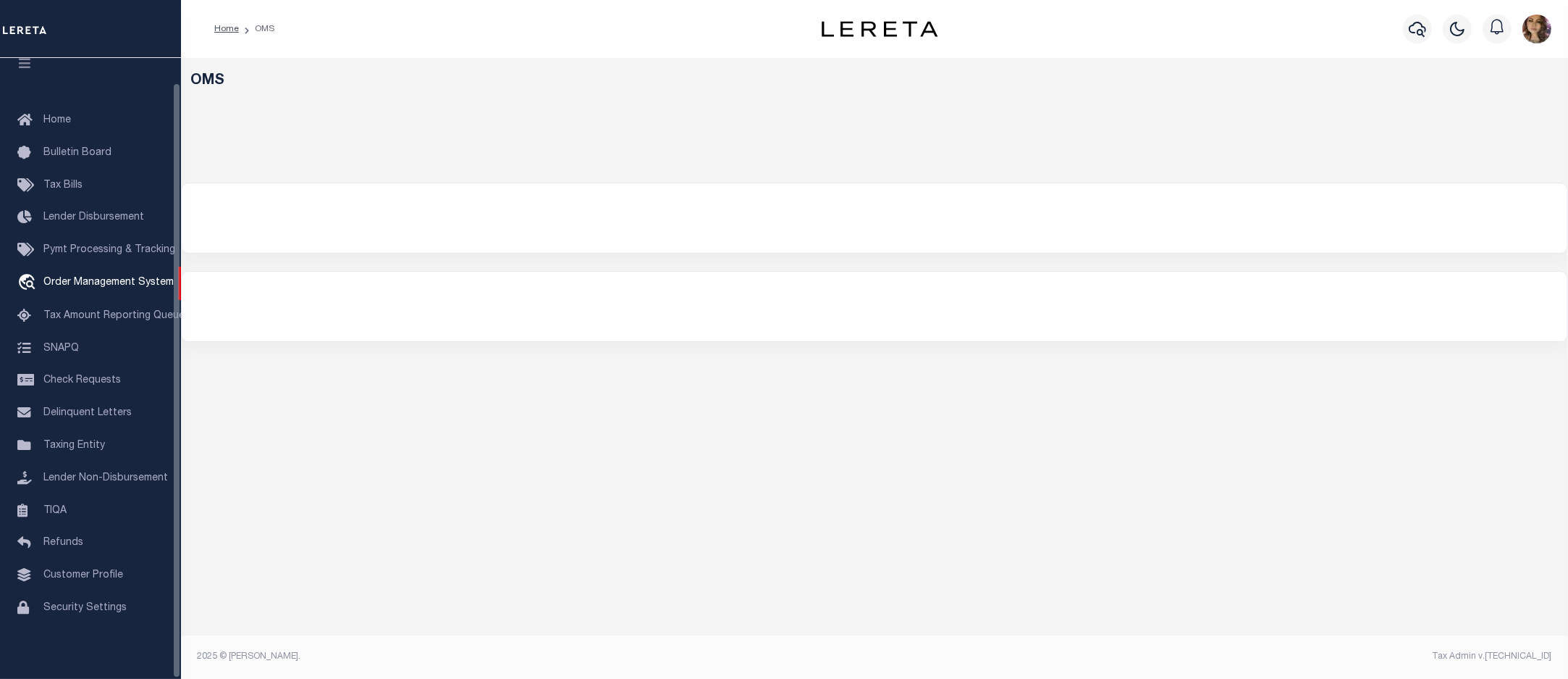
select select "200"
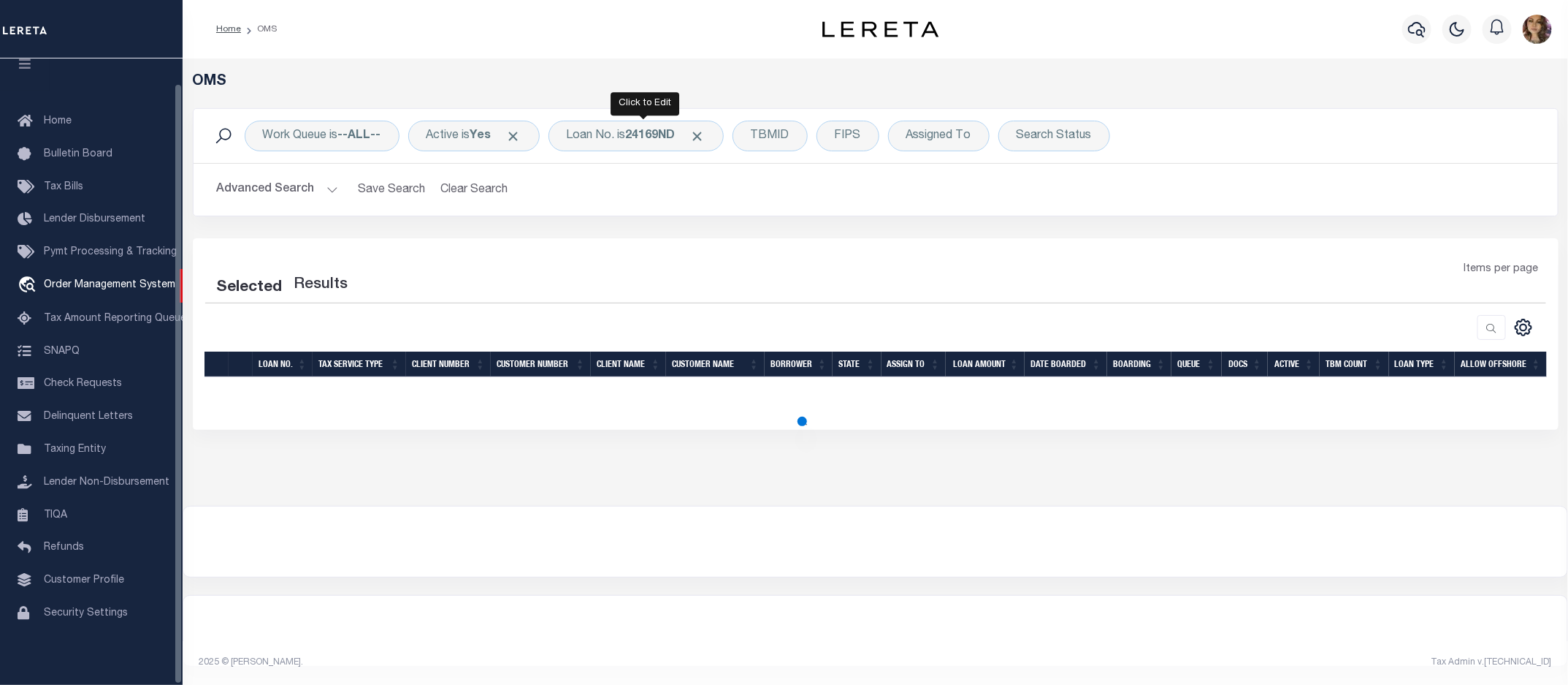
select select "200"
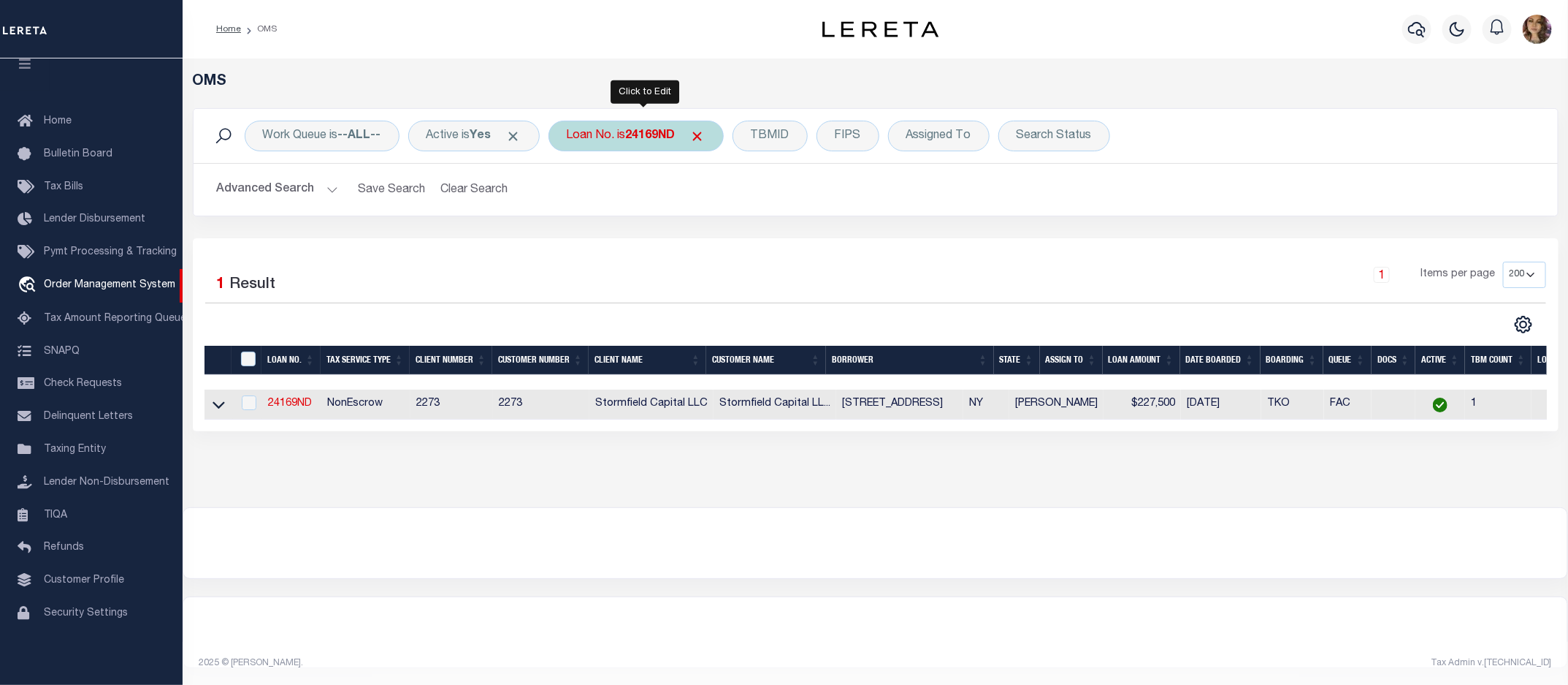
click at [629, 134] on div "Loan No. is 24169ND" at bounding box center [636, 136] width 176 height 31
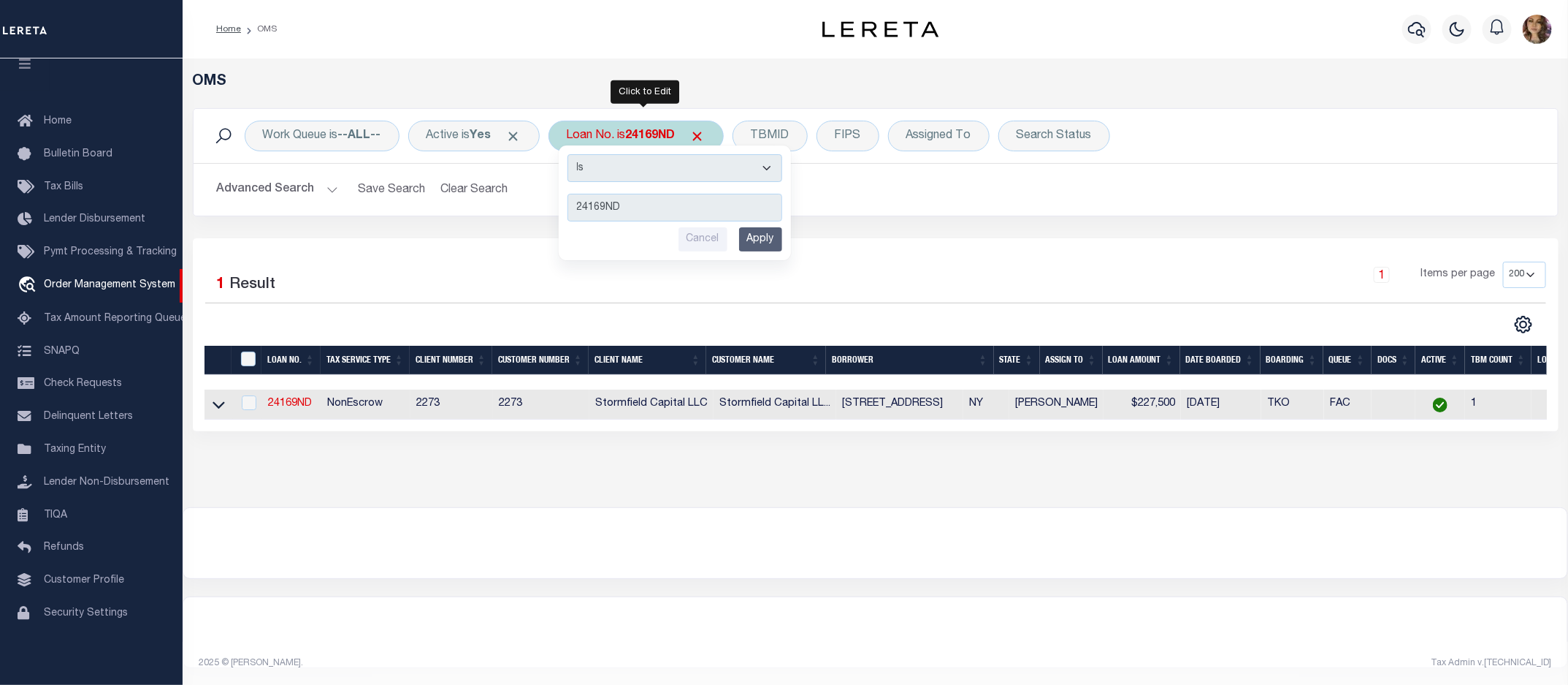
type input "4113"
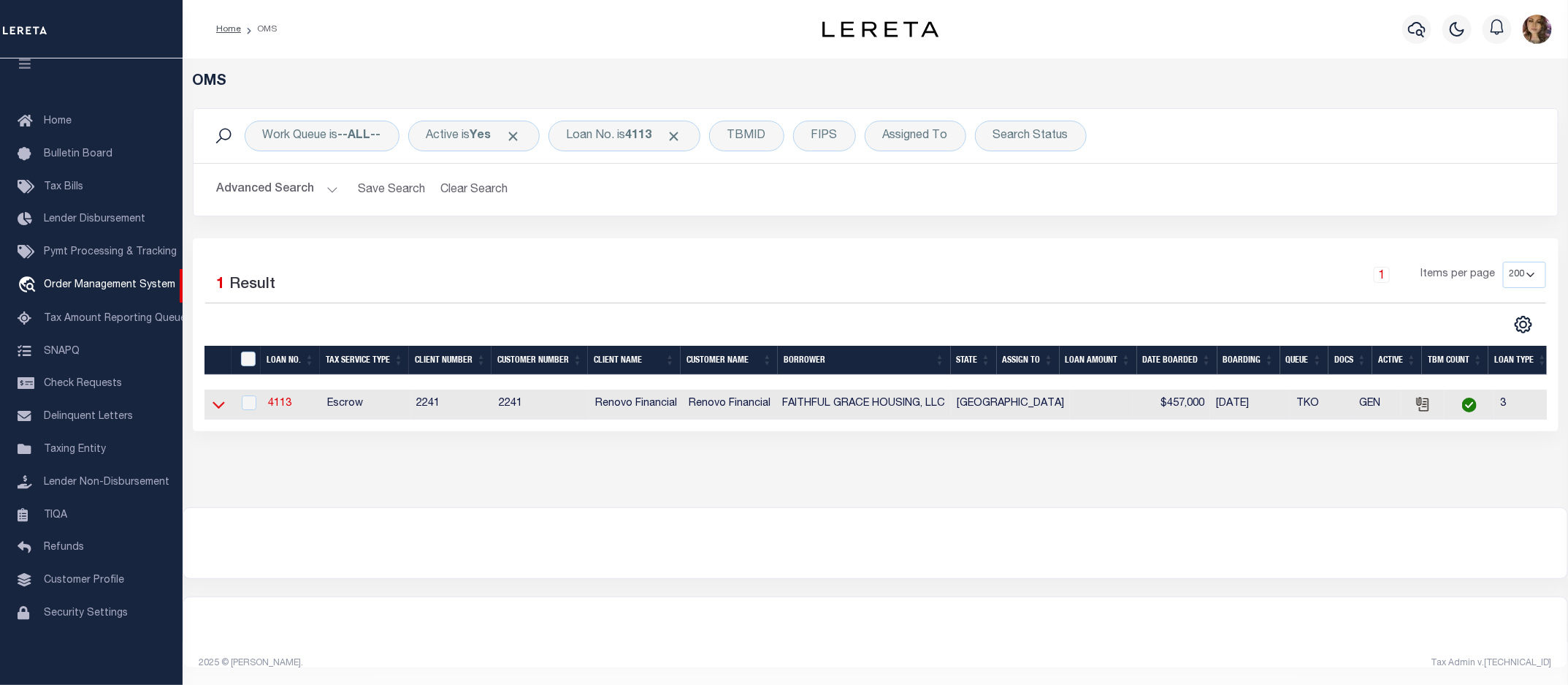
click at [217, 410] on icon at bounding box center [218, 405] width 13 height 16
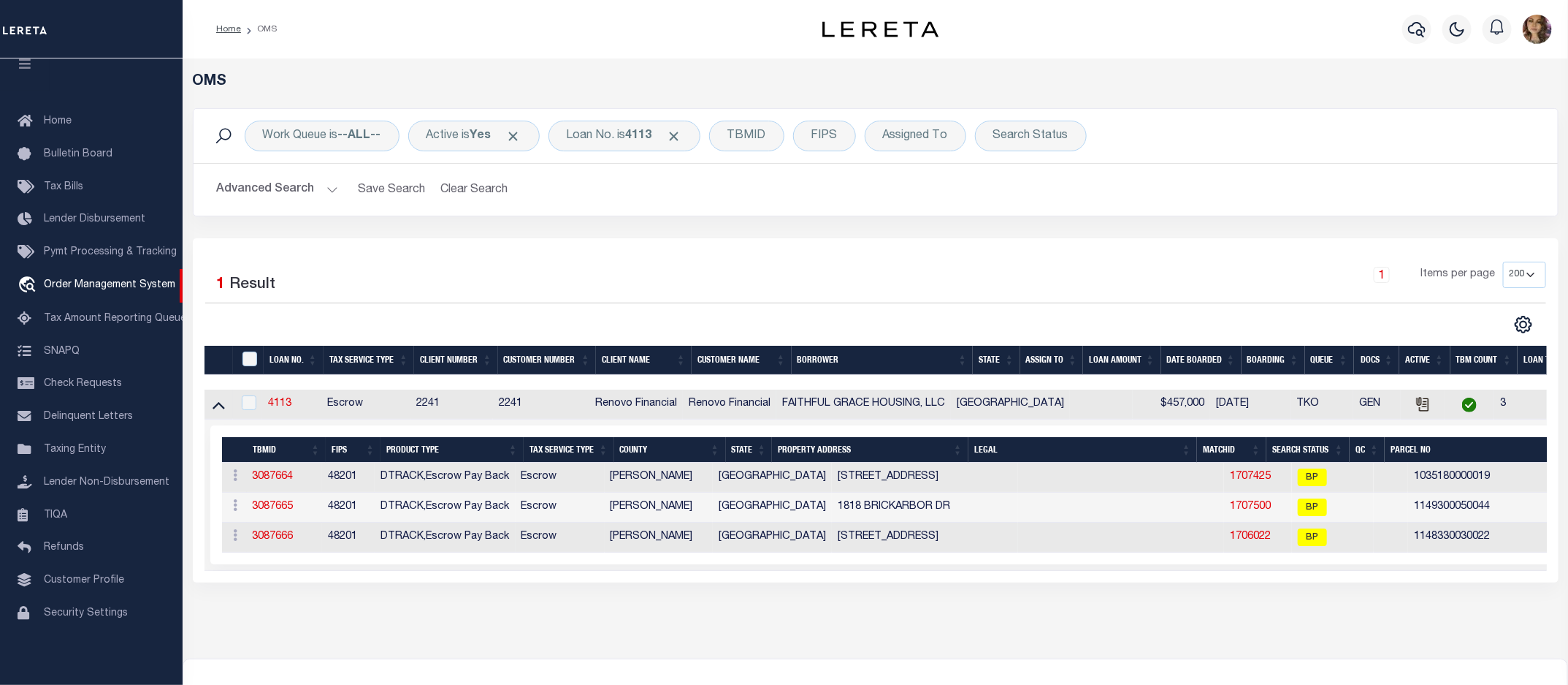
click at [1143, 539] on td at bounding box center [1121, 538] width 207 height 30
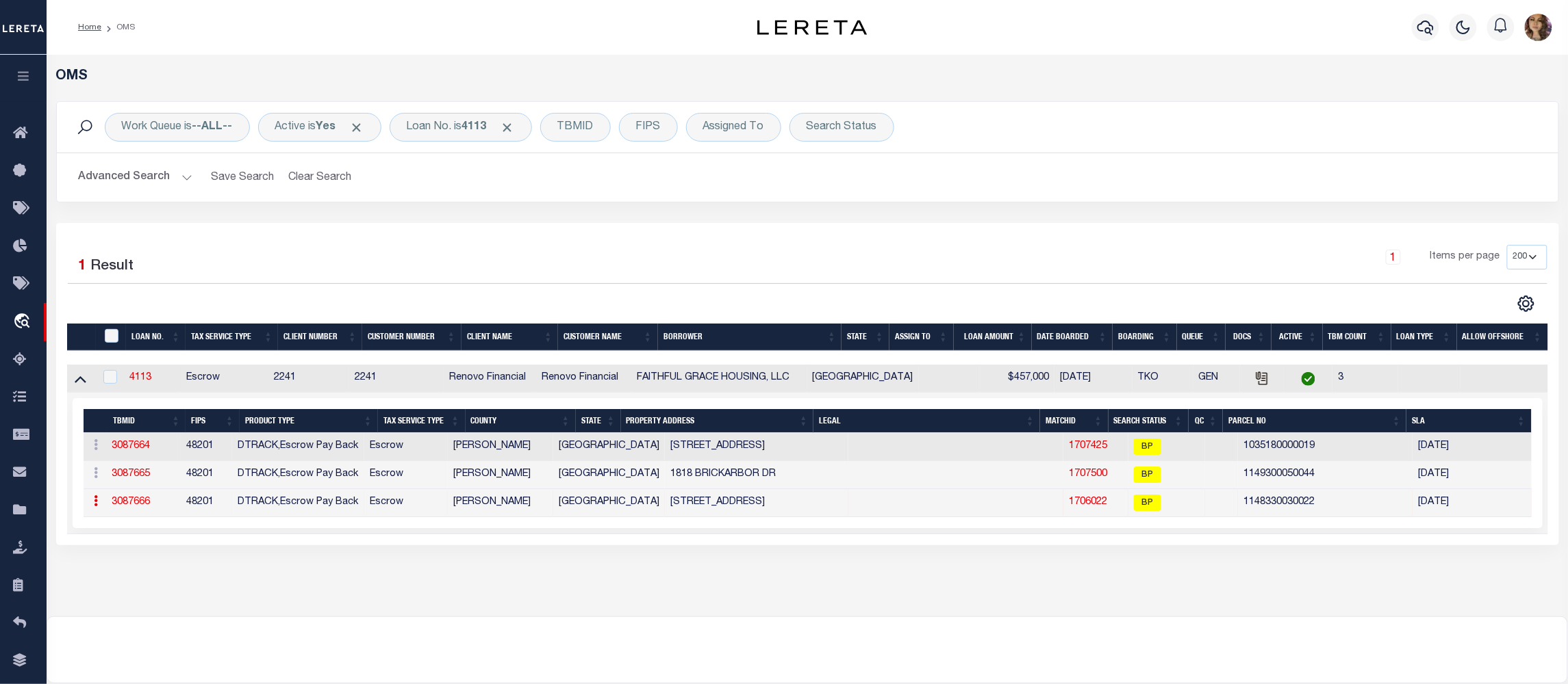
scroll to position [0, 0]
click at [454, 126] on div "Loan No. is 4113" at bounding box center [461, 127] width 143 height 29
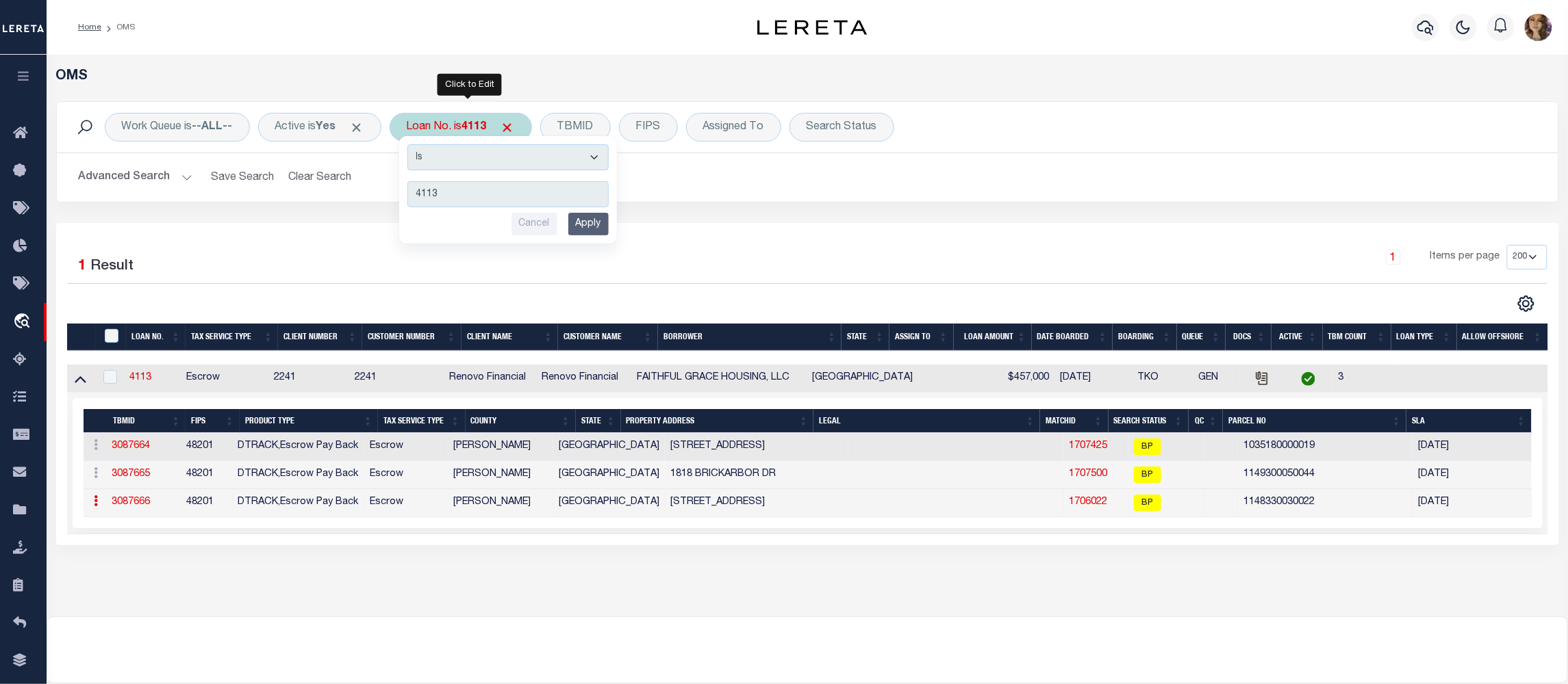
type input "1740001993"
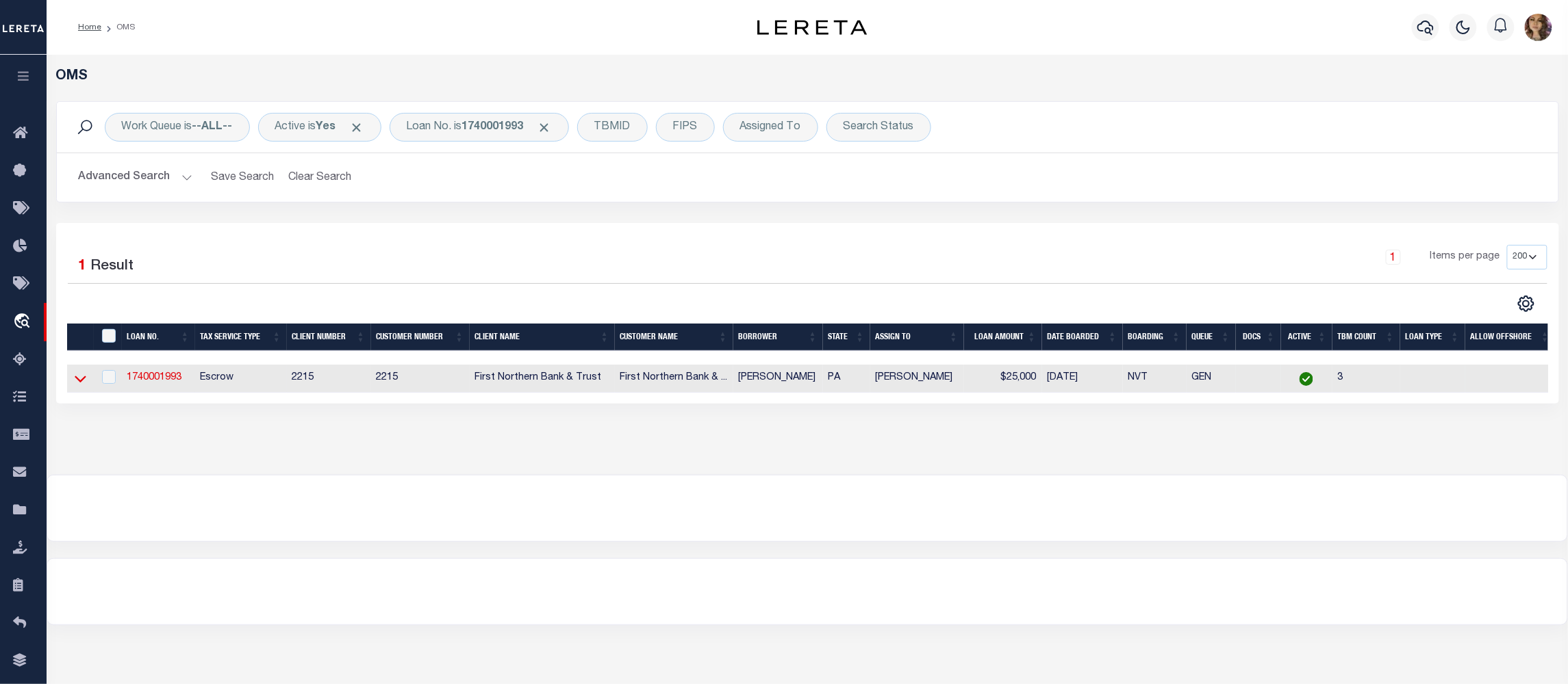
click at [82, 386] on icon at bounding box center [80, 379] width 12 height 15
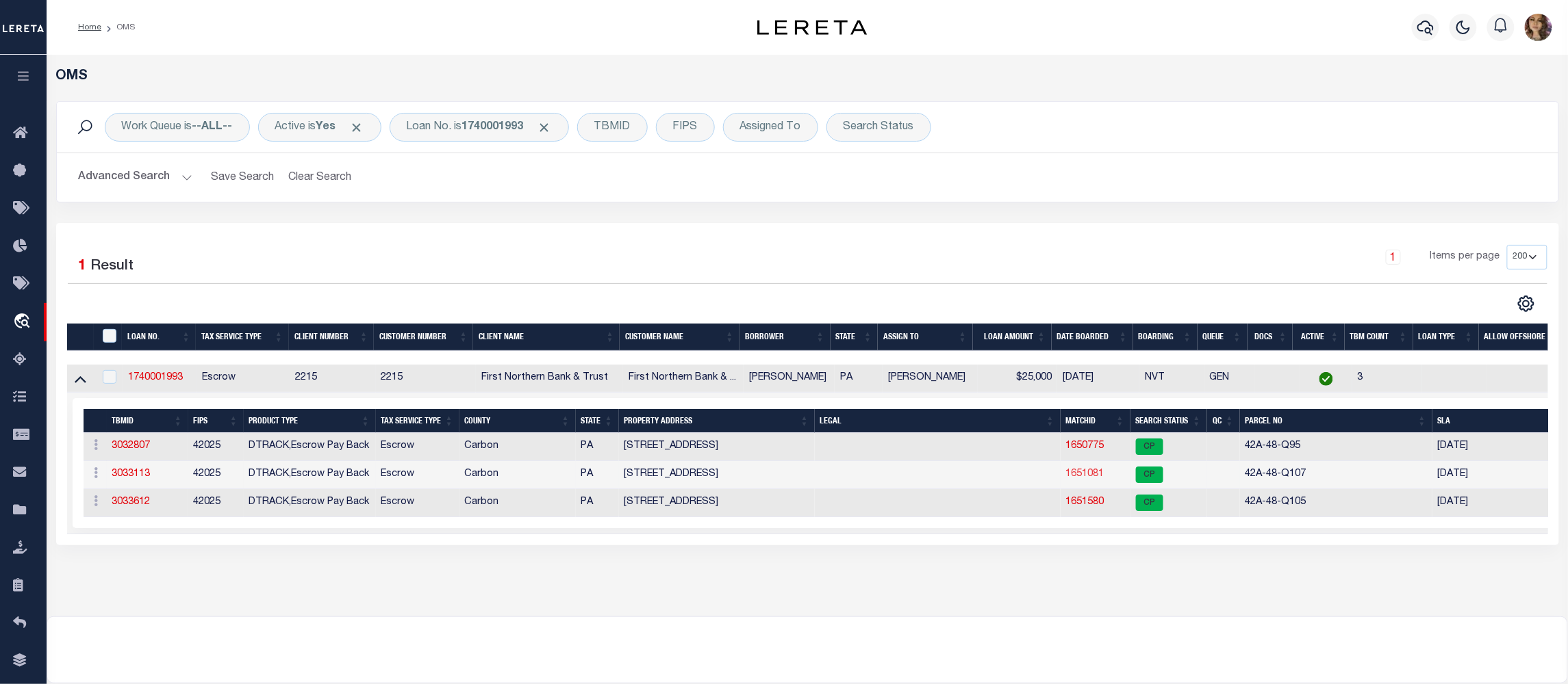
click at [1090, 479] on link "1651081" at bounding box center [1085, 474] width 38 height 10
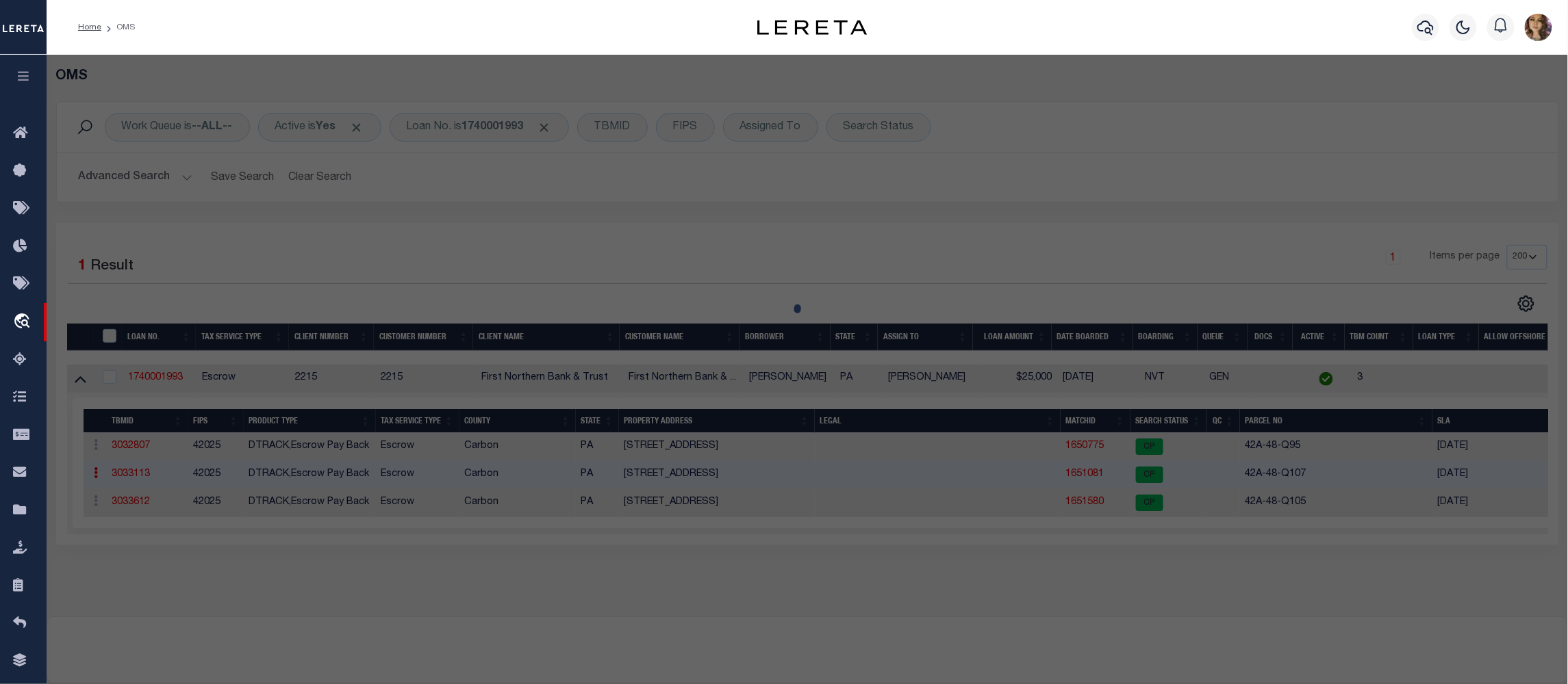
checkbox input "false"
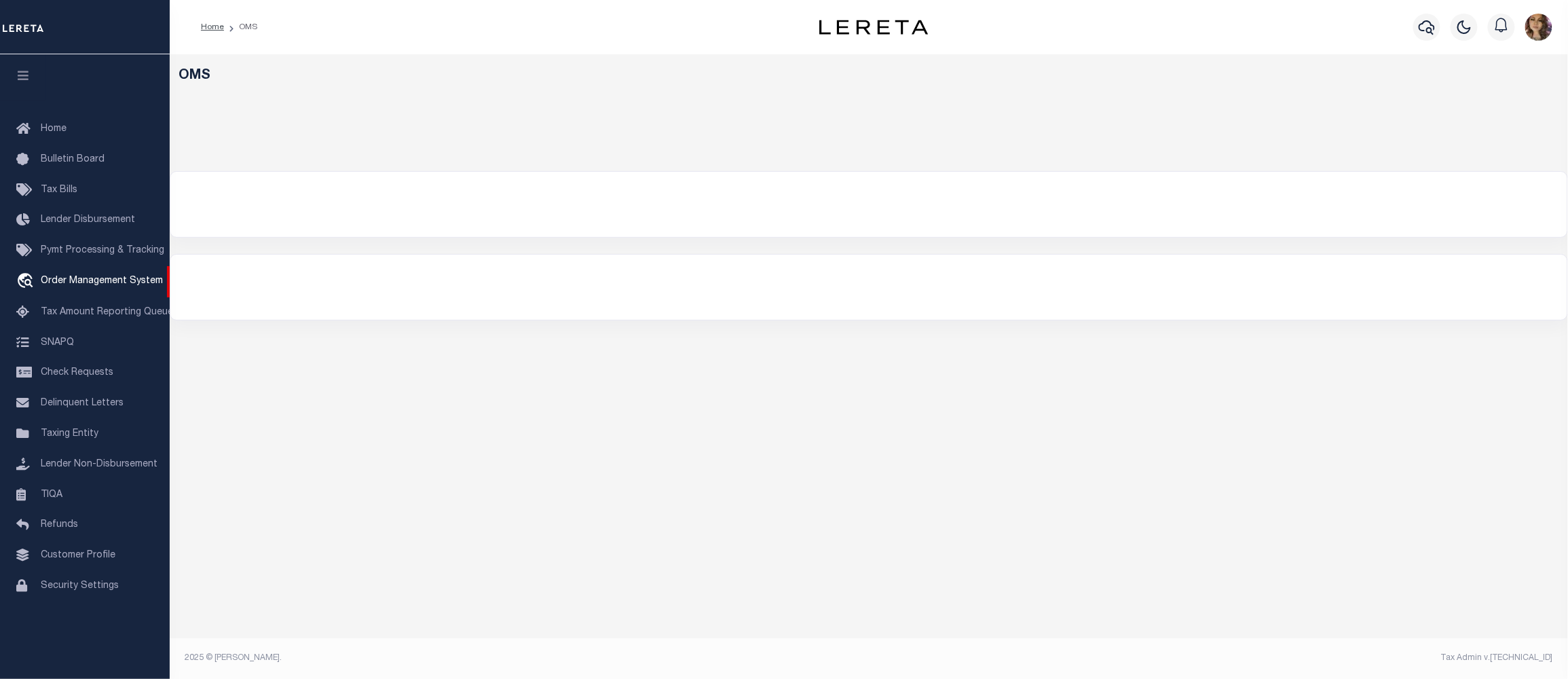
select select "200"
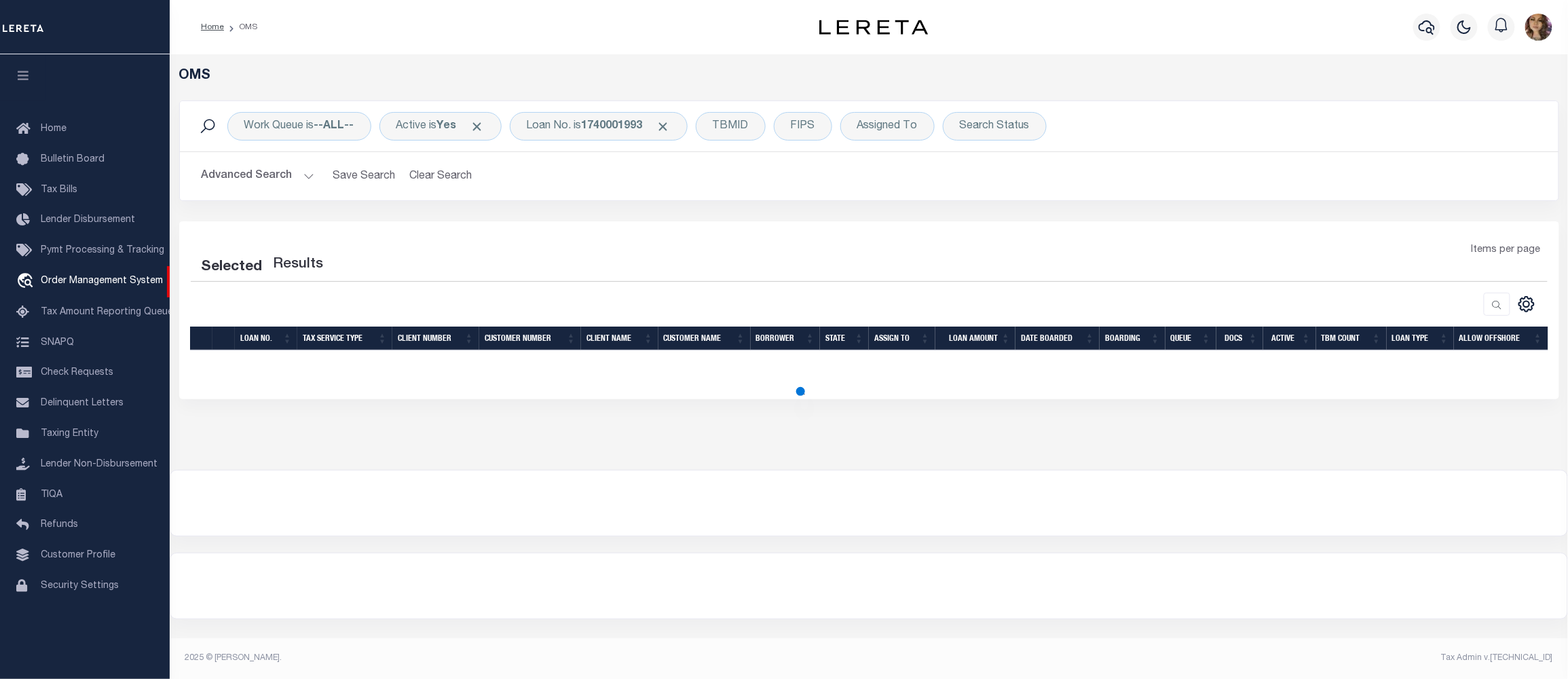
select select "200"
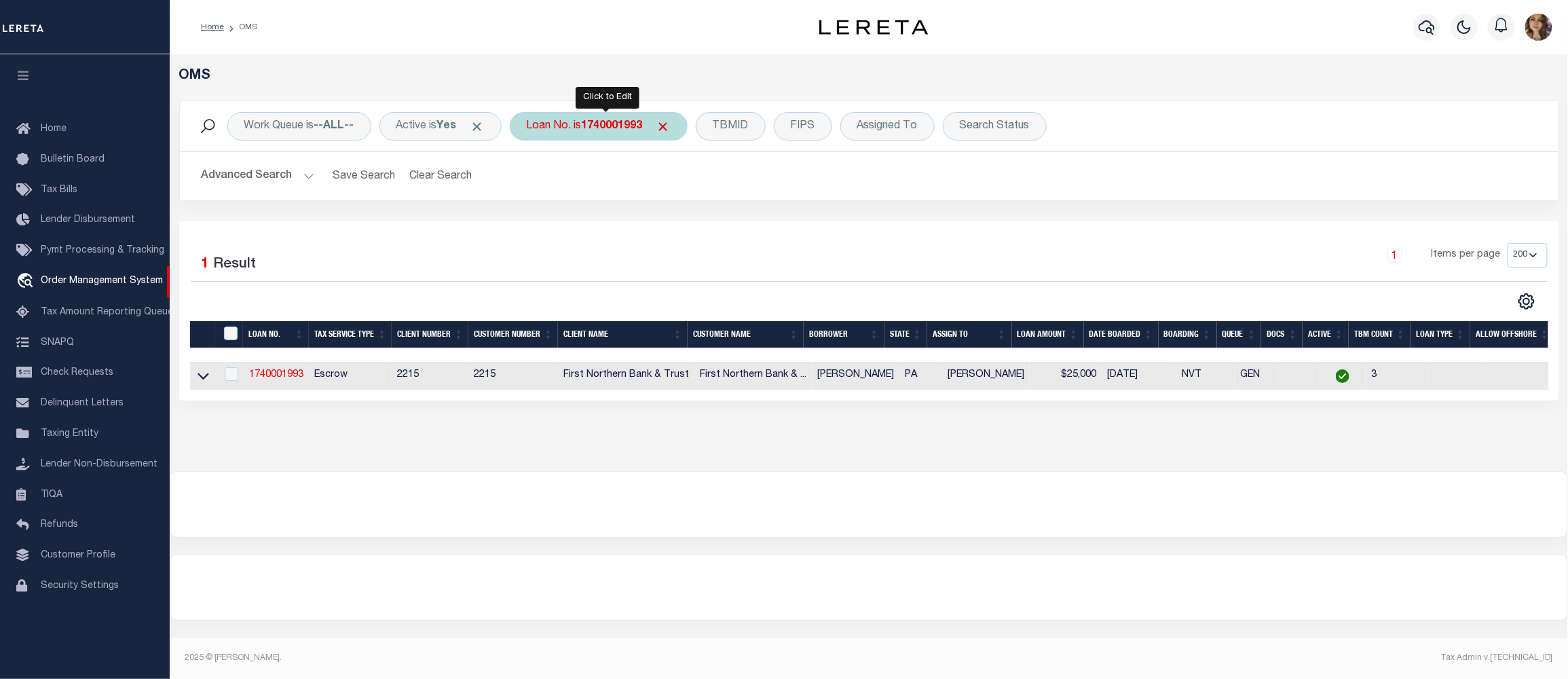
click at [593, 131] on b "1740001993" at bounding box center [613, 126] width 61 height 11
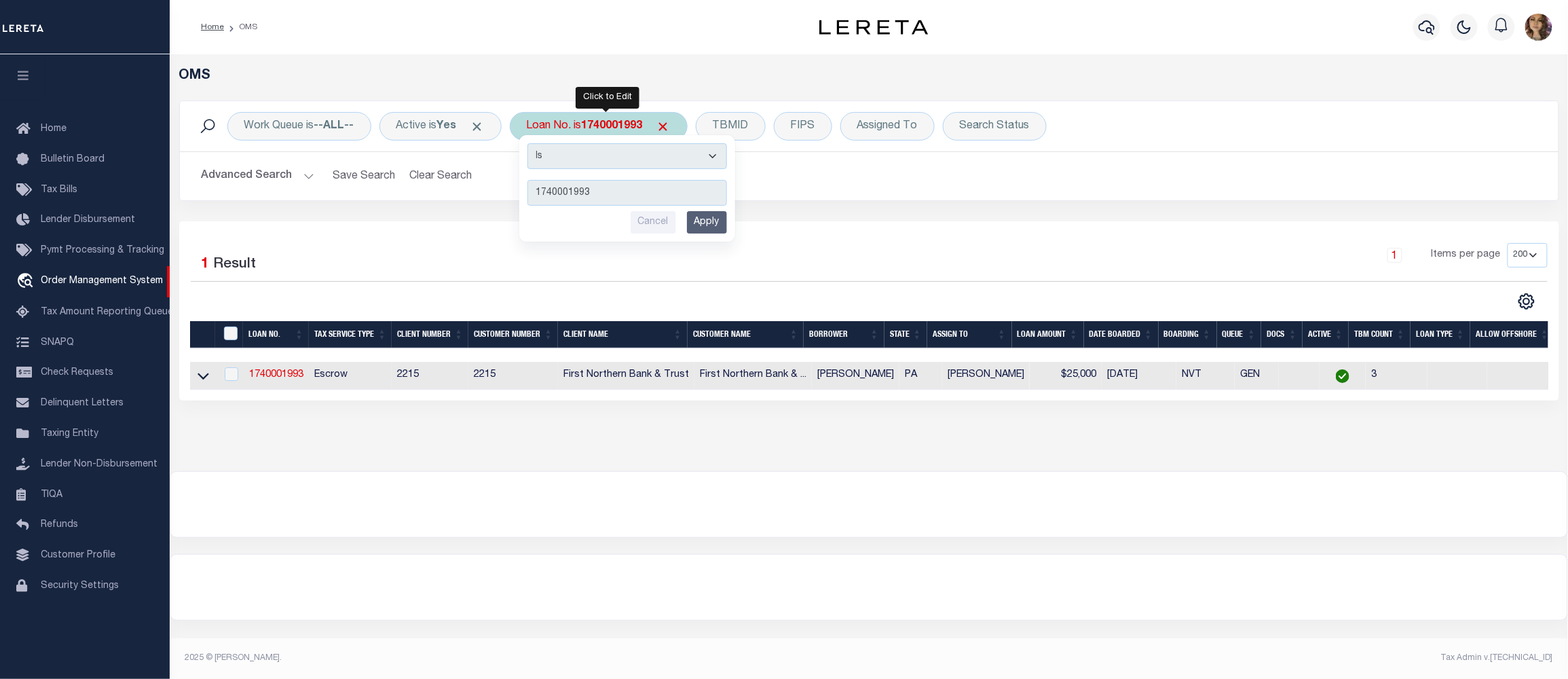
type input "115820"
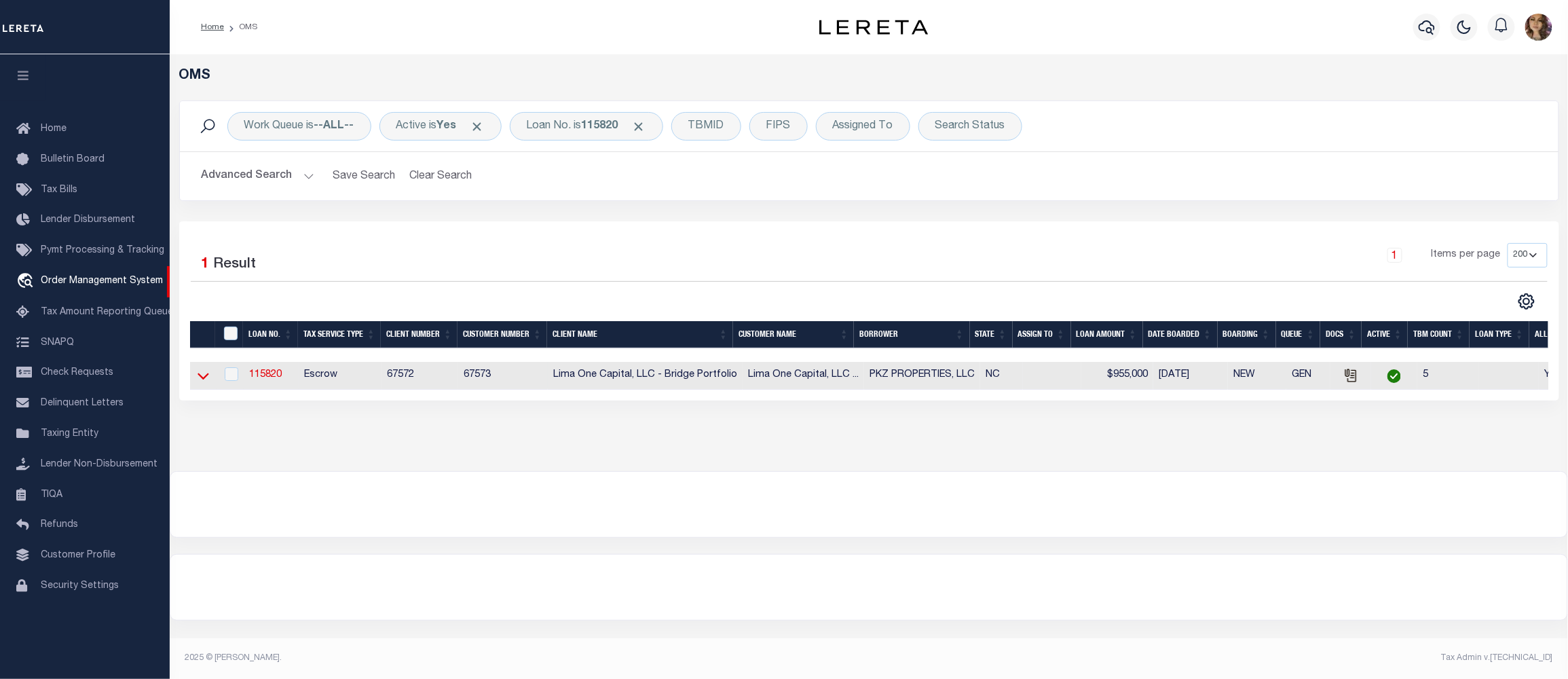
click at [205, 381] on icon at bounding box center [203, 377] width 12 height 7
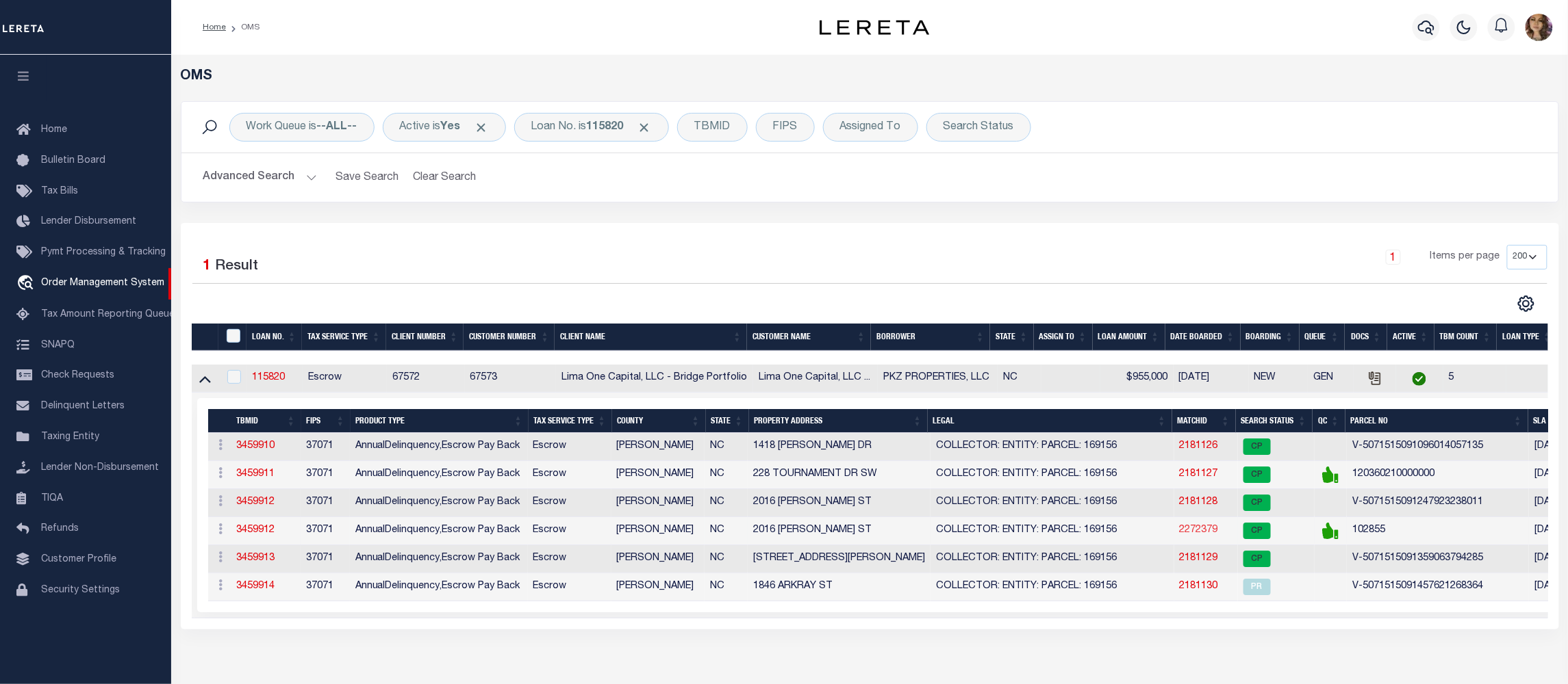
click at [1189, 535] on link "2272379" at bounding box center [1199, 530] width 38 height 10
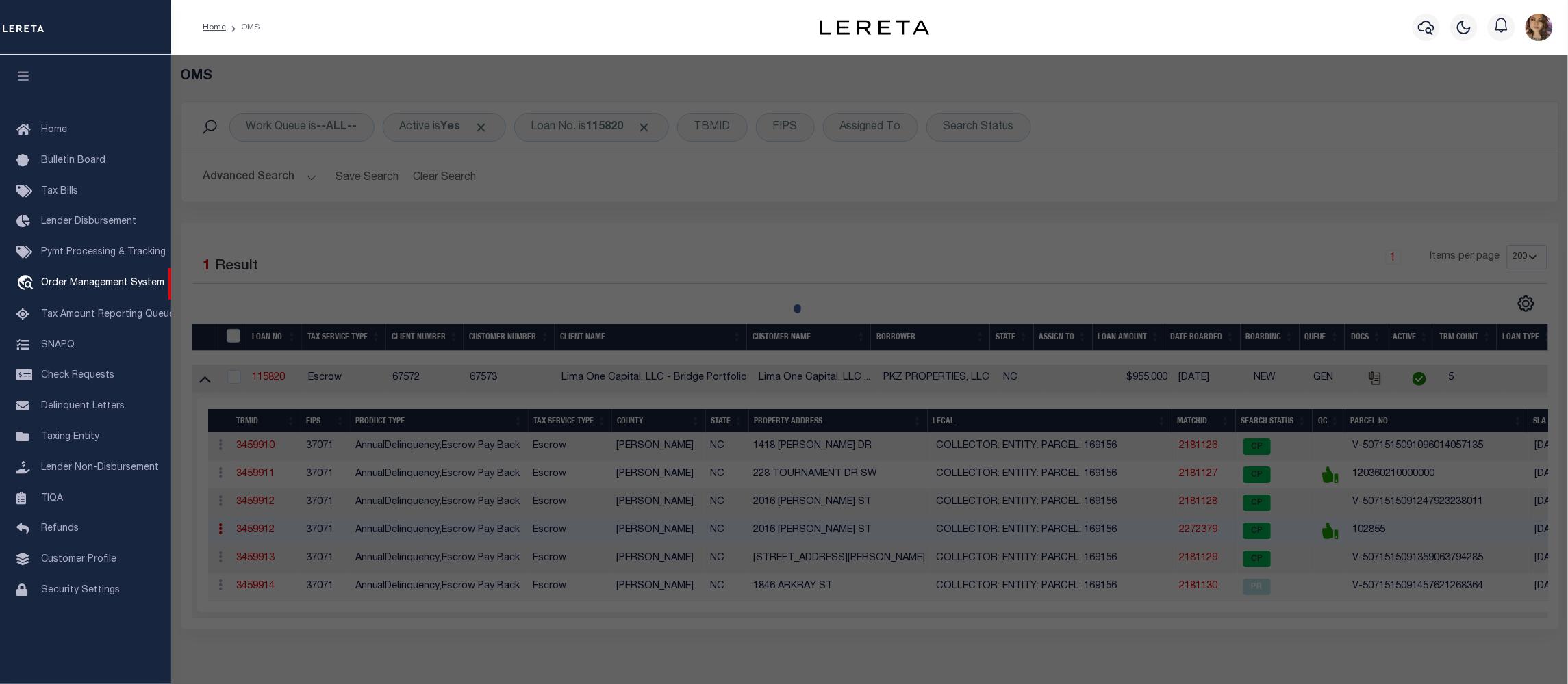
checkbox input "false"
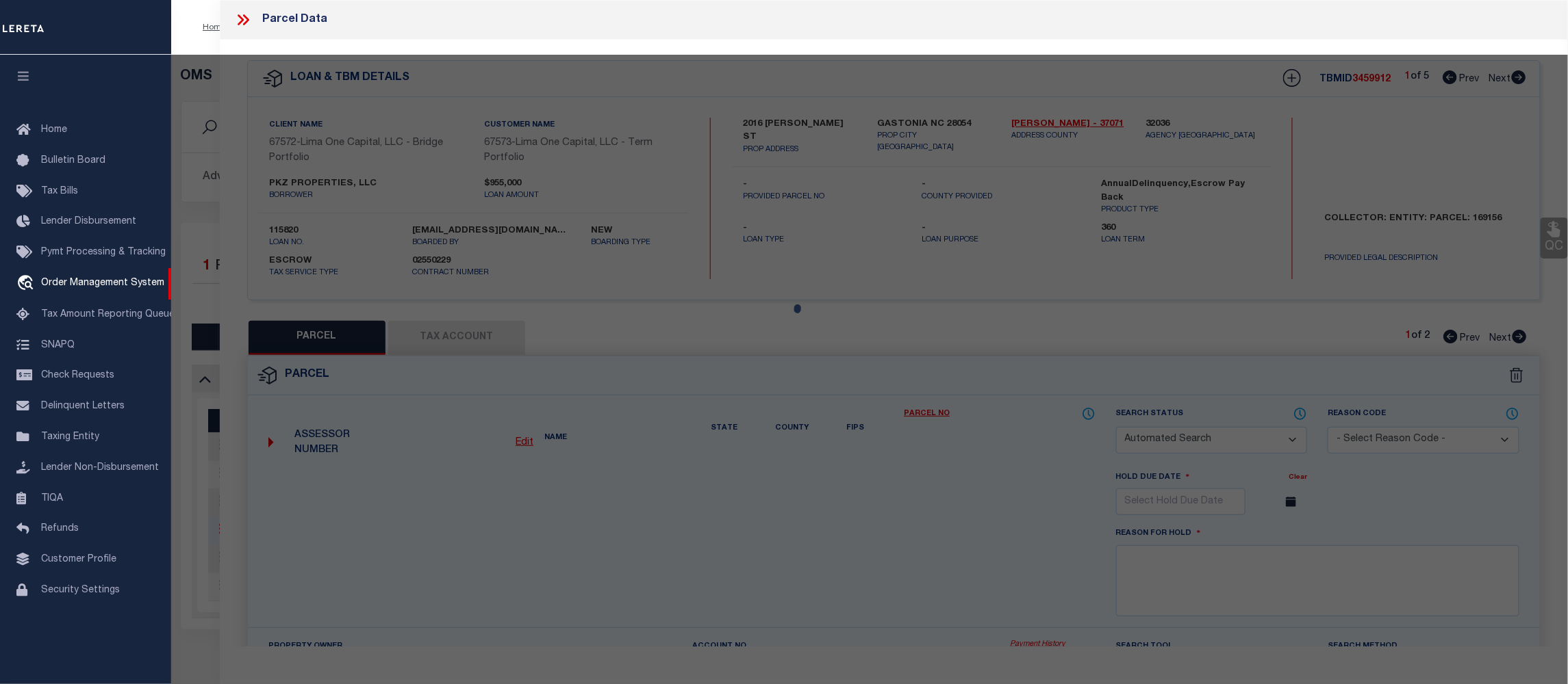
select select "CP"
select select "ADD"
type input "PKZ PROPERTIES LLC,"
select select "AGW"
select select "LEG"
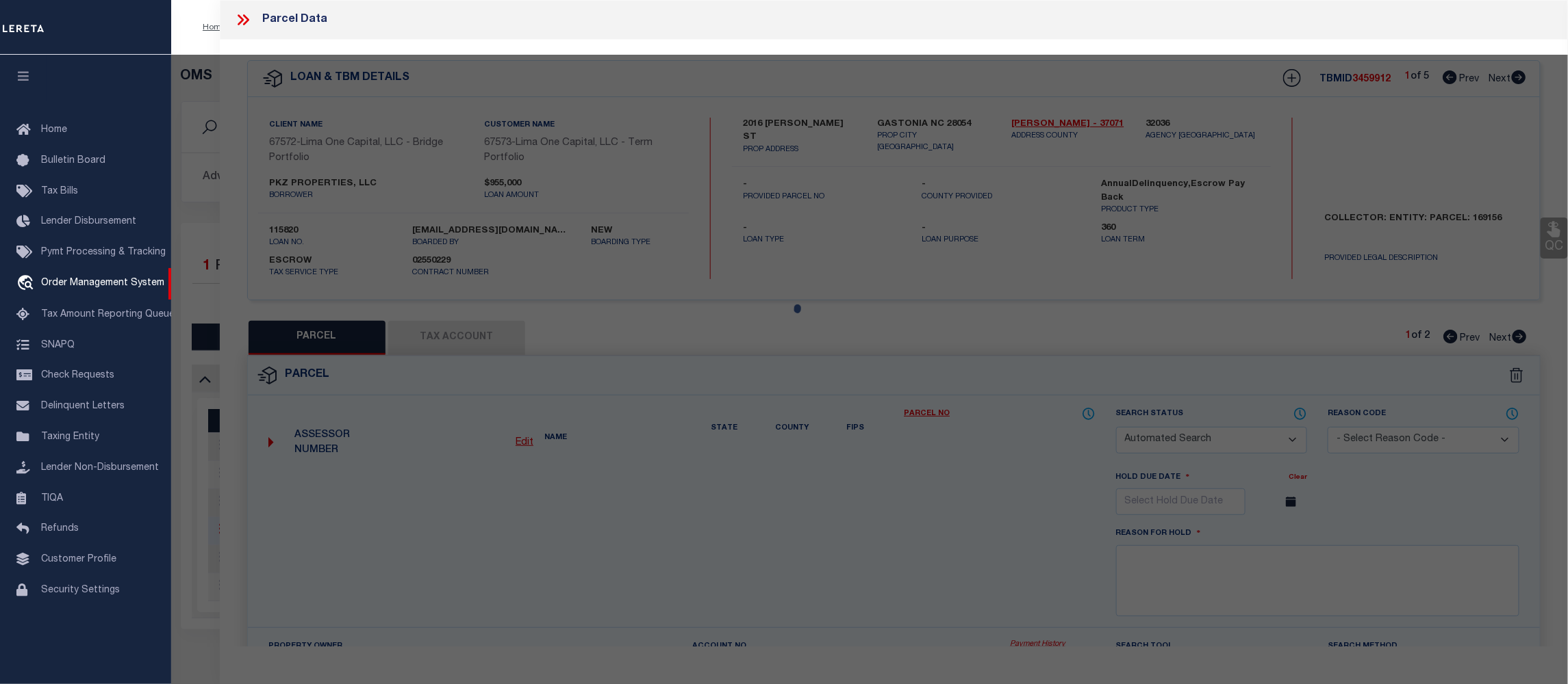
type input "1846 ARKRAY ST"
type input "GASTONIA NC 28052"
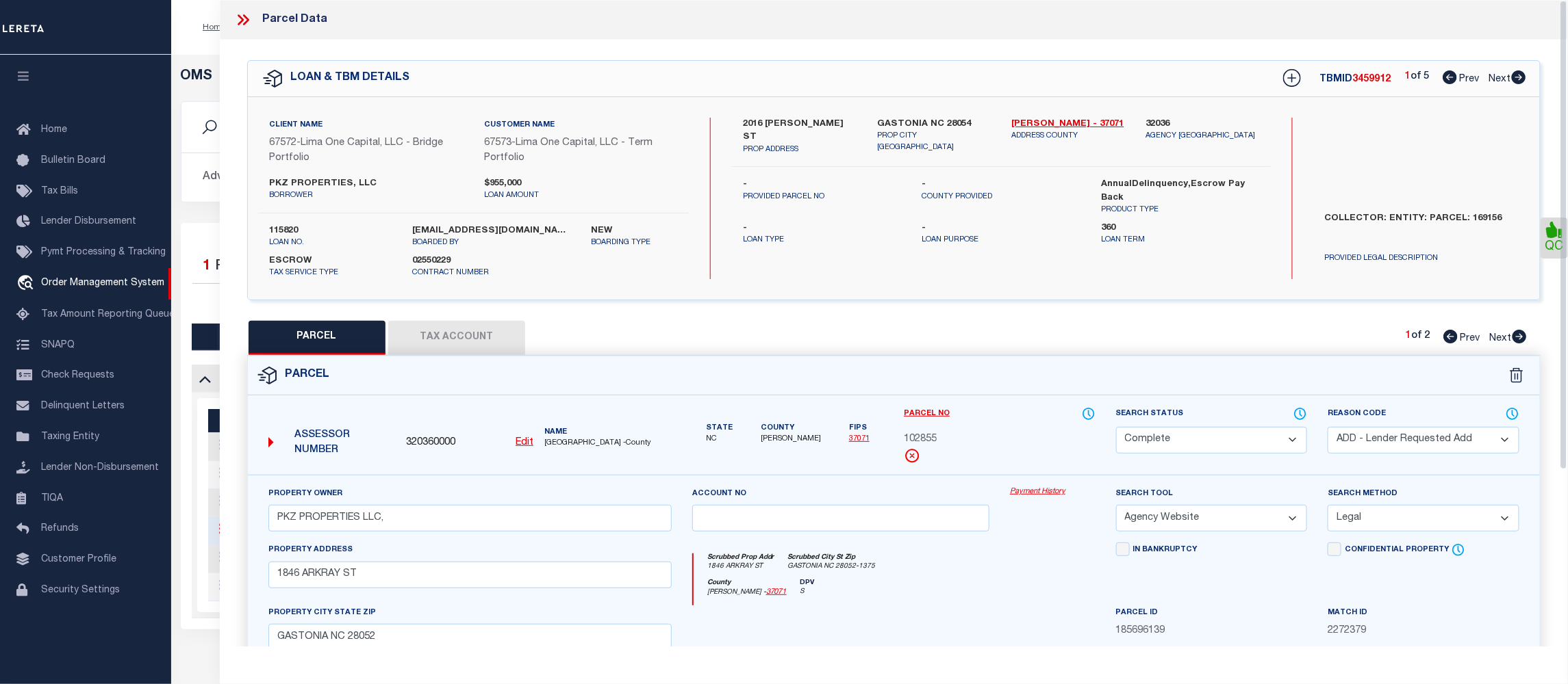
click at [1050, 498] on link "Payment History" at bounding box center [1053, 492] width 85 height 12
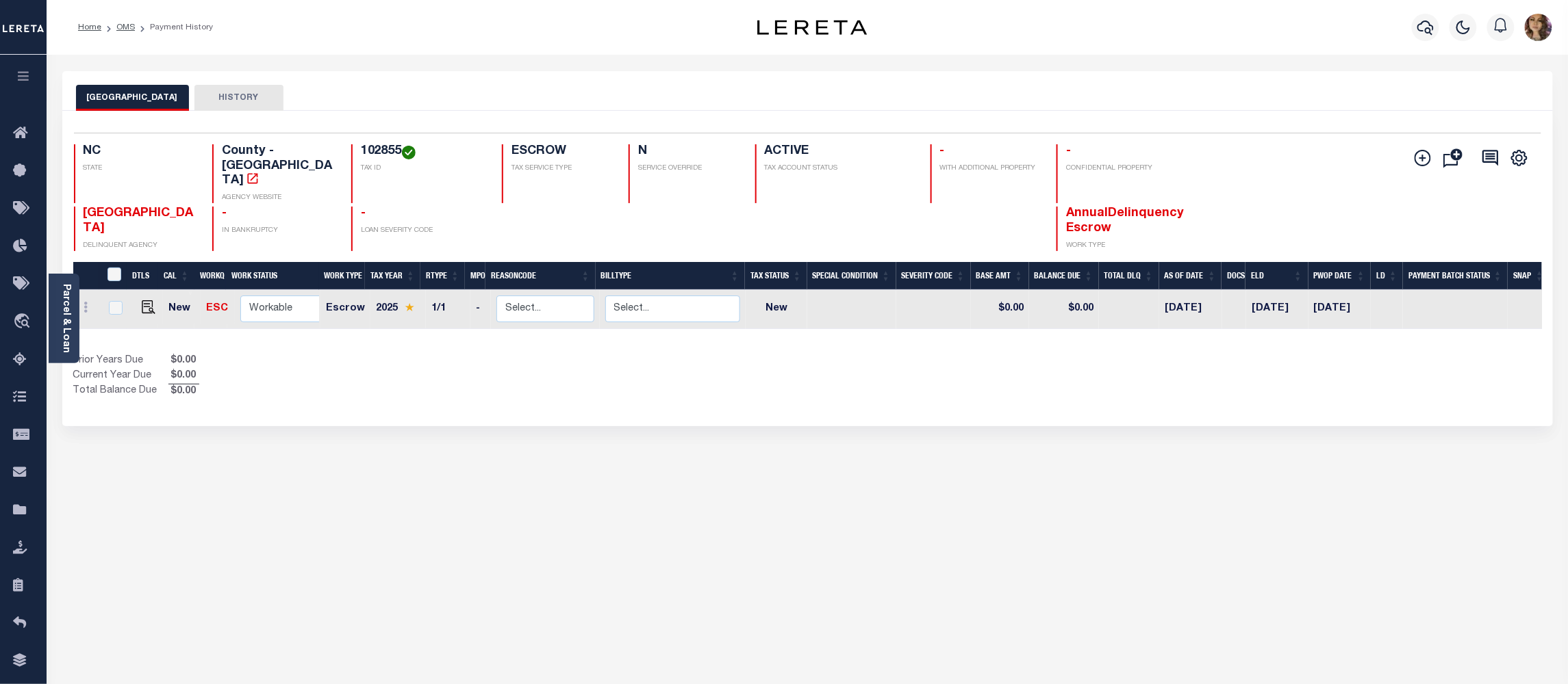
click at [1060, 524] on div "GASTON COUNTY HISTORY Selected 1 Result" at bounding box center [807, 457] width 1511 height 772
click at [1145, 510] on div "GASTON COUNTY HISTORY Selected 1 Result" at bounding box center [807, 457] width 1511 height 772
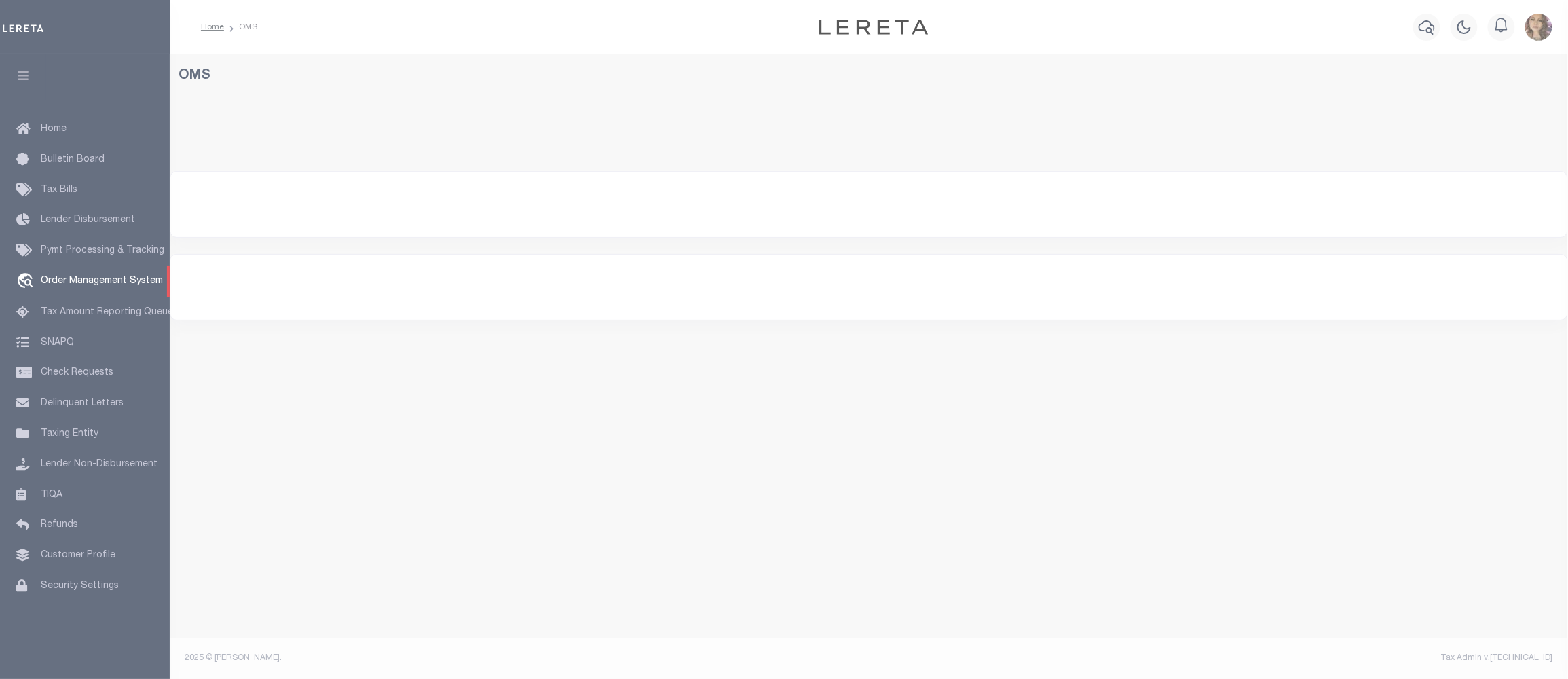
select select "200"
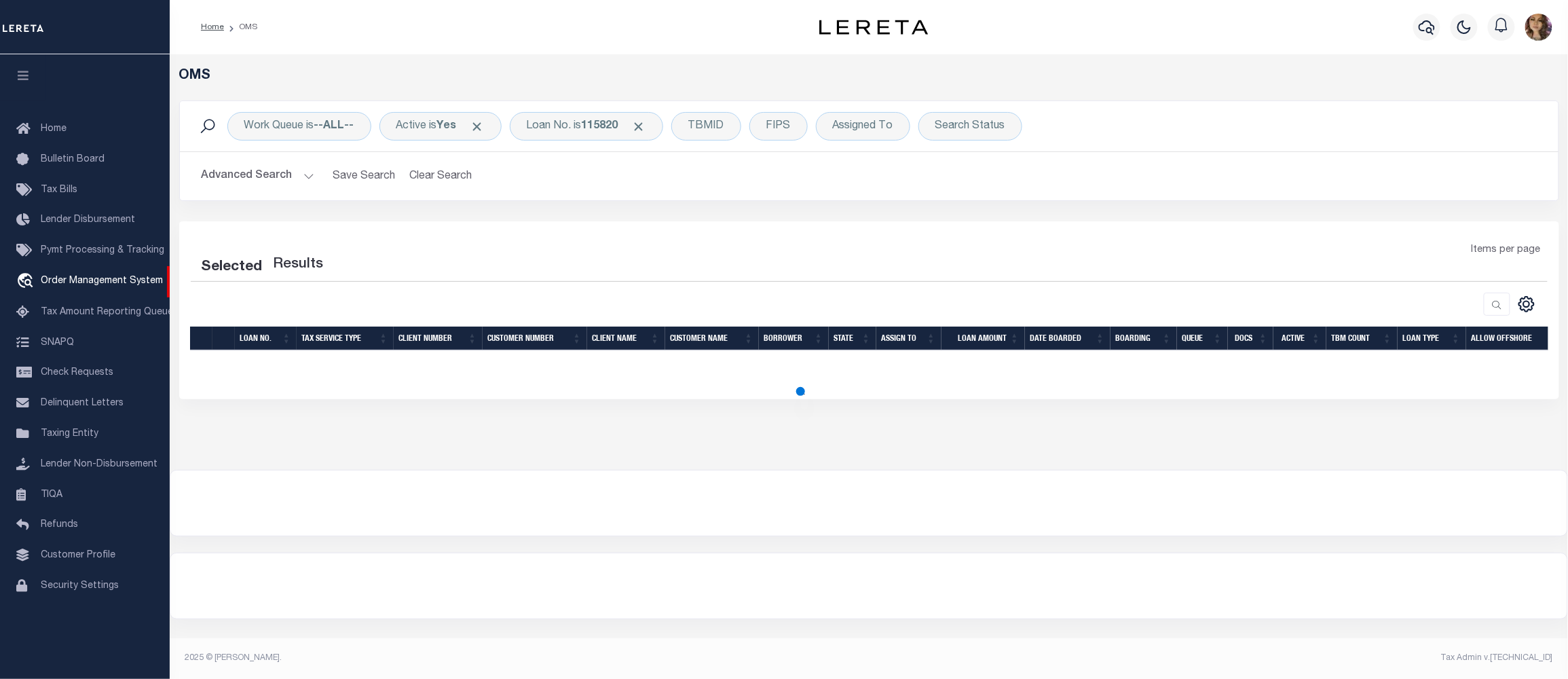
select select "200"
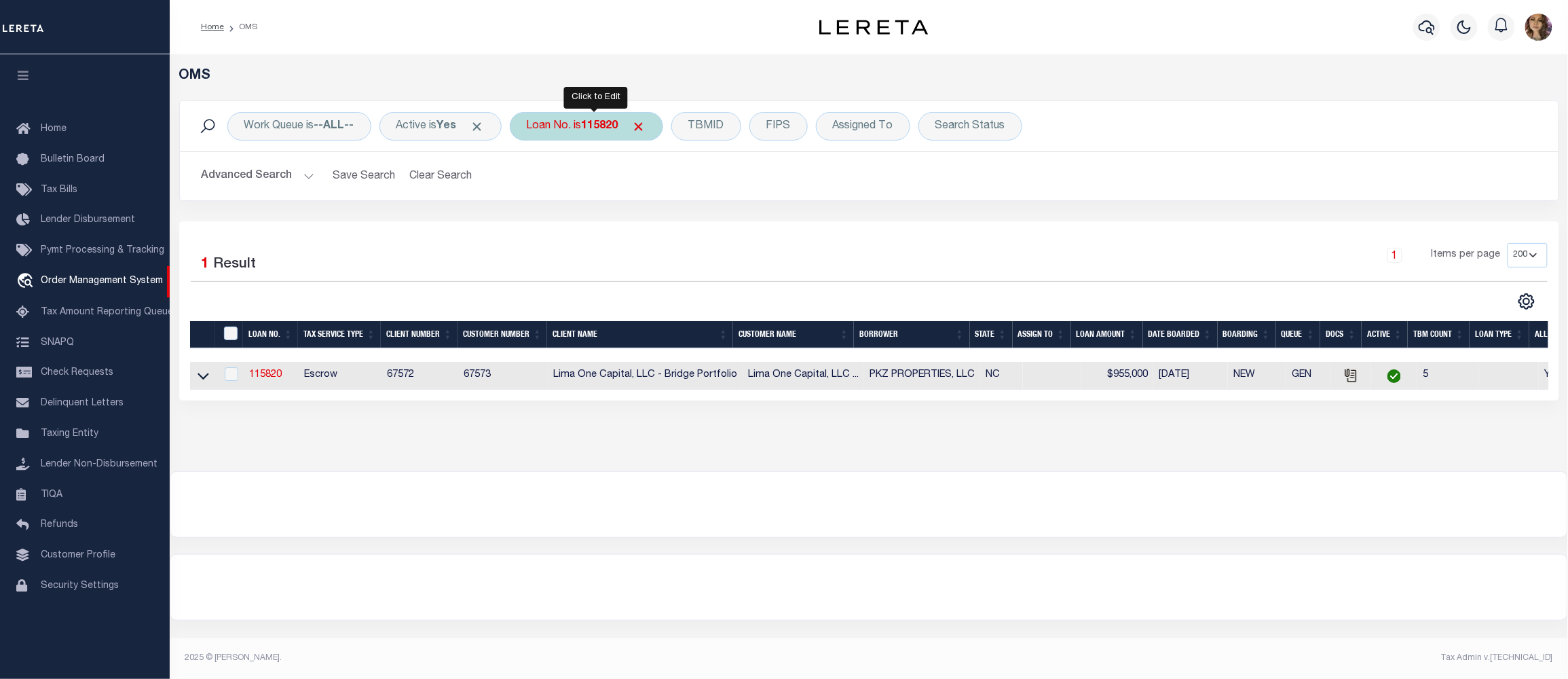
click at [560, 118] on div "Loan No. is 115820" at bounding box center [587, 126] width 153 height 29
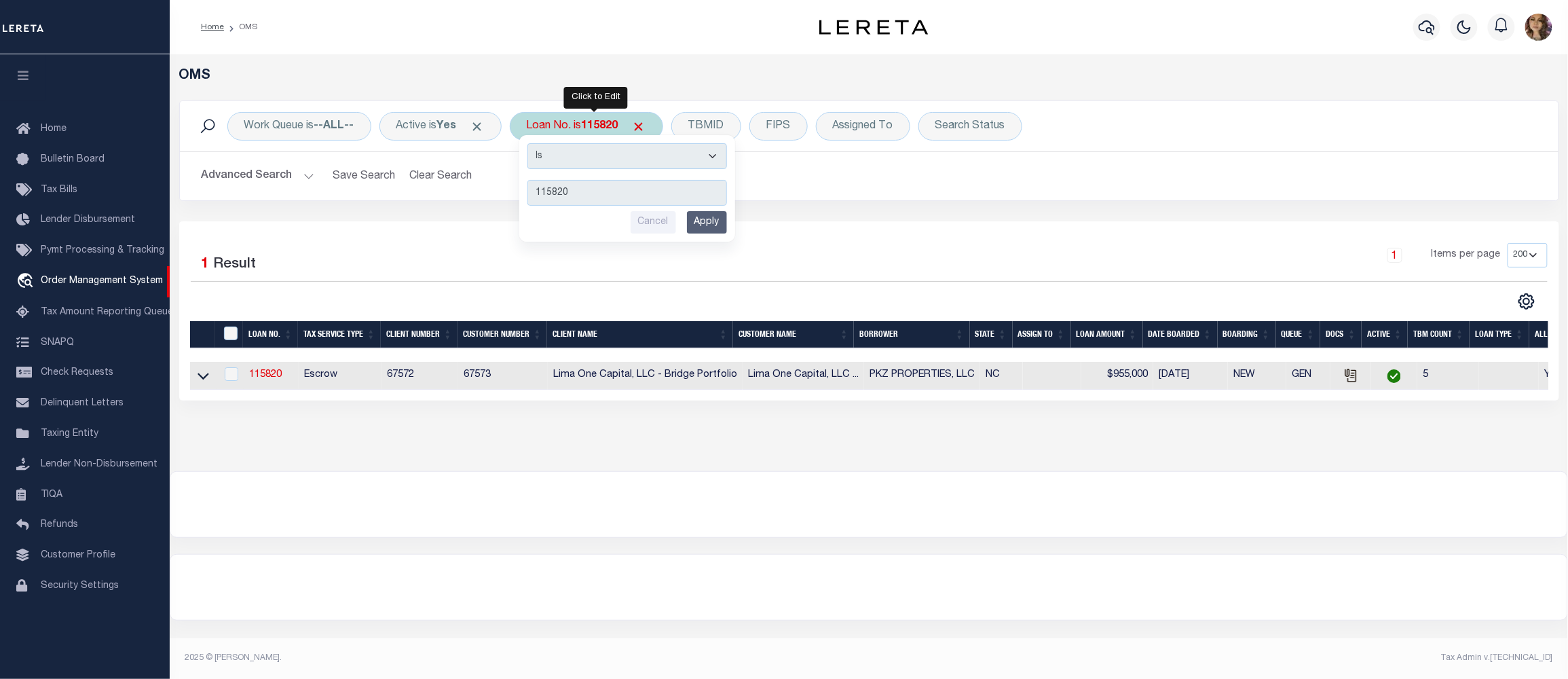
type input "10011198"
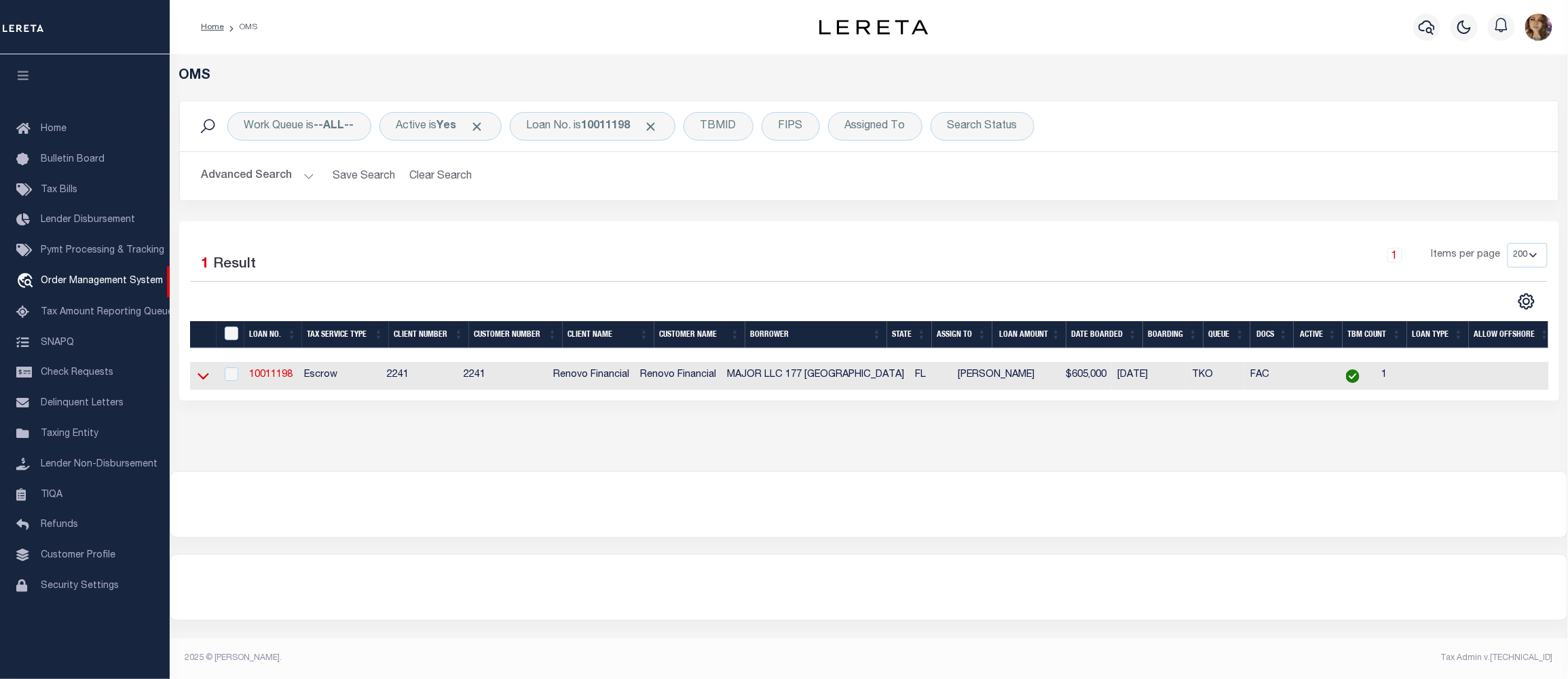
click at [199, 379] on icon at bounding box center [203, 376] width 12 height 14
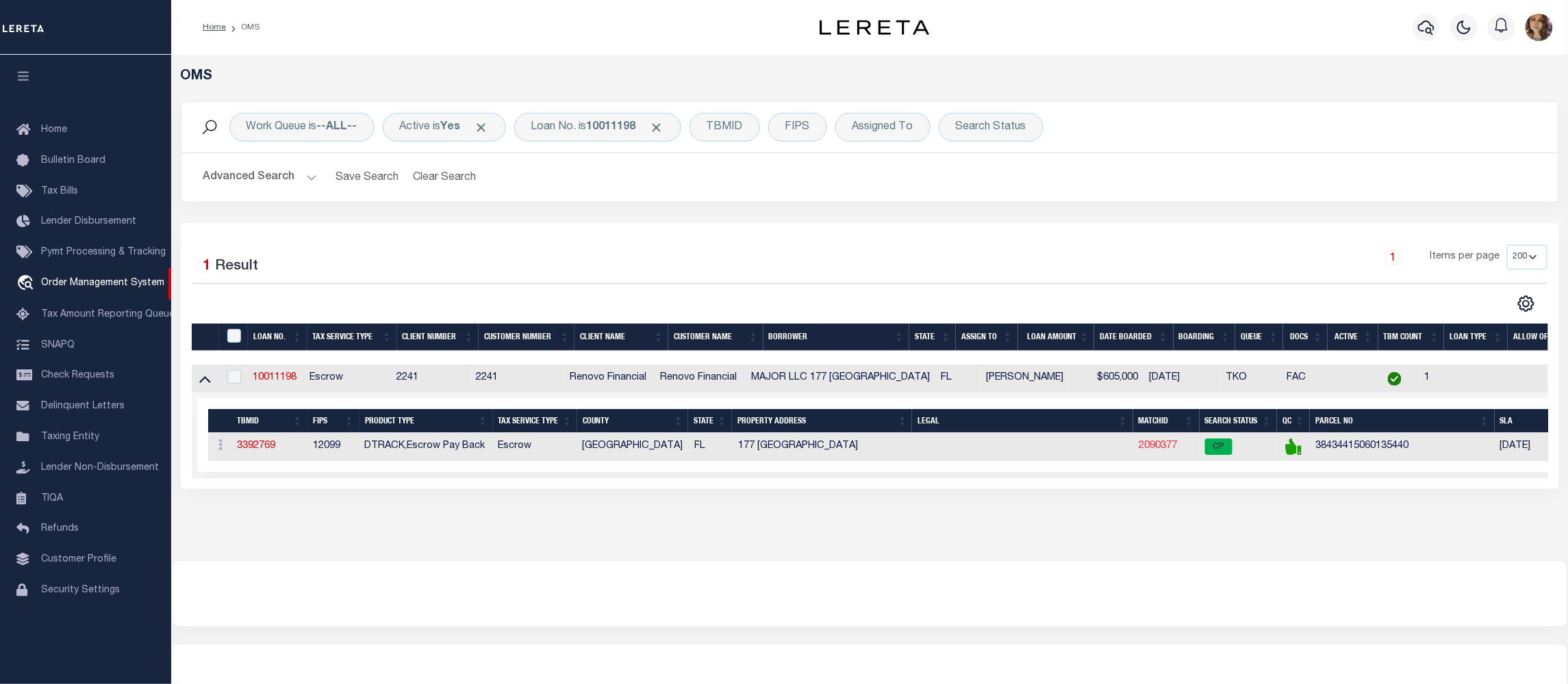
click at [1154, 445] on link "2090377" at bounding box center [1158, 446] width 38 height 10
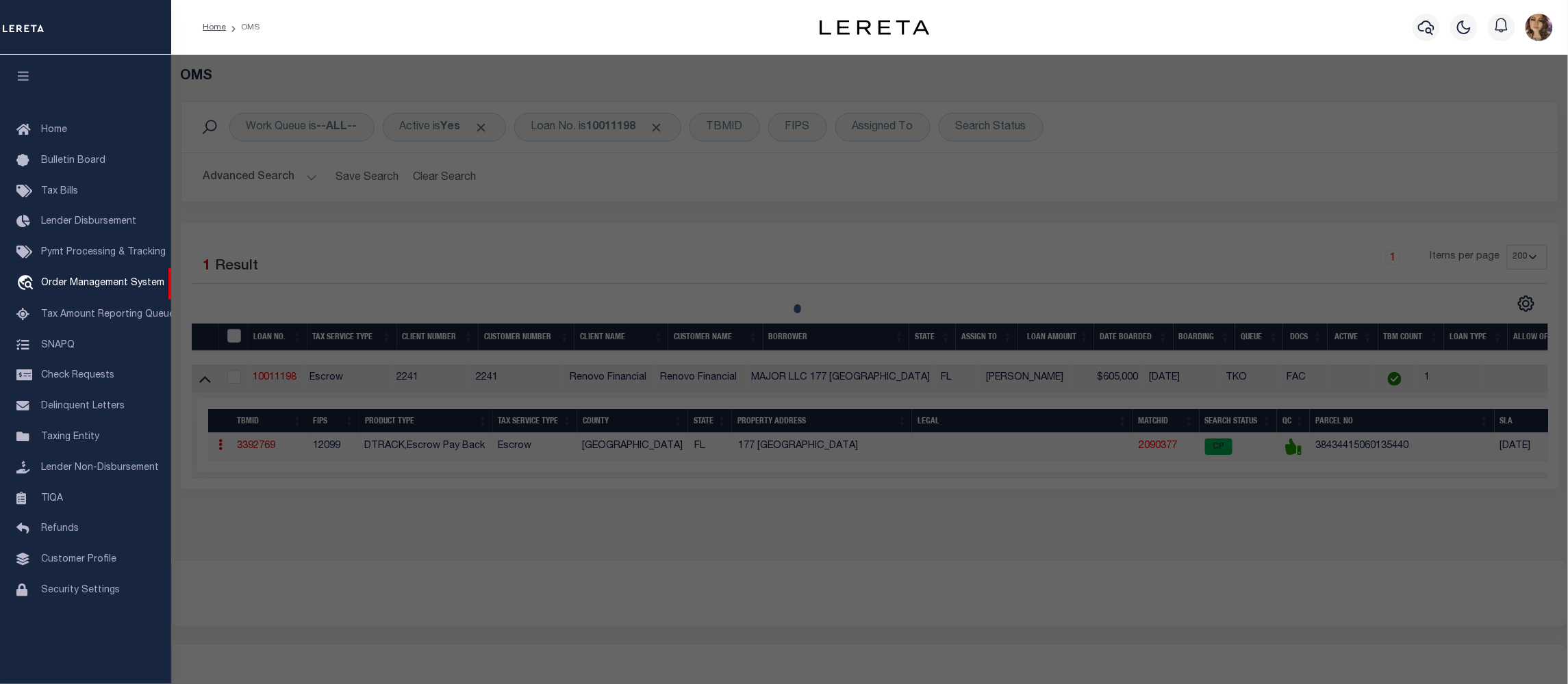
checkbox input "false"
select select "CP"
type input "177 HARVARD MAJOR LLC"
select select "AGW"
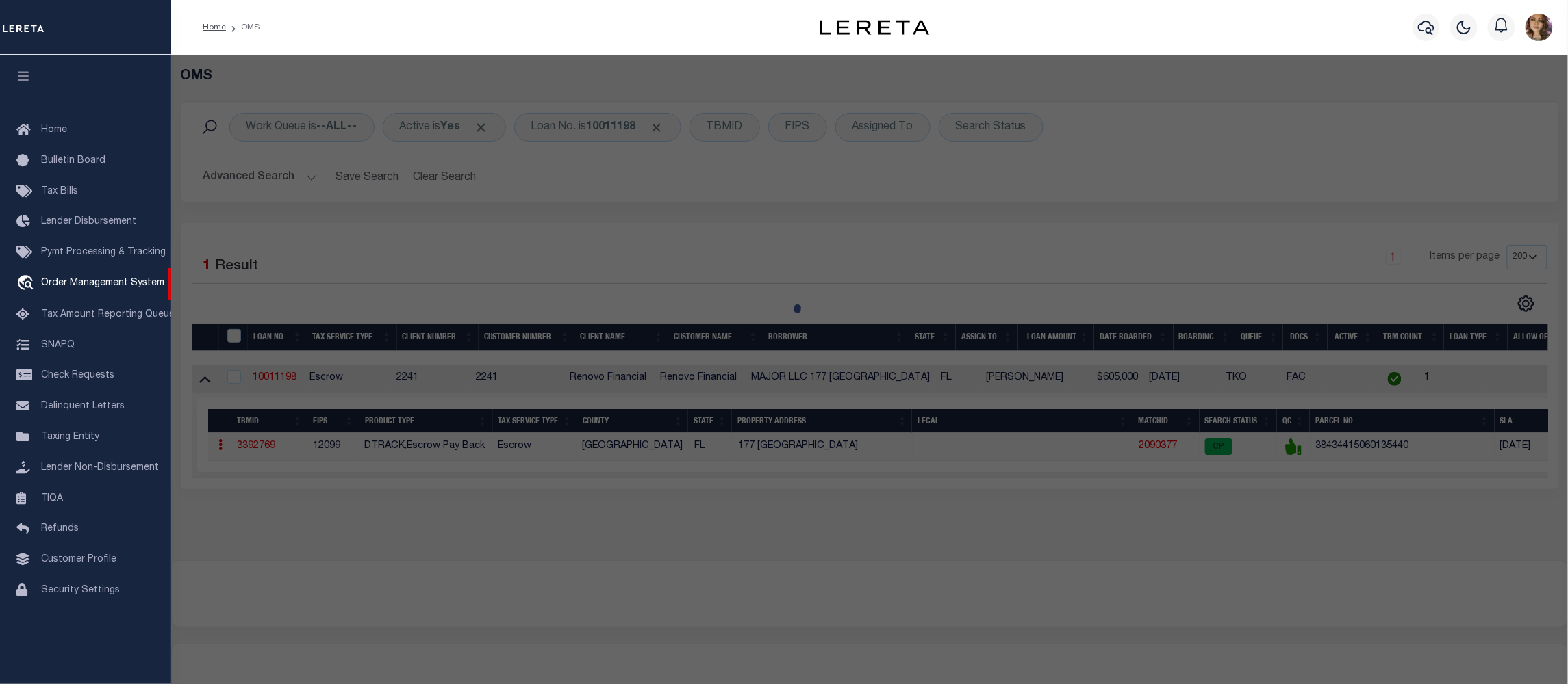
select select
type input "[STREET_ADDRESS]"
checkbox input "false"
type input "[GEOGRAPHIC_DATA]"
type textarea "COLLEGE PARK LTS 544 TO [STREET_ADDRESS]"
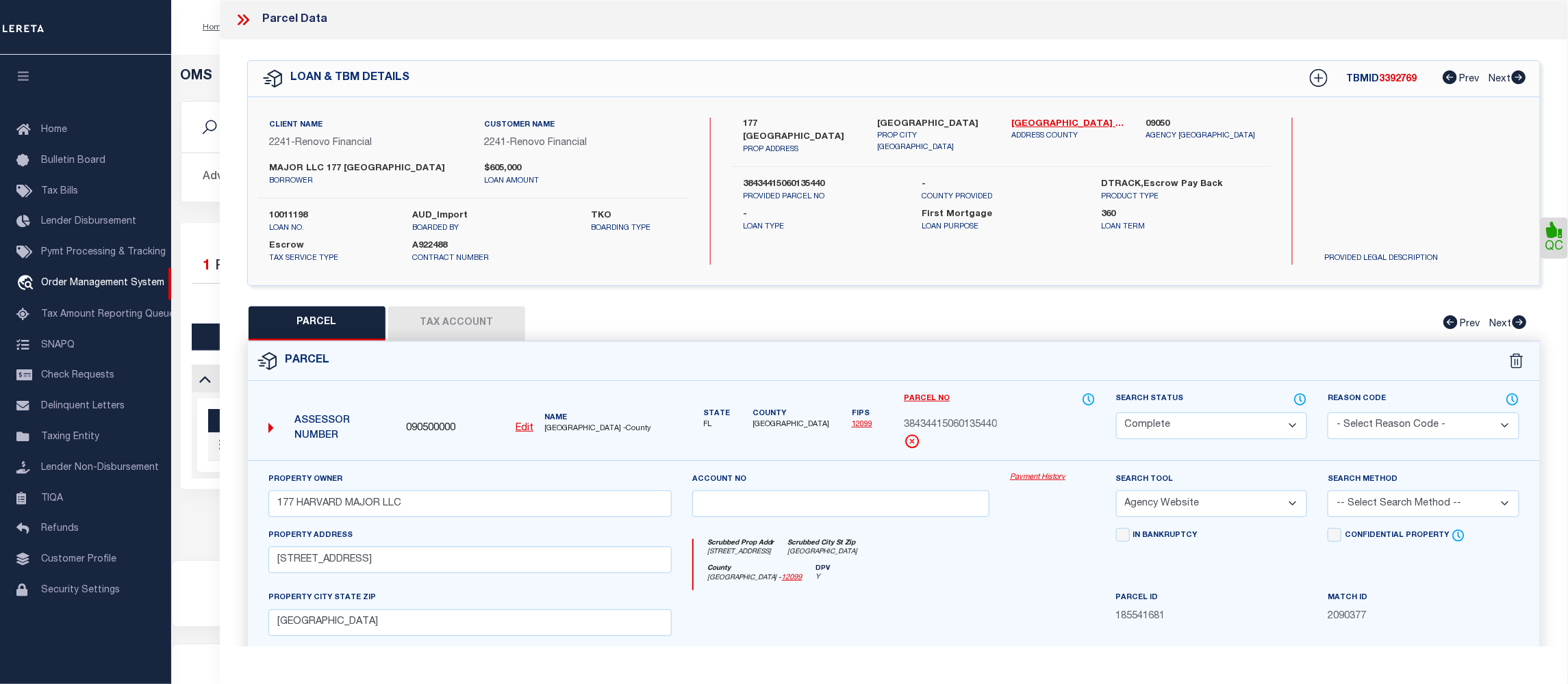
click at [1030, 476] on link "Payment History" at bounding box center [1053, 478] width 85 height 12
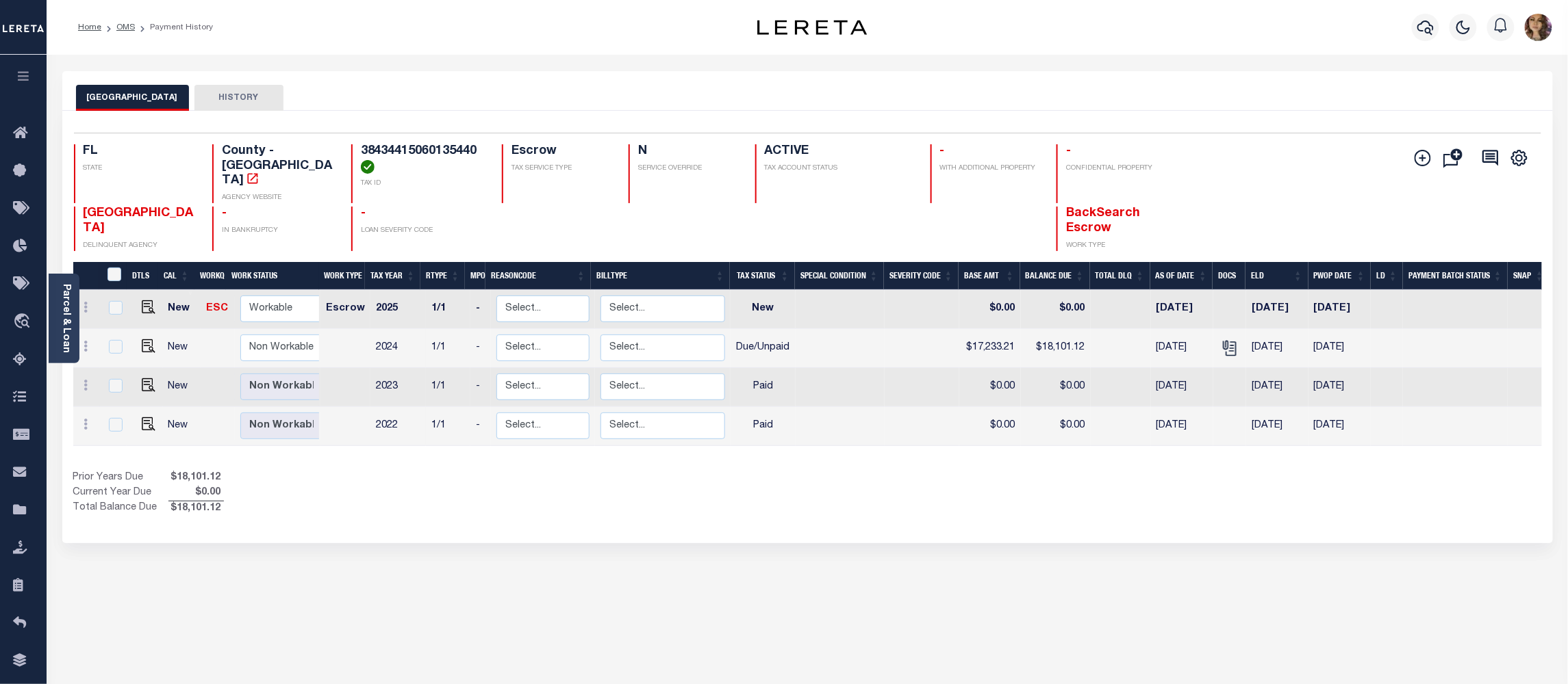
click at [870, 68] on div "Parcel & Loan Loan Details 10011198 LOAN NO TKO" at bounding box center [807, 449] width 1511 height 788
click at [93, 318] on span "Order Management System" at bounding box center [125, 322] width 167 height 37
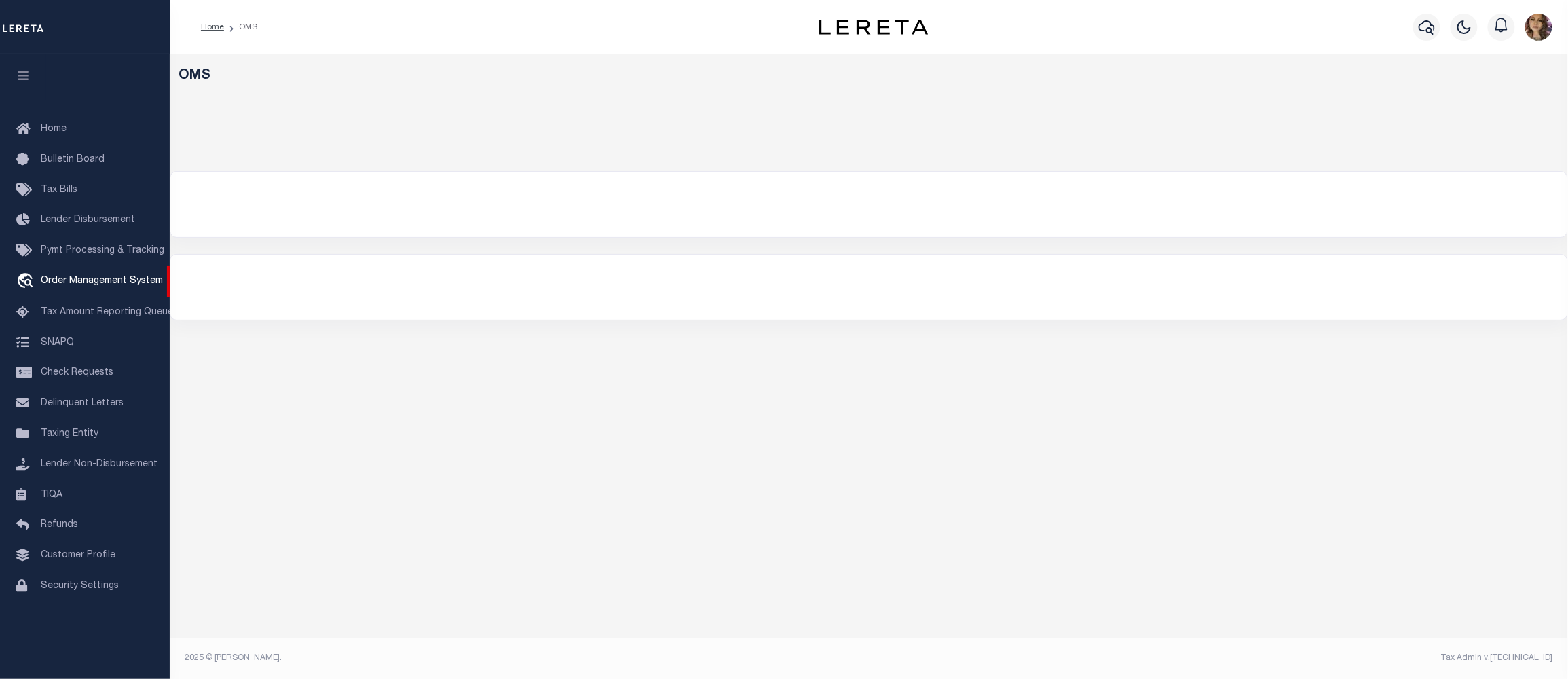
select select "200"
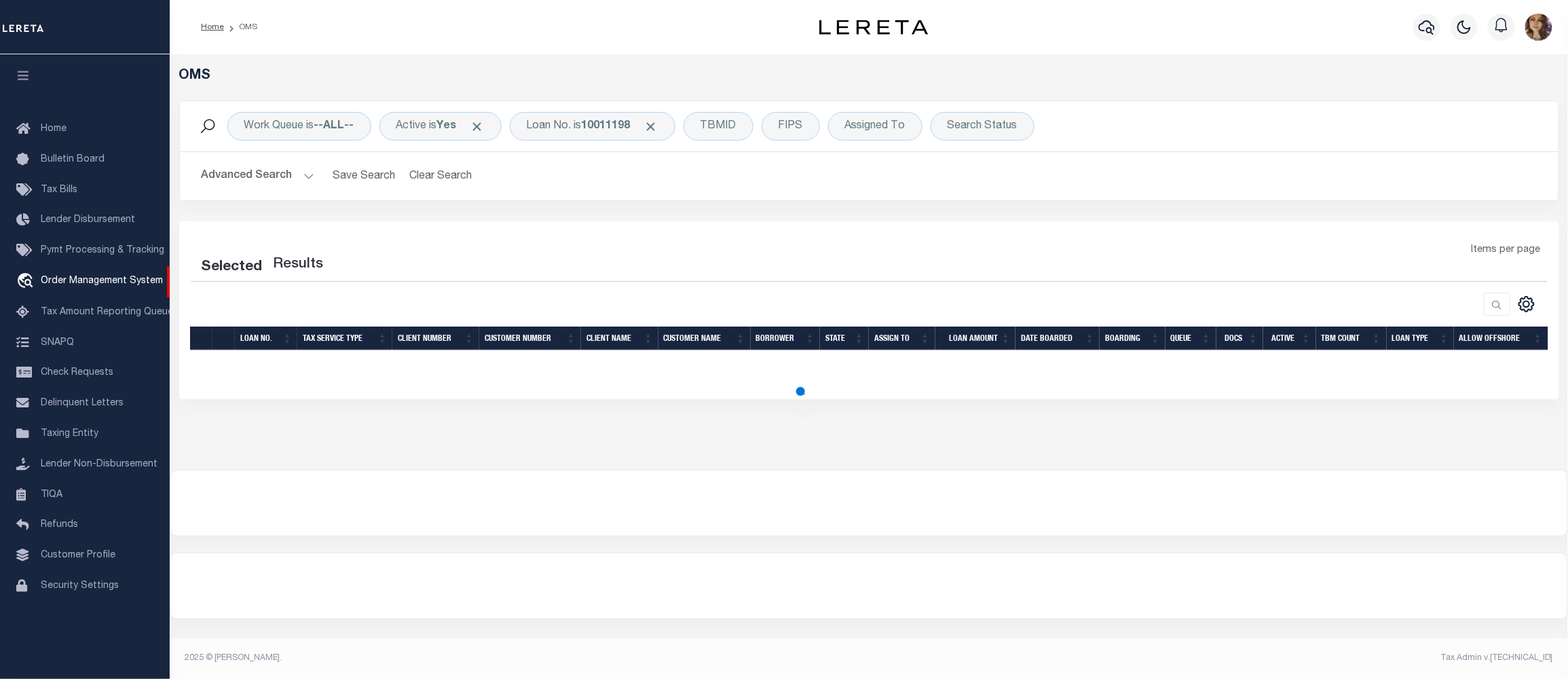
select select "200"
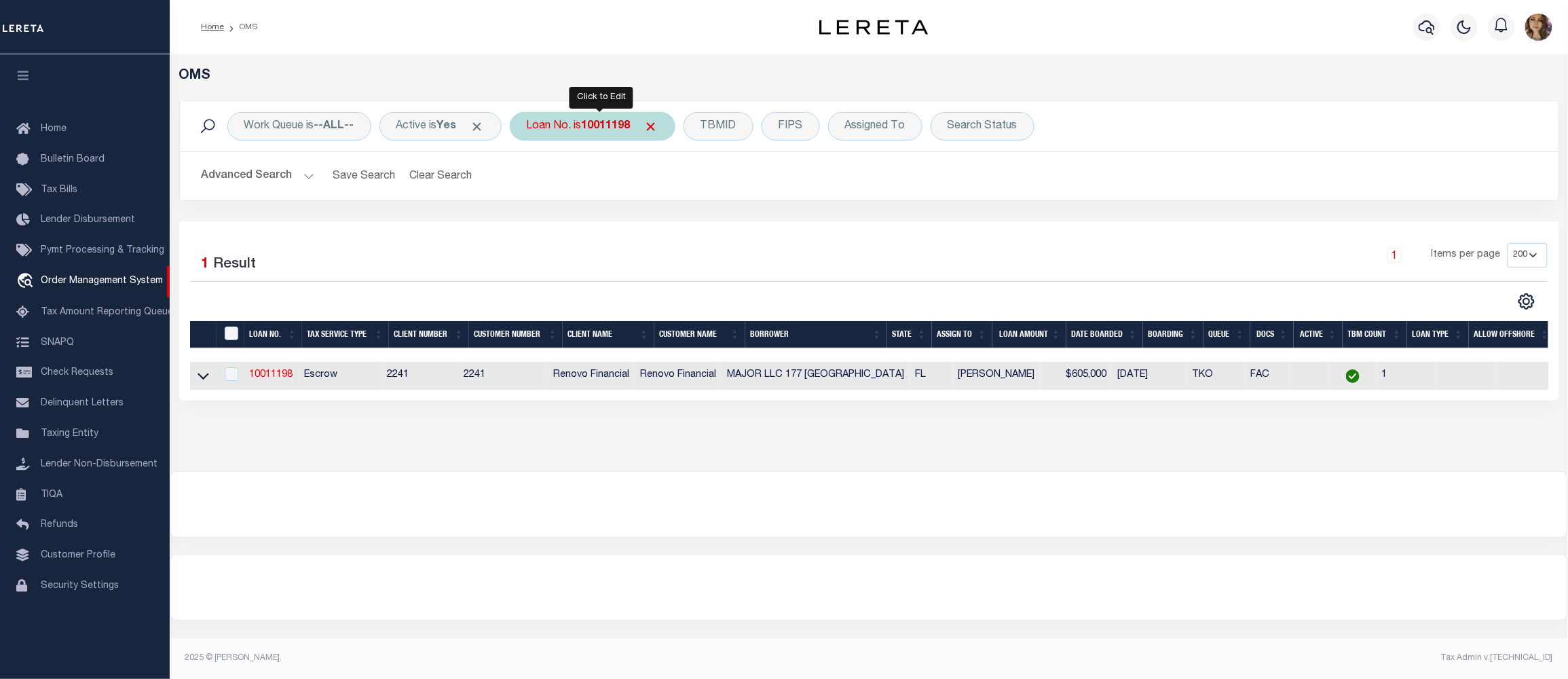
click at [604, 132] on b "10011198" at bounding box center [606, 126] width 49 height 11
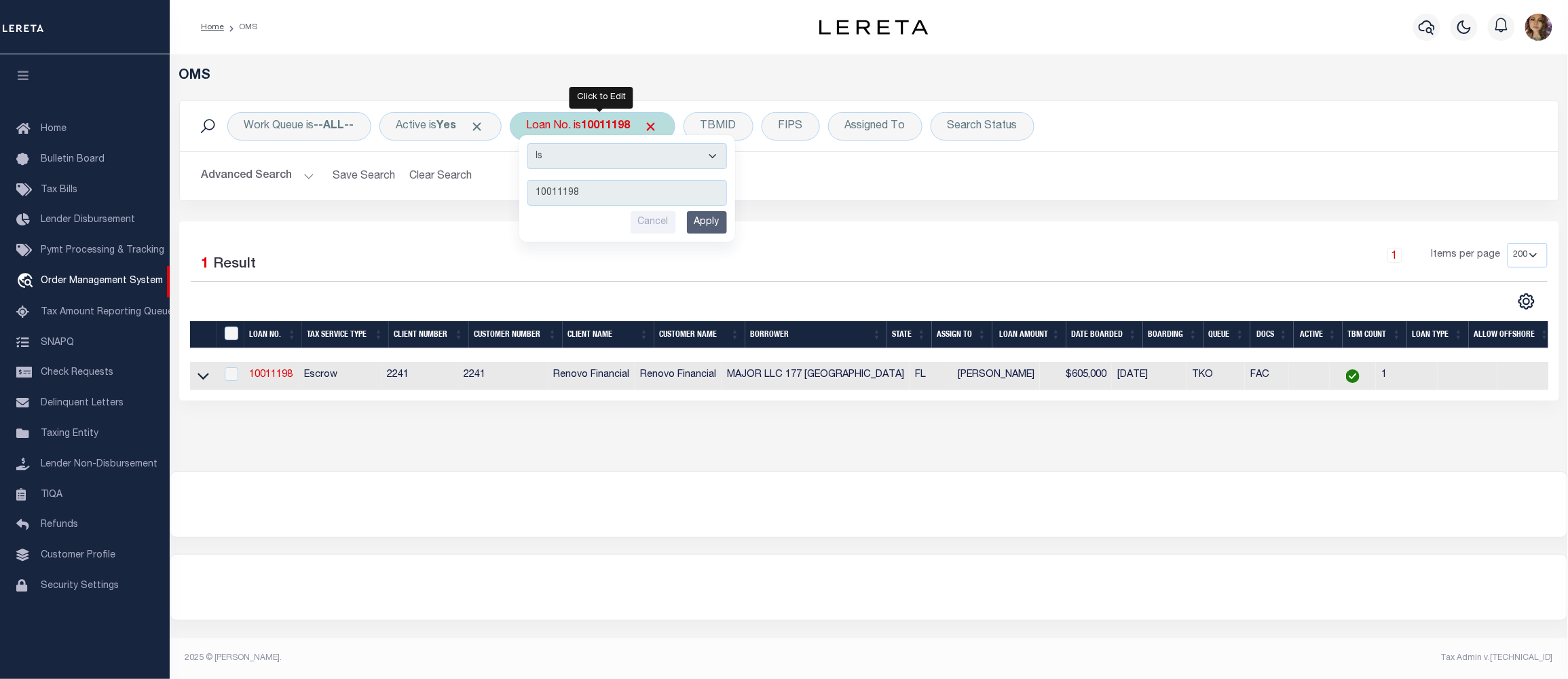
type input "1740001993"
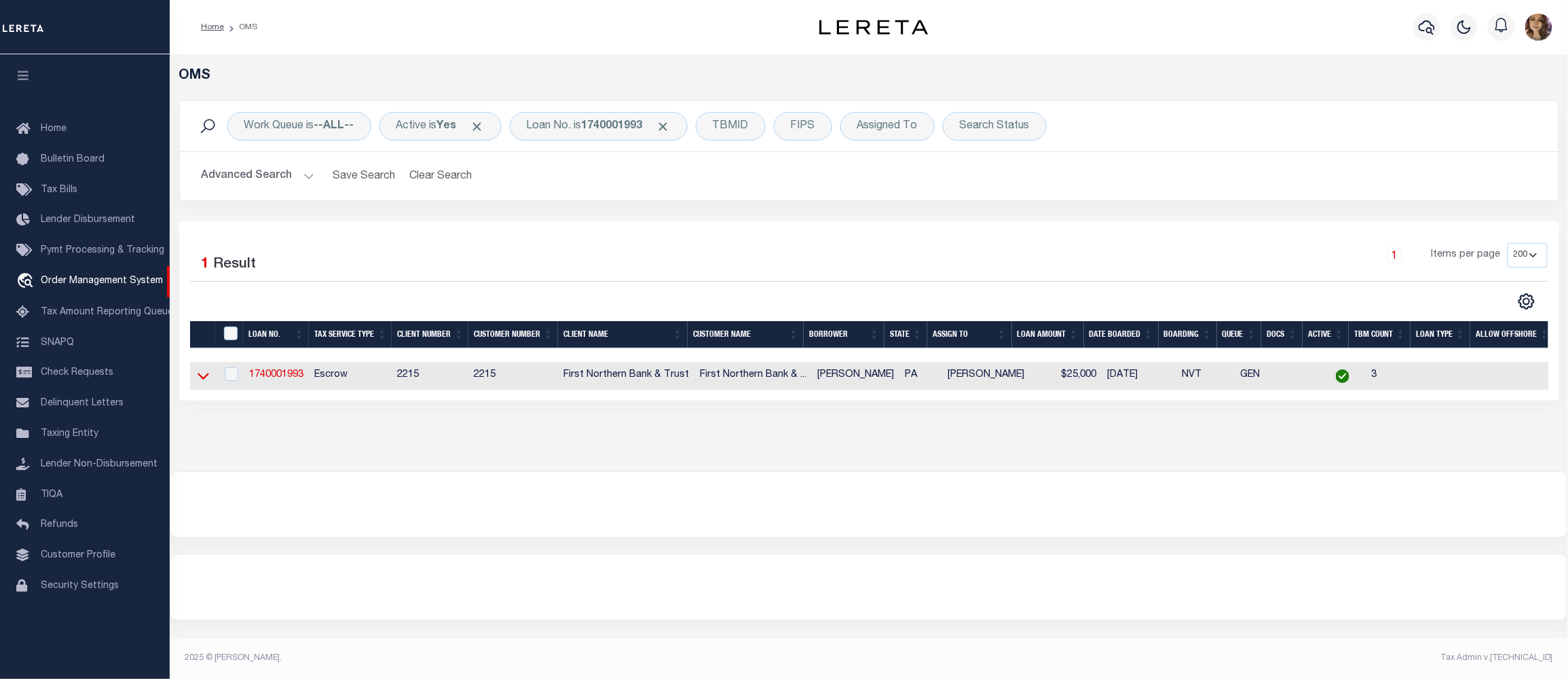
click at [201, 376] on icon at bounding box center [203, 376] width 12 height 14
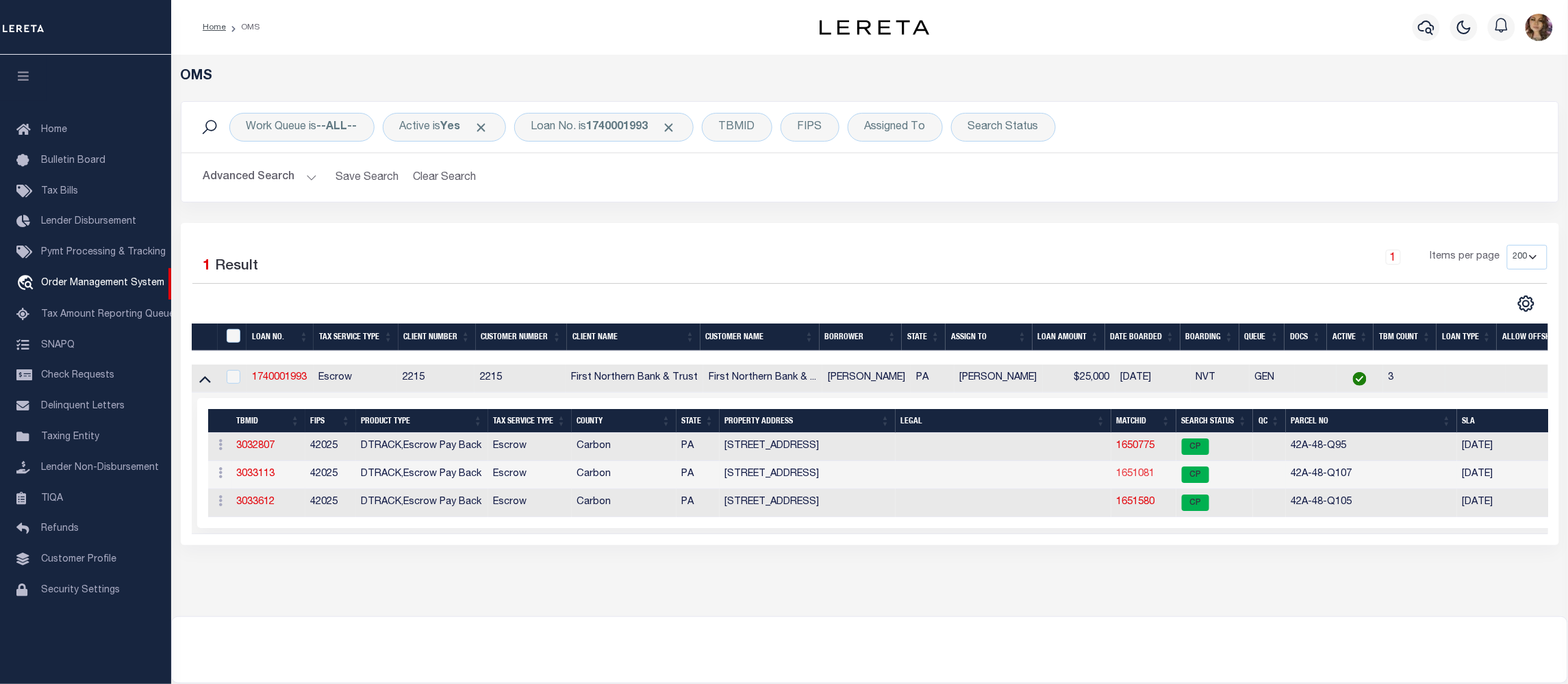
click at [1141, 479] on link "1651081" at bounding box center [1135, 474] width 38 height 10
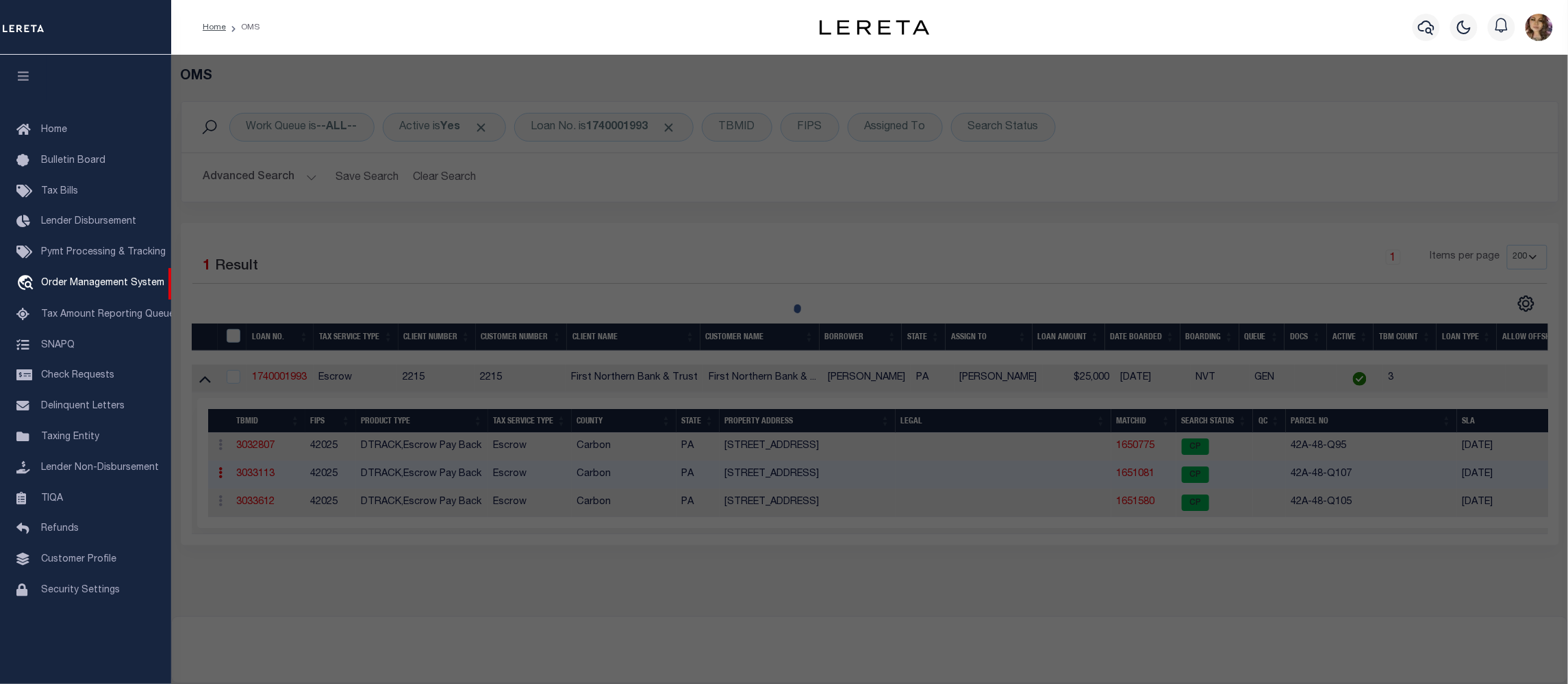
checkbox input "false"
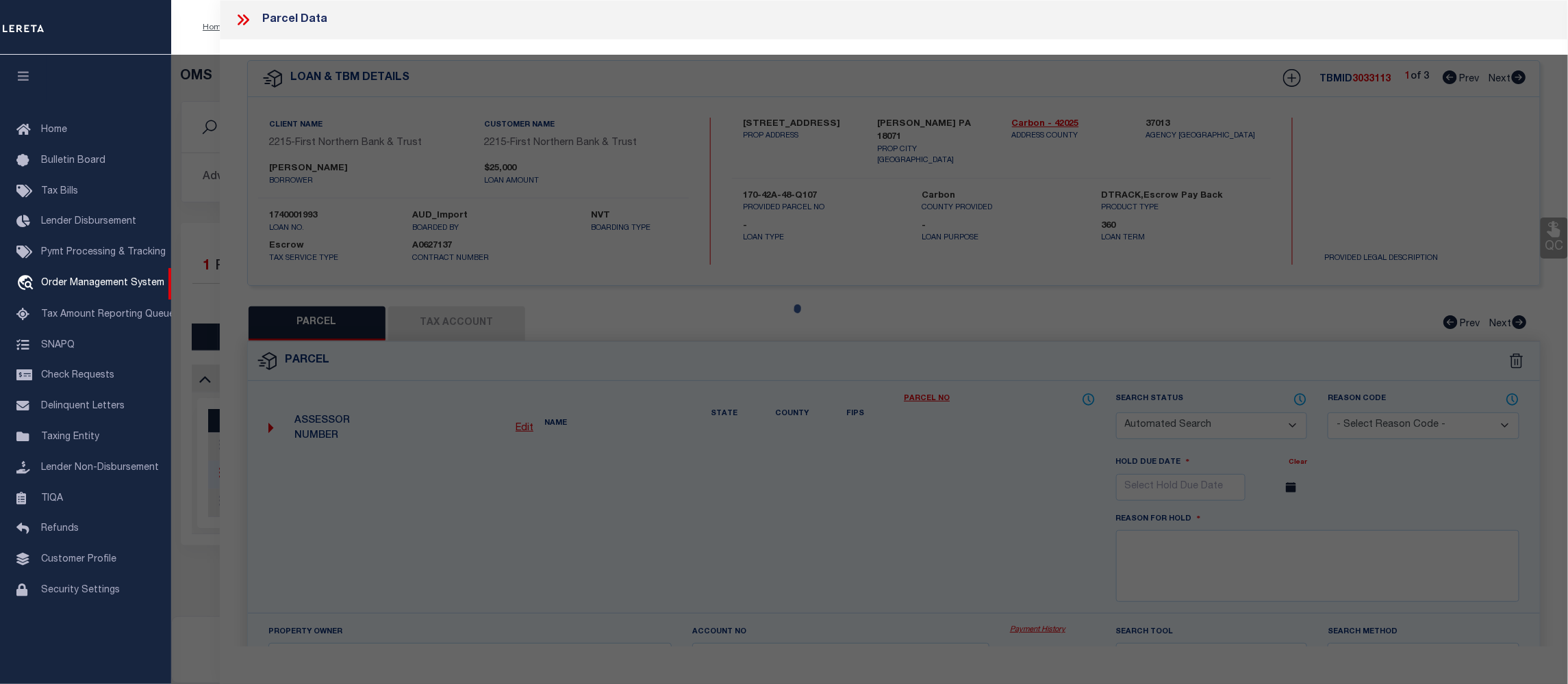
select select "CP"
type input "Heimbach, Ryan & Valerie"
select select
type input "First Street"
checkbox input "false"
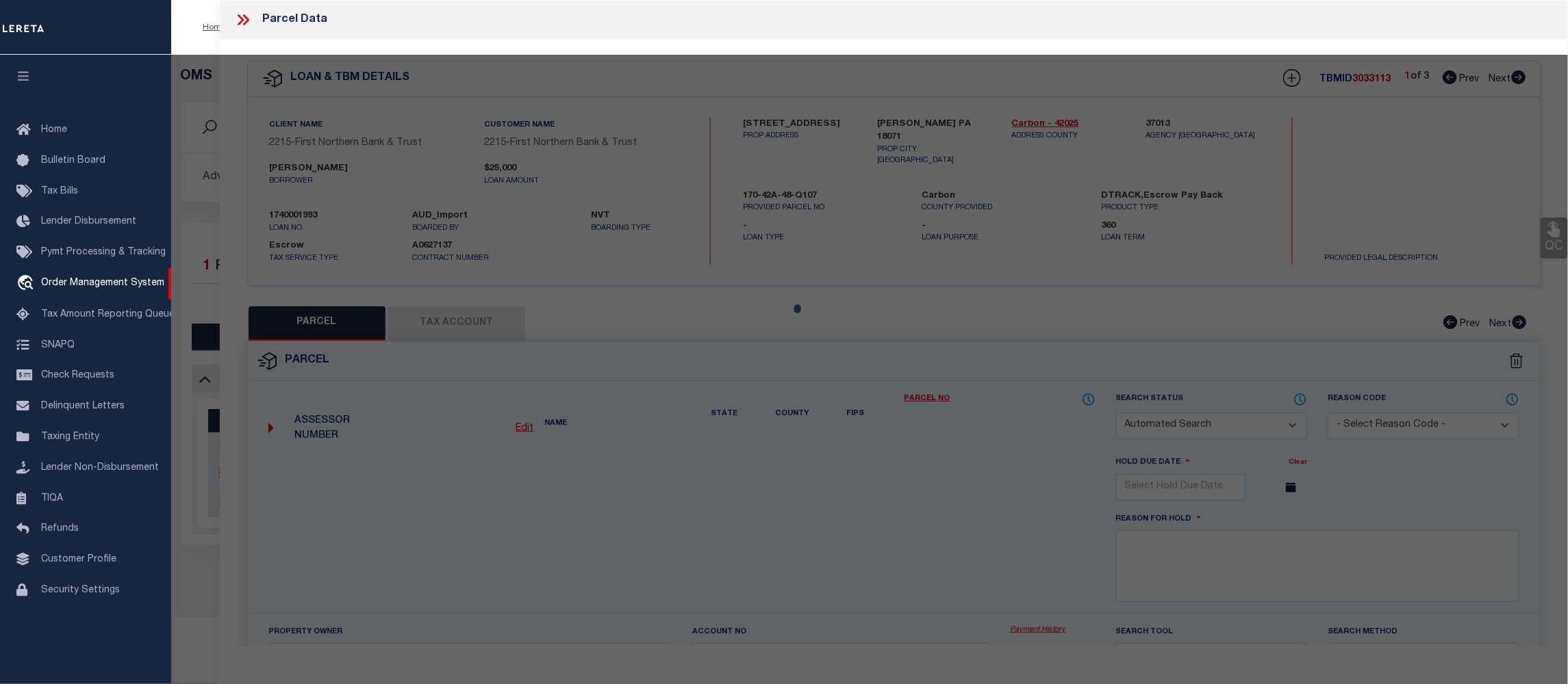
type textarea "Total Acres for this Parcel 0.11"
type textarea "Tax ID Special Project"
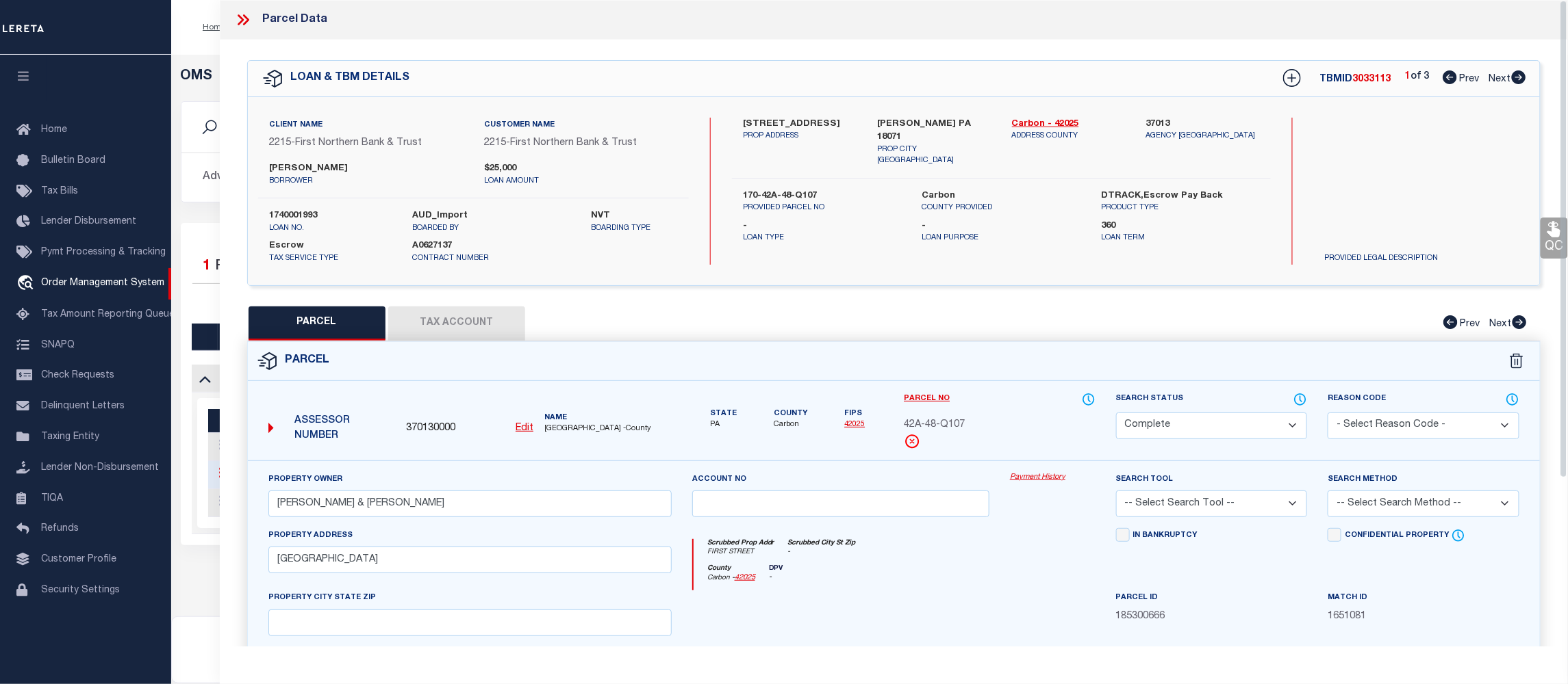
click at [1046, 471] on div "Property Owner Heimbach, Ryan & Valerie Account no Payment History Search Tool …" at bounding box center [894, 639] width 1292 height 358
click at [1041, 483] on link "Payment History" at bounding box center [1053, 478] width 85 height 12
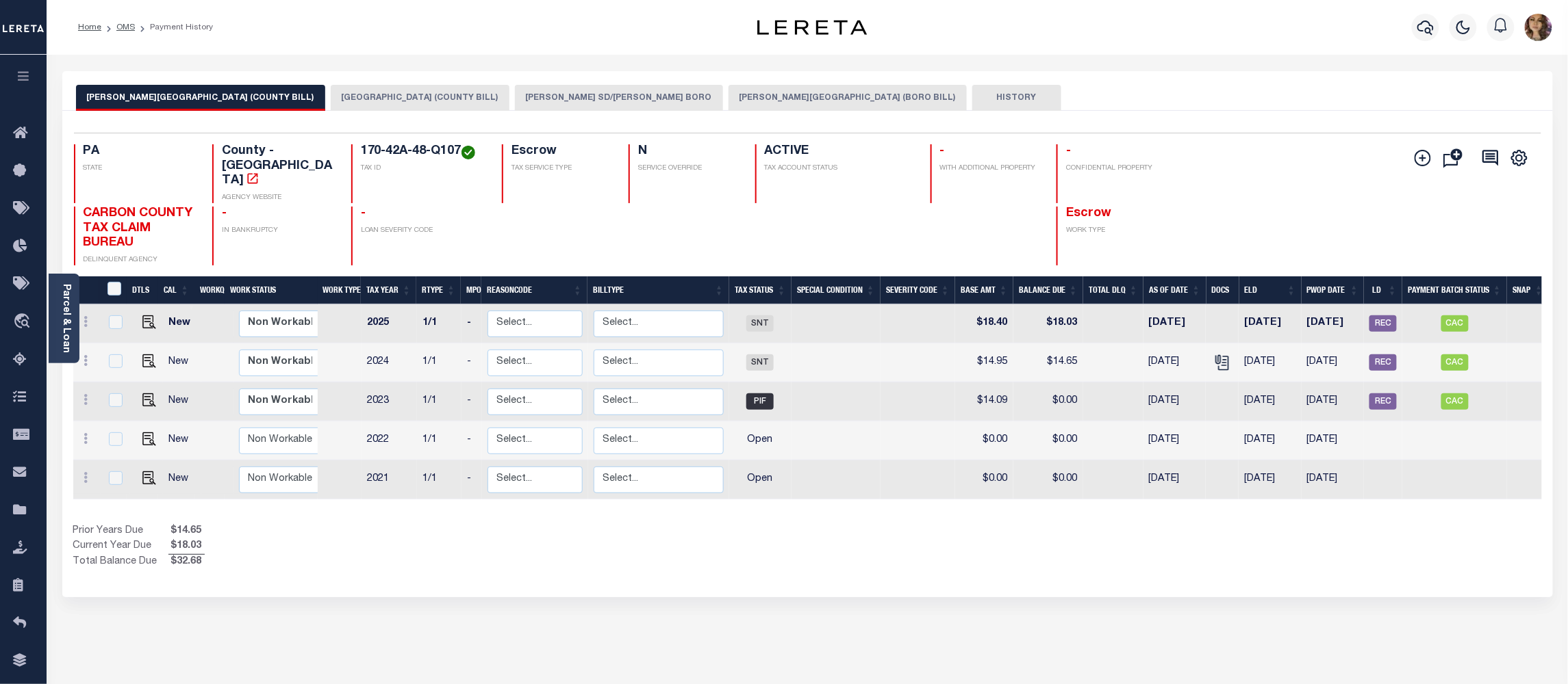
click at [378, 102] on button "[GEOGRAPHIC_DATA] (COUNTY BILL)" at bounding box center [420, 97] width 179 height 26
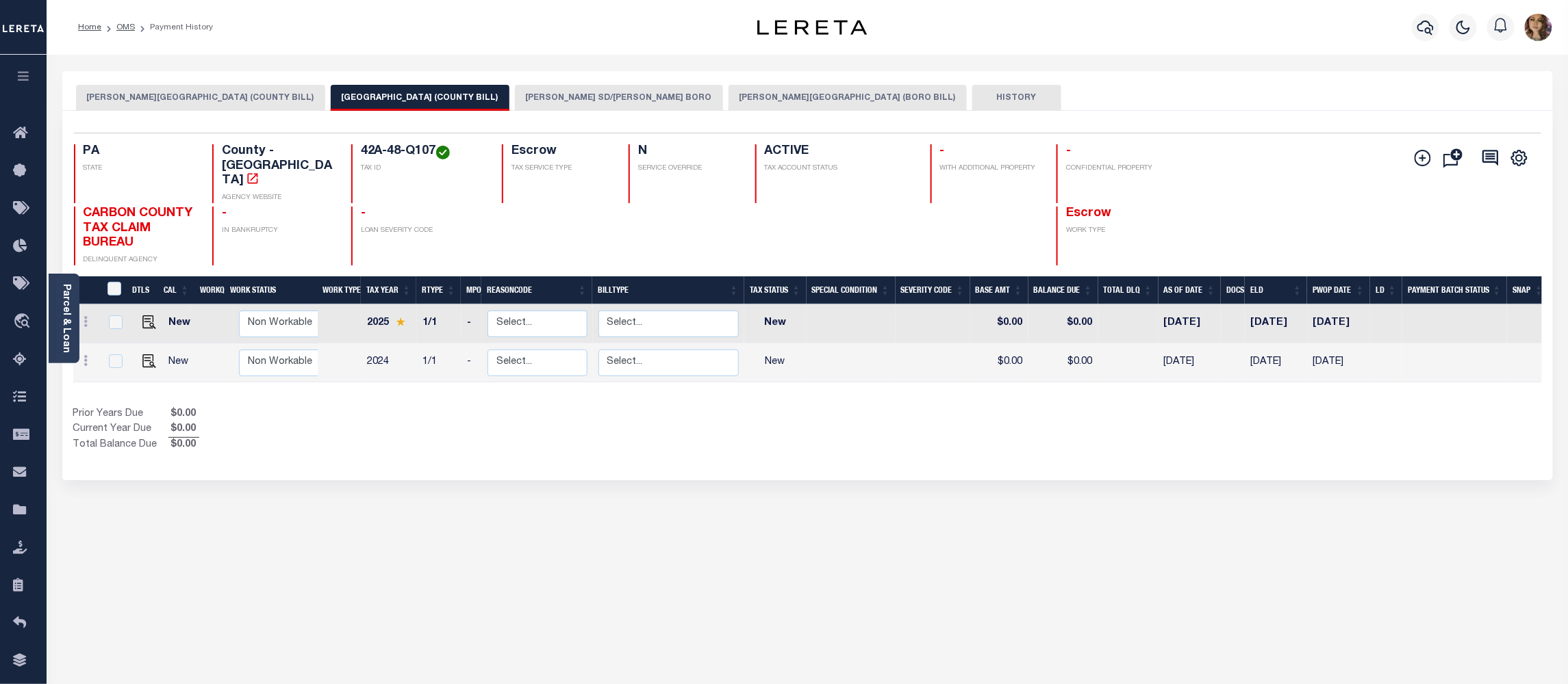
click at [570, 99] on button "[PERSON_NAME] SD/[PERSON_NAME] BORO" at bounding box center [618, 97] width 208 height 26
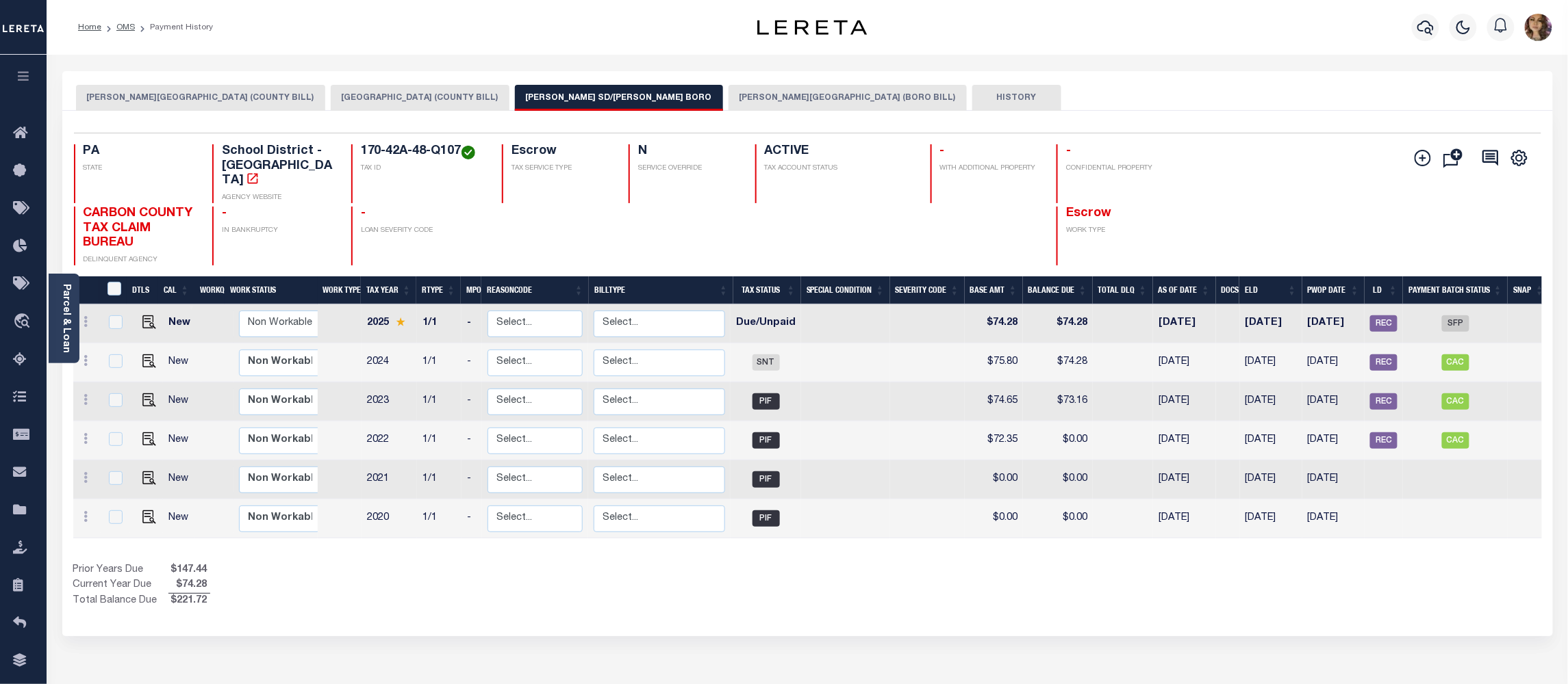
click at [728, 104] on button "[PERSON_NAME][GEOGRAPHIC_DATA] (BORO BILL)" at bounding box center [847, 97] width 238 height 26
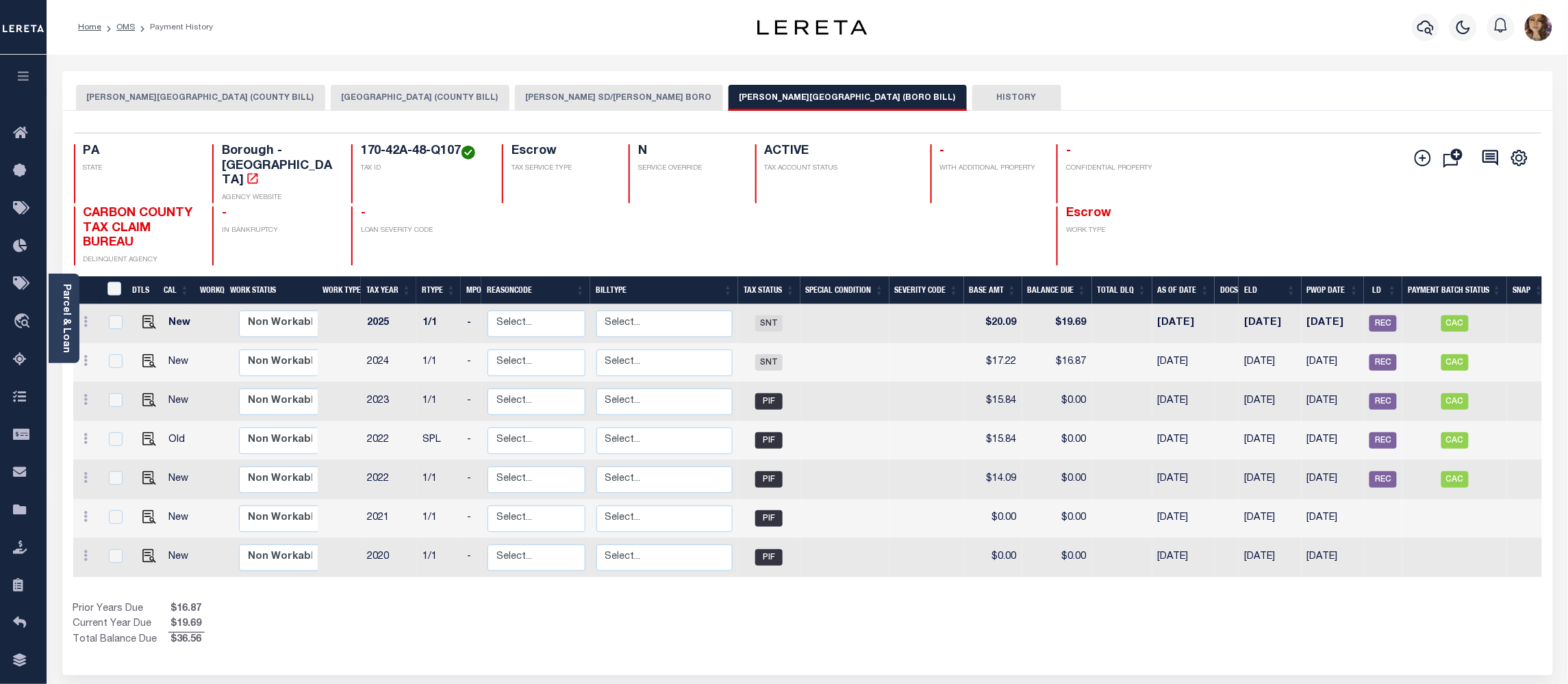
click at [565, 87] on button "[PERSON_NAME] SD/[PERSON_NAME] BORO" at bounding box center [618, 97] width 208 height 26
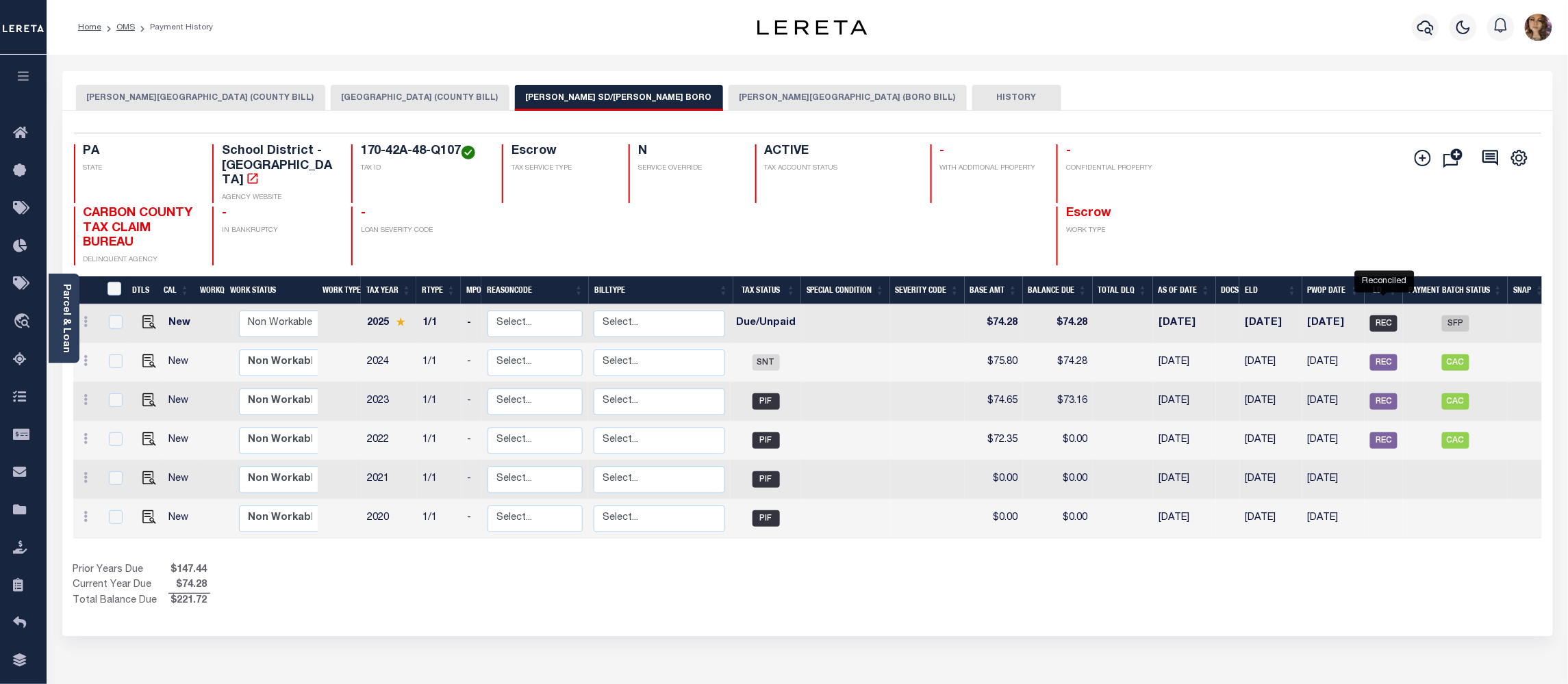
click at [1382, 315] on span "REC" at bounding box center [1383, 323] width 27 height 16
checkbox input "true"
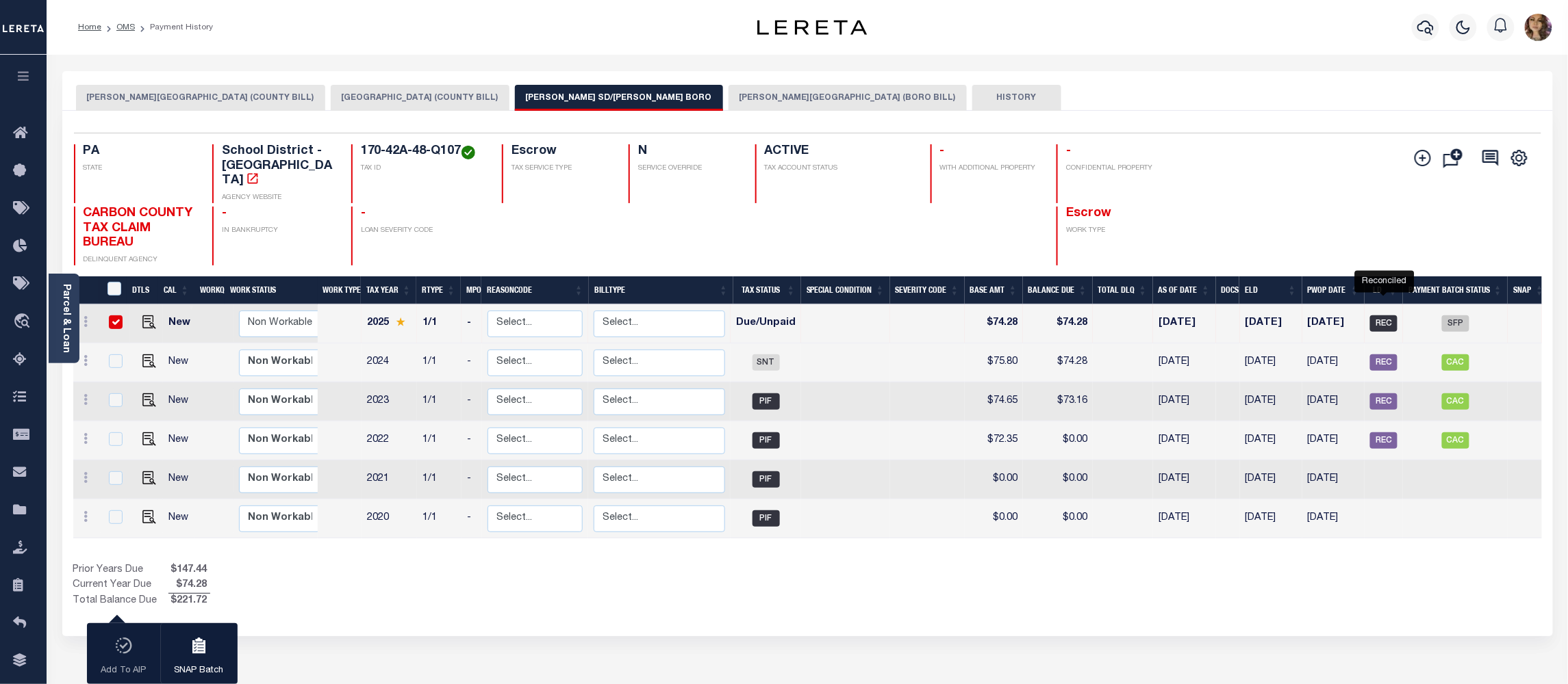
click at [1383, 315] on span "REC" at bounding box center [1383, 323] width 27 height 16
checkbox input "false"
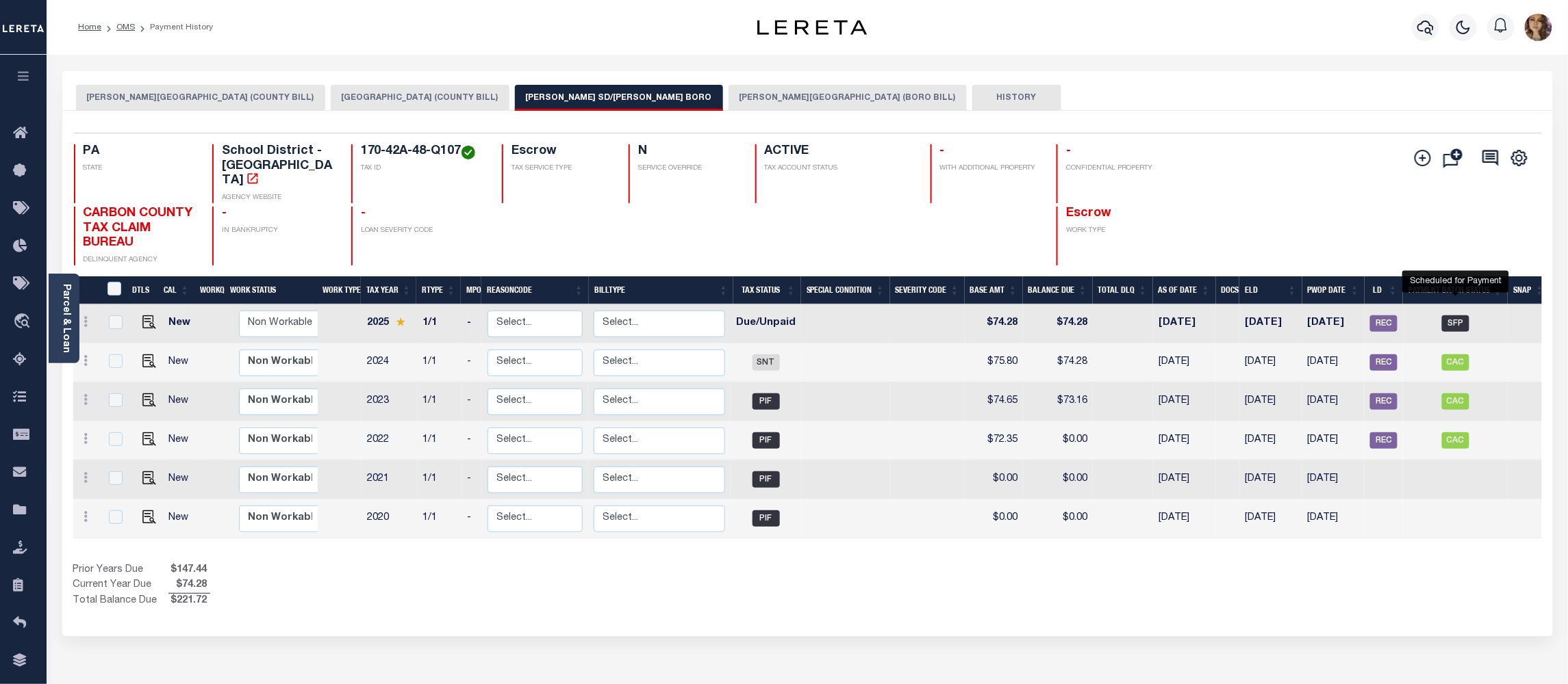
click at [1463, 315] on span "SFP" at bounding box center [1455, 323] width 27 height 16
checkbox input "true"
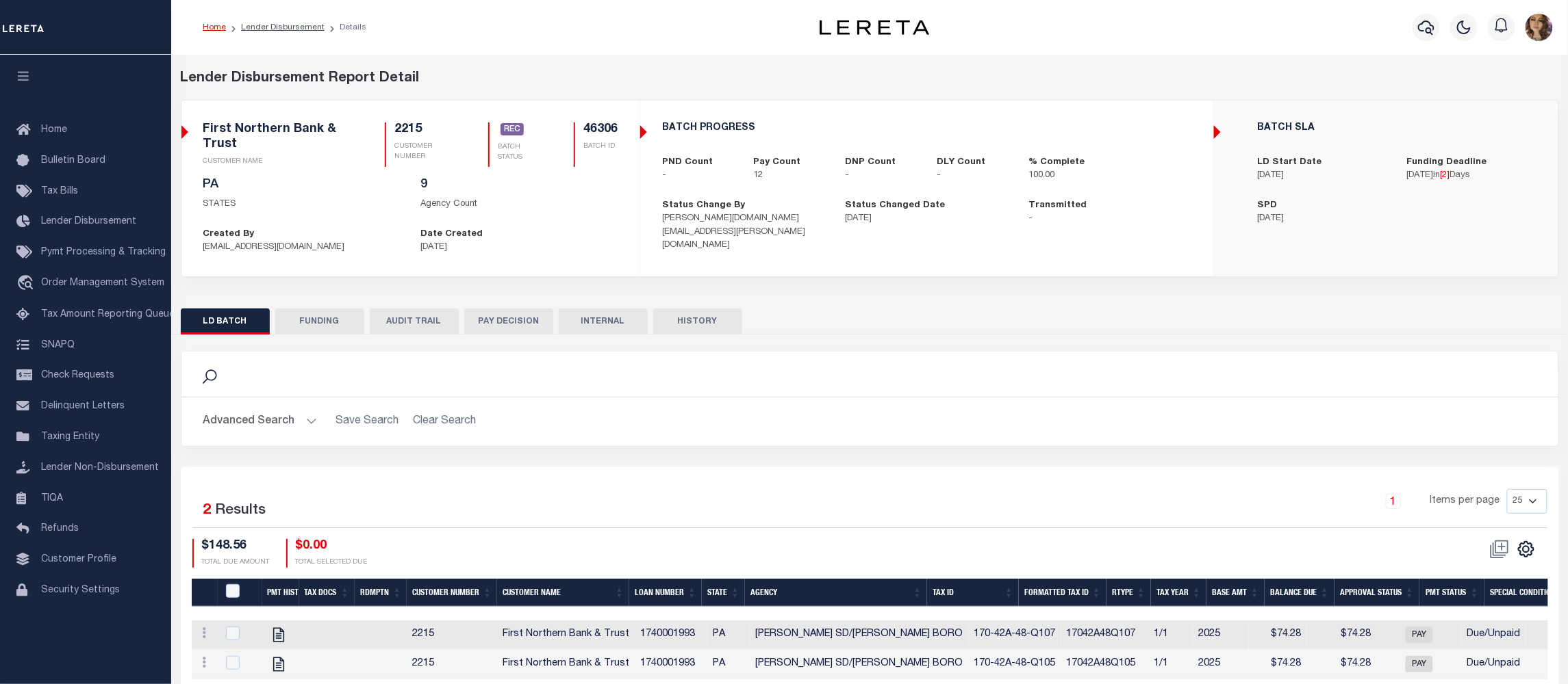
click at [589, 250] on p "[DATE]" at bounding box center [518, 247] width 197 height 14
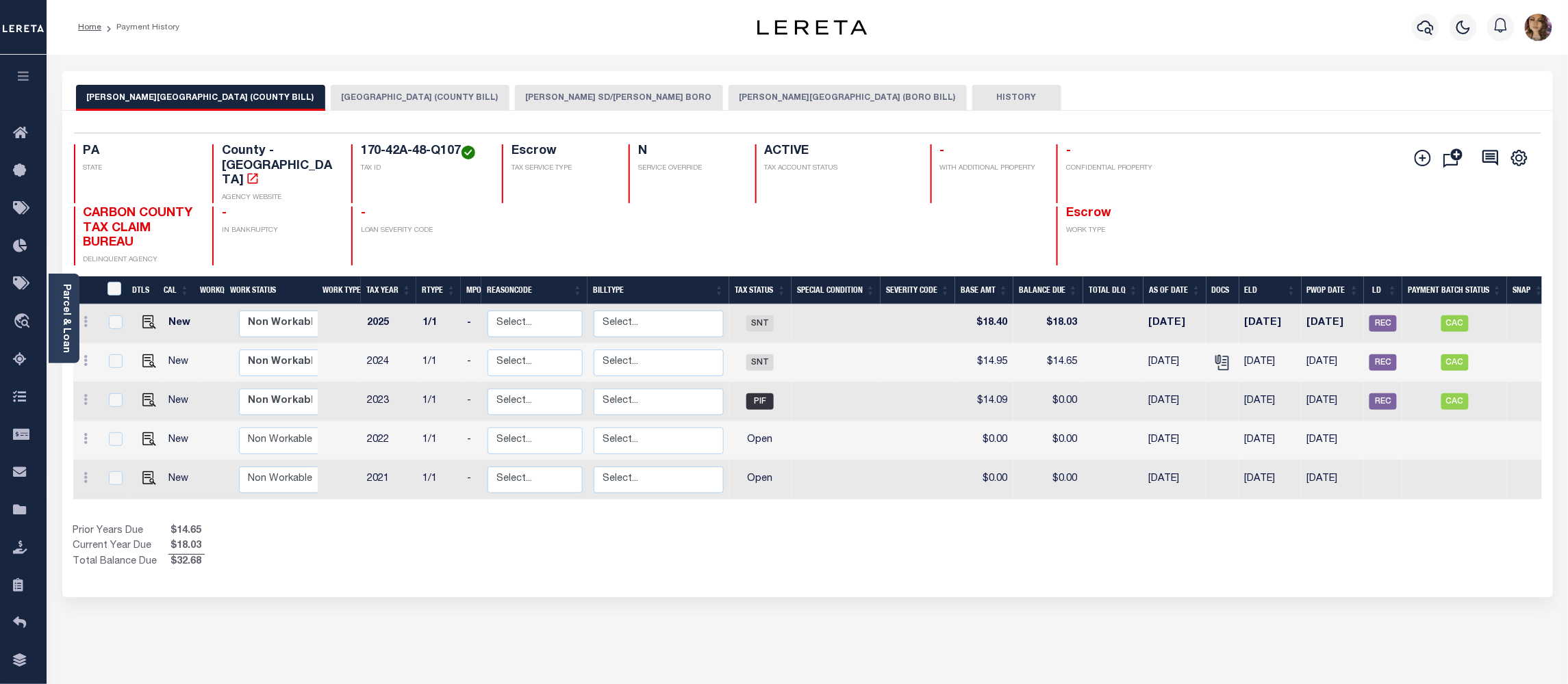
click at [579, 100] on button "[PERSON_NAME] SD/[PERSON_NAME] BORO" at bounding box center [618, 97] width 208 height 26
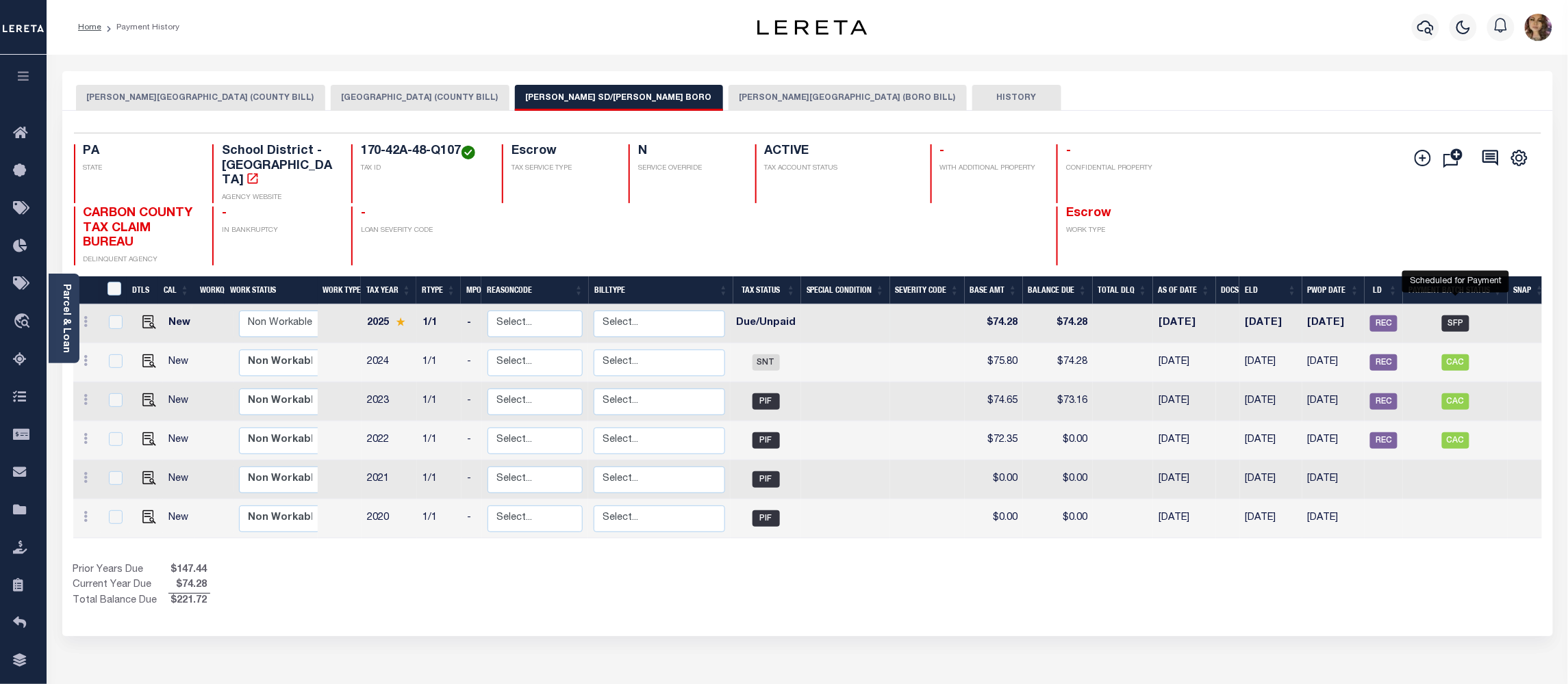
click at [1458, 315] on span "SFP" at bounding box center [1455, 323] width 27 height 16
checkbox input "true"
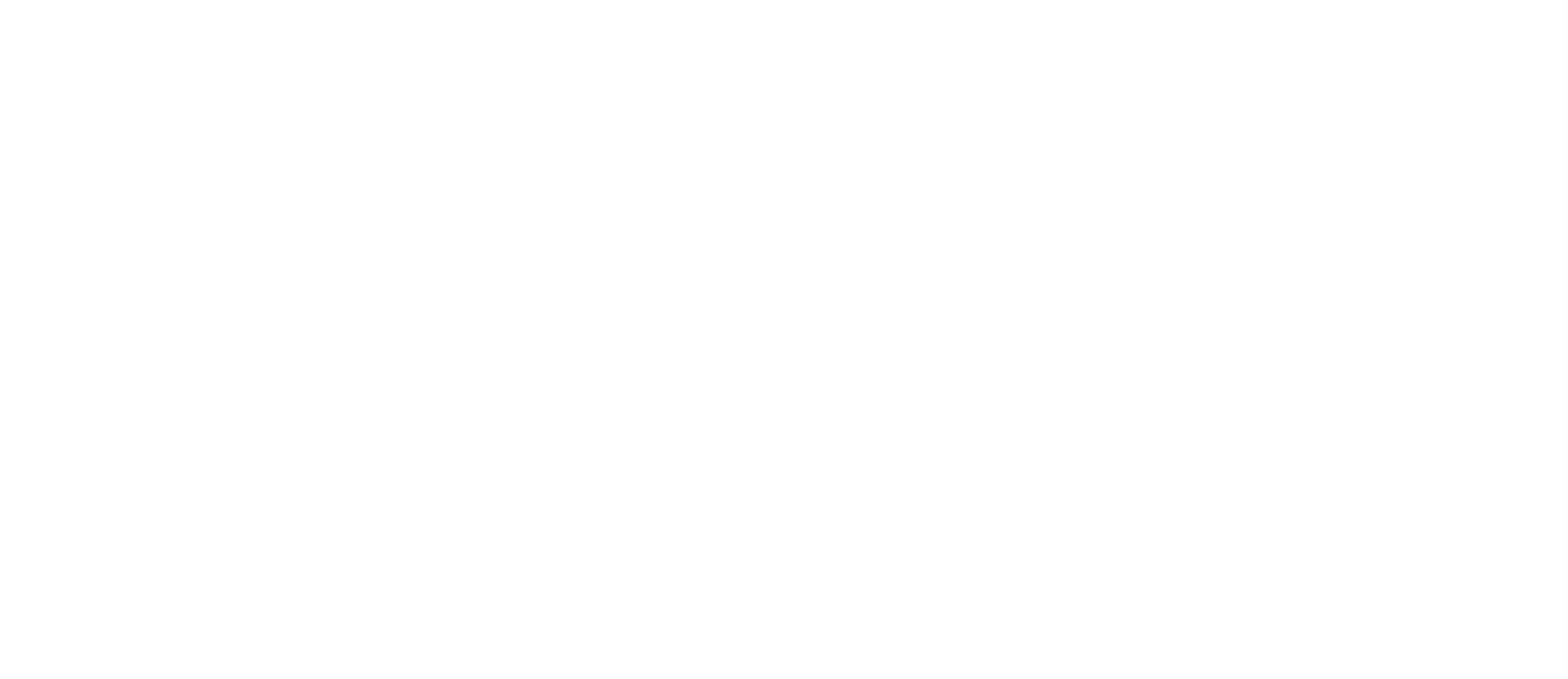
select select "SFP"
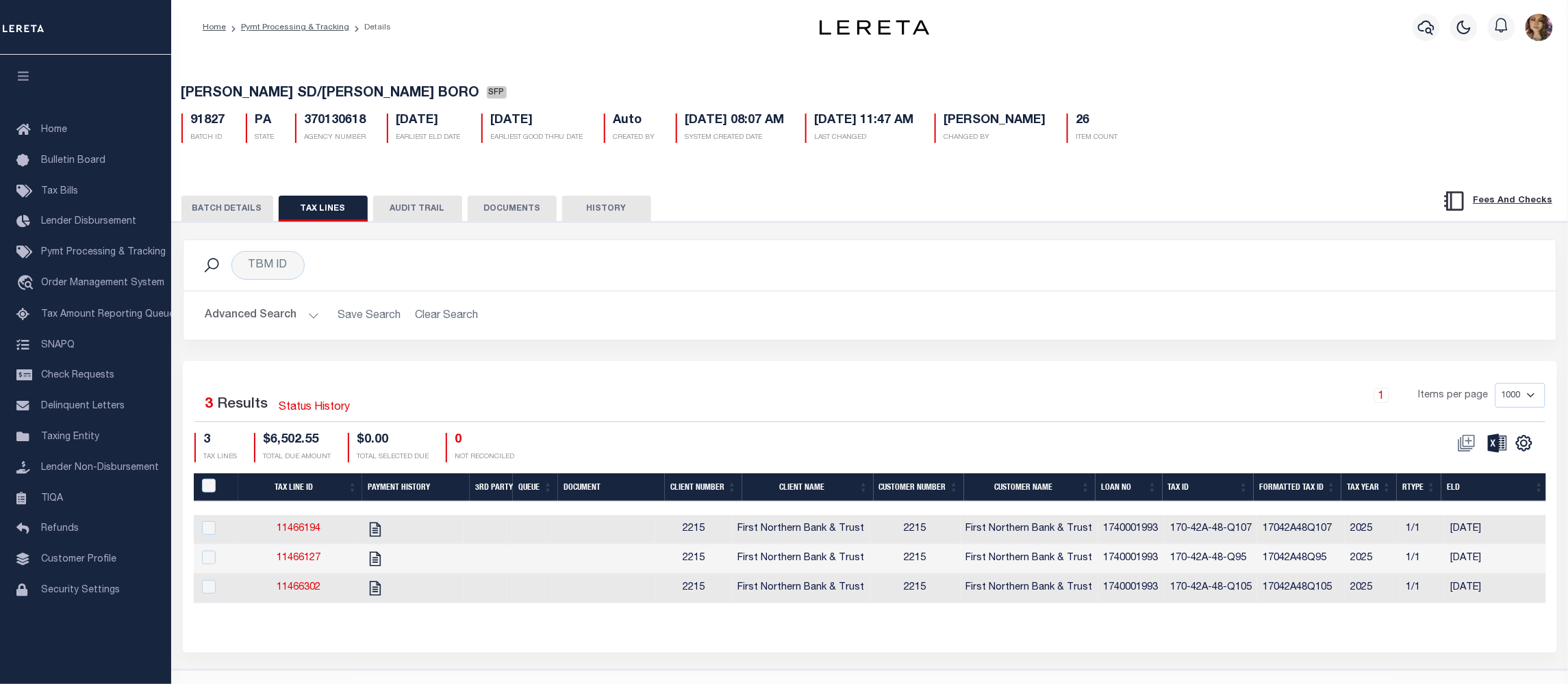
click at [234, 216] on button "BATCH DETAILS" at bounding box center [227, 208] width 92 height 26
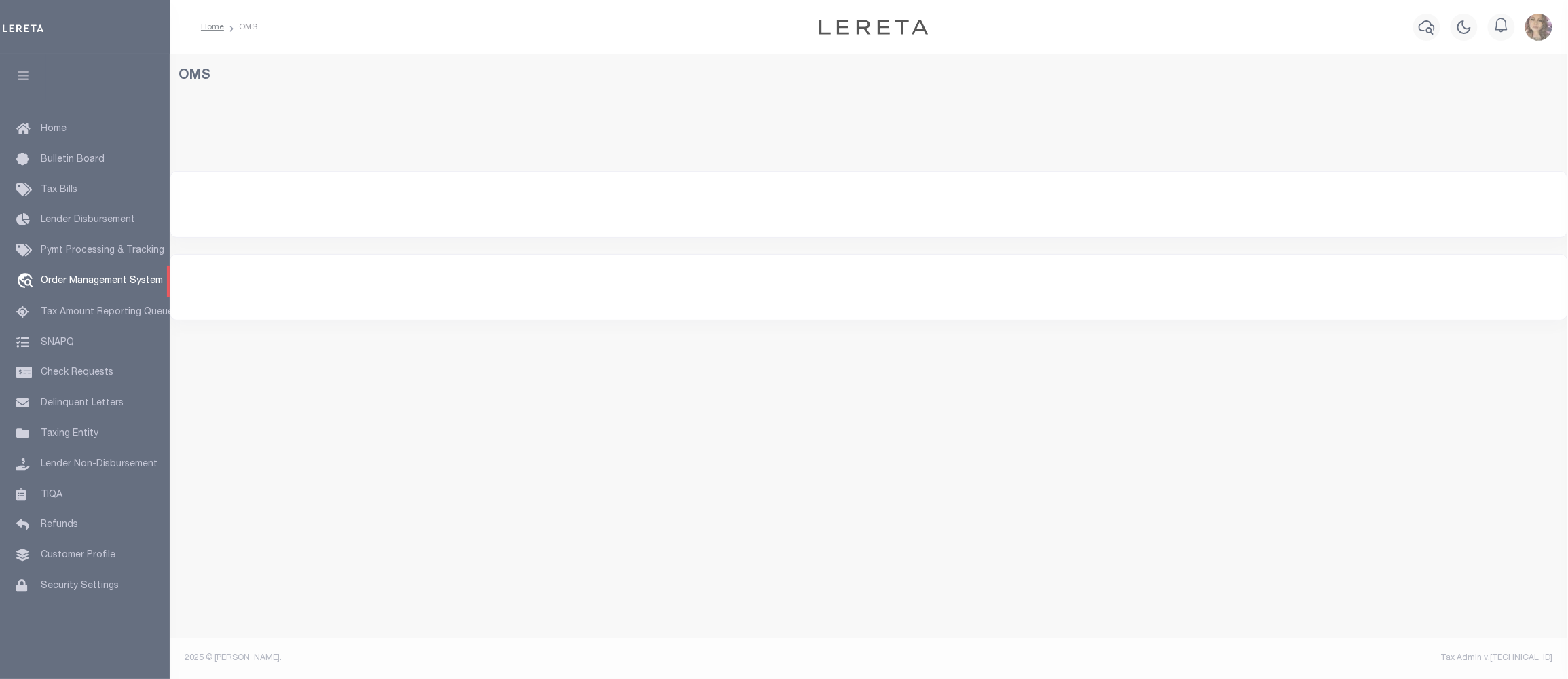
select select "200"
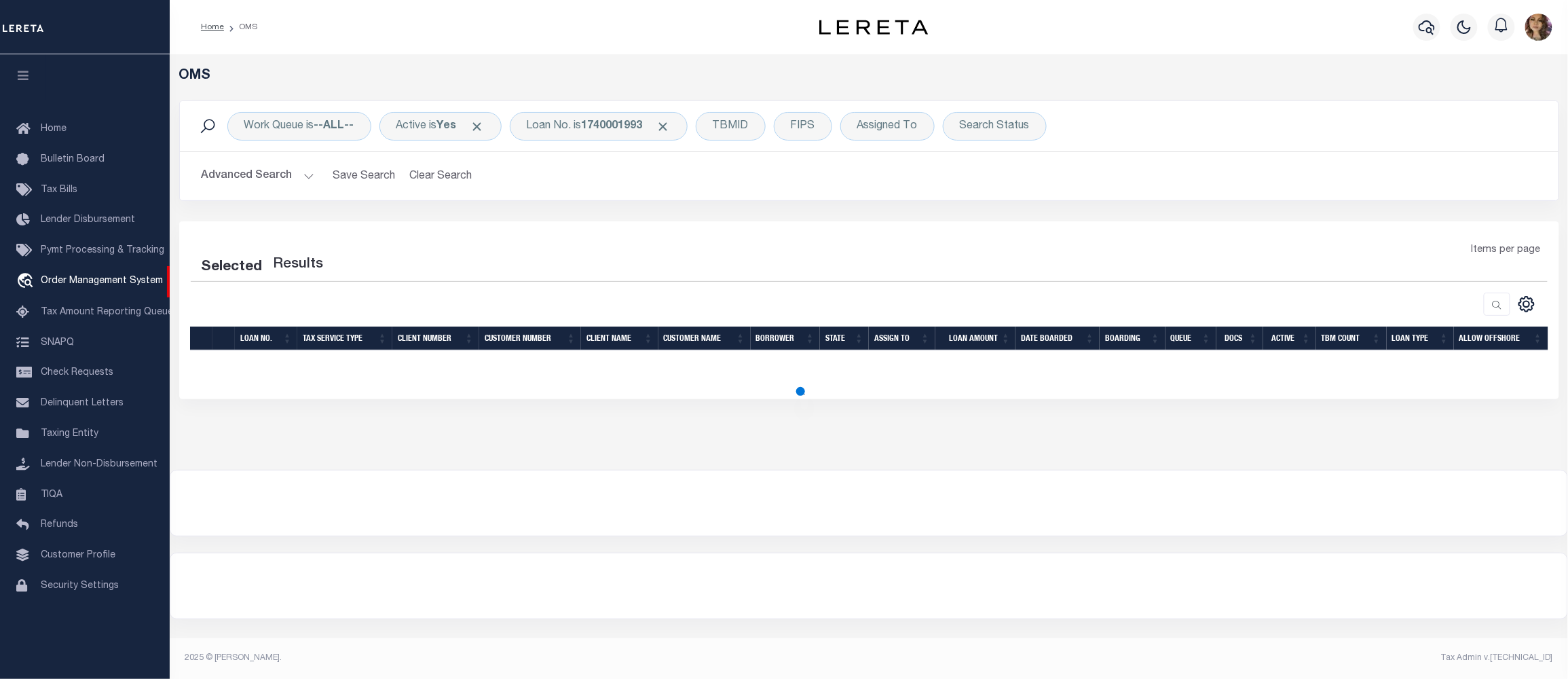
select select "200"
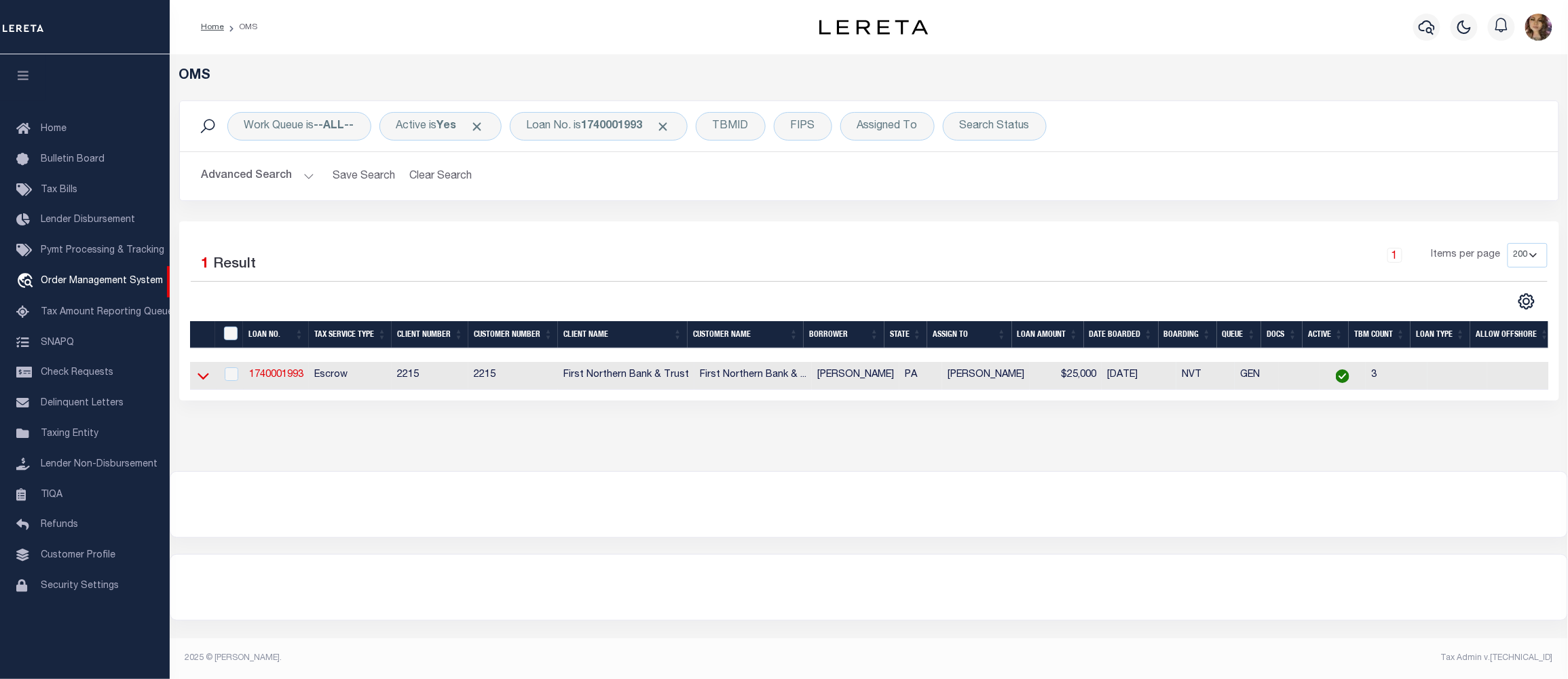
click at [205, 381] on icon at bounding box center [203, 377] width 12 height 7
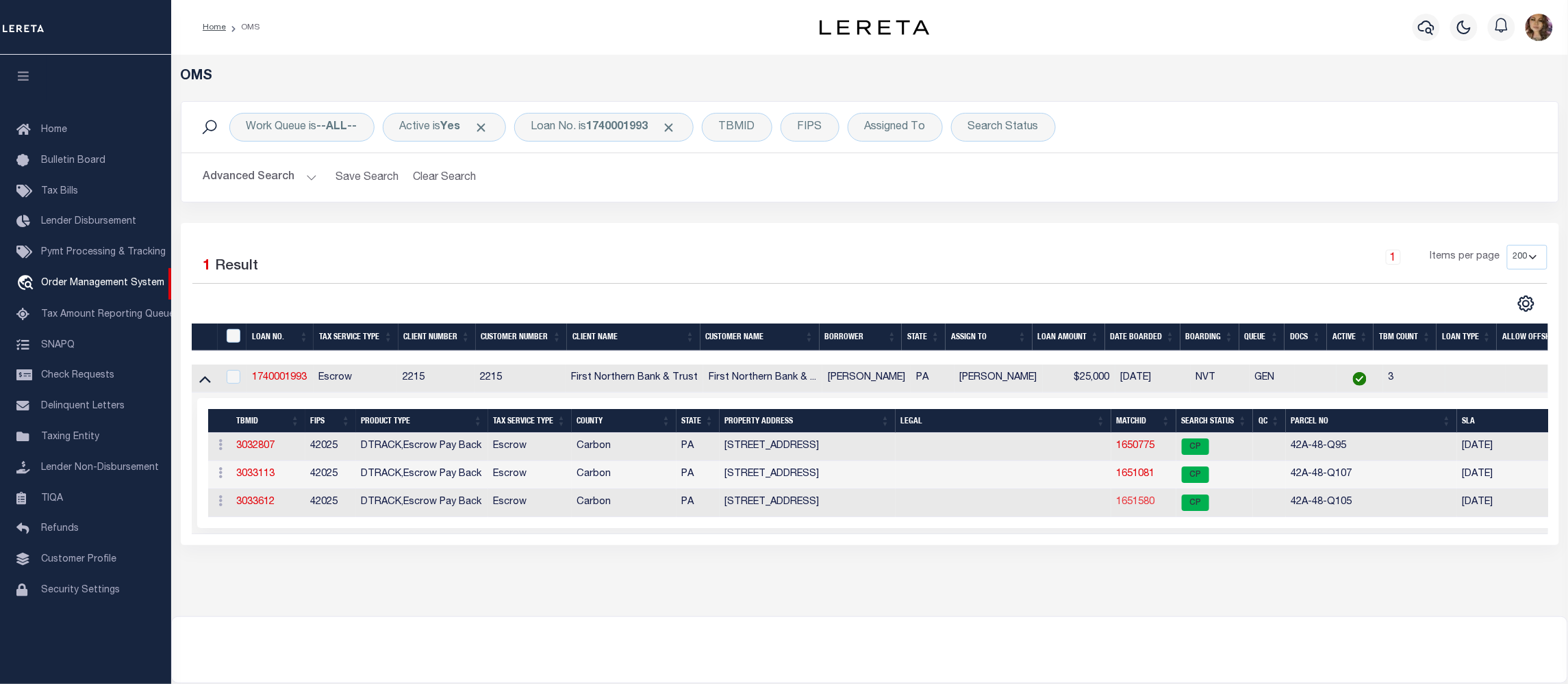
click at [1139, 507] on link "1651580" at bounding box center [1135, 502] width 38 height 10
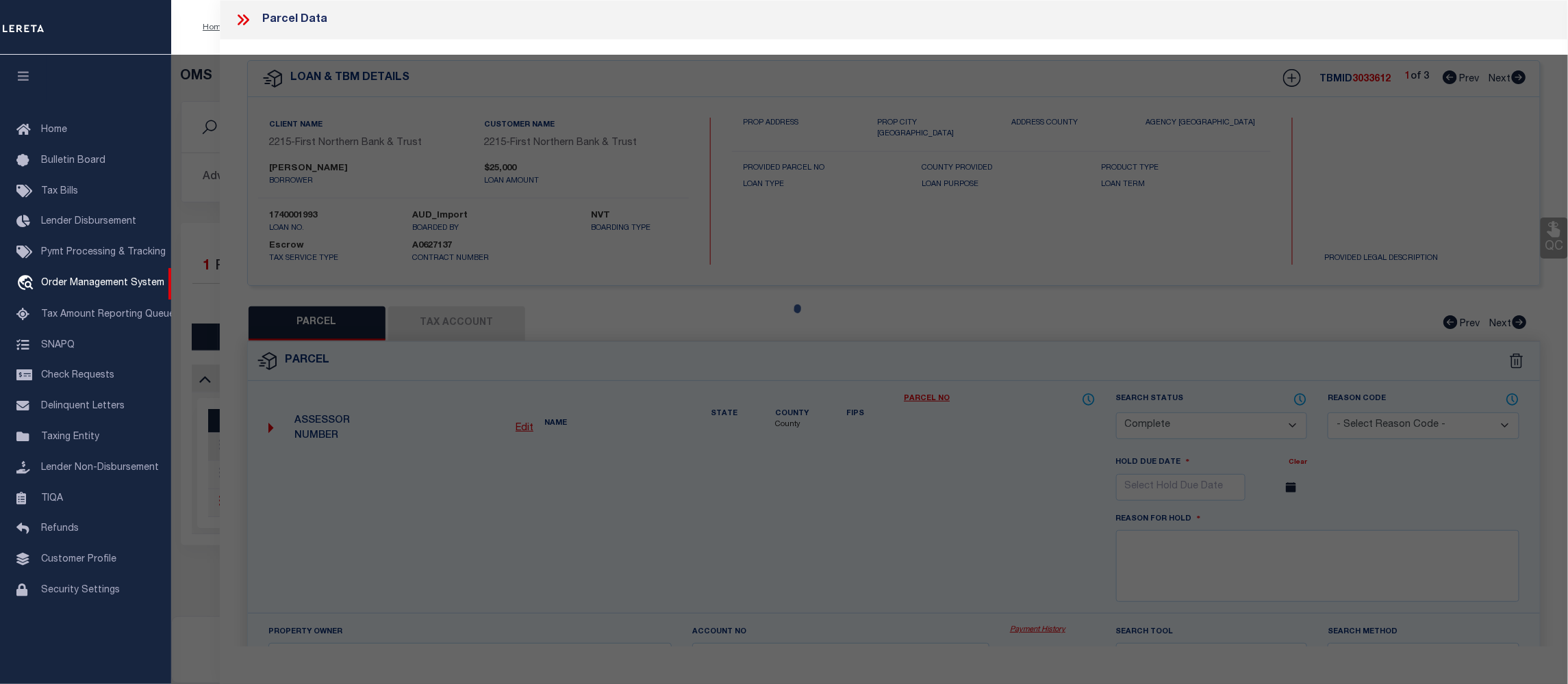
select select "AS"
checkbox input "false"
select select "CP"
type input "[PERSON_NAME] & [PERSON_NAME]"
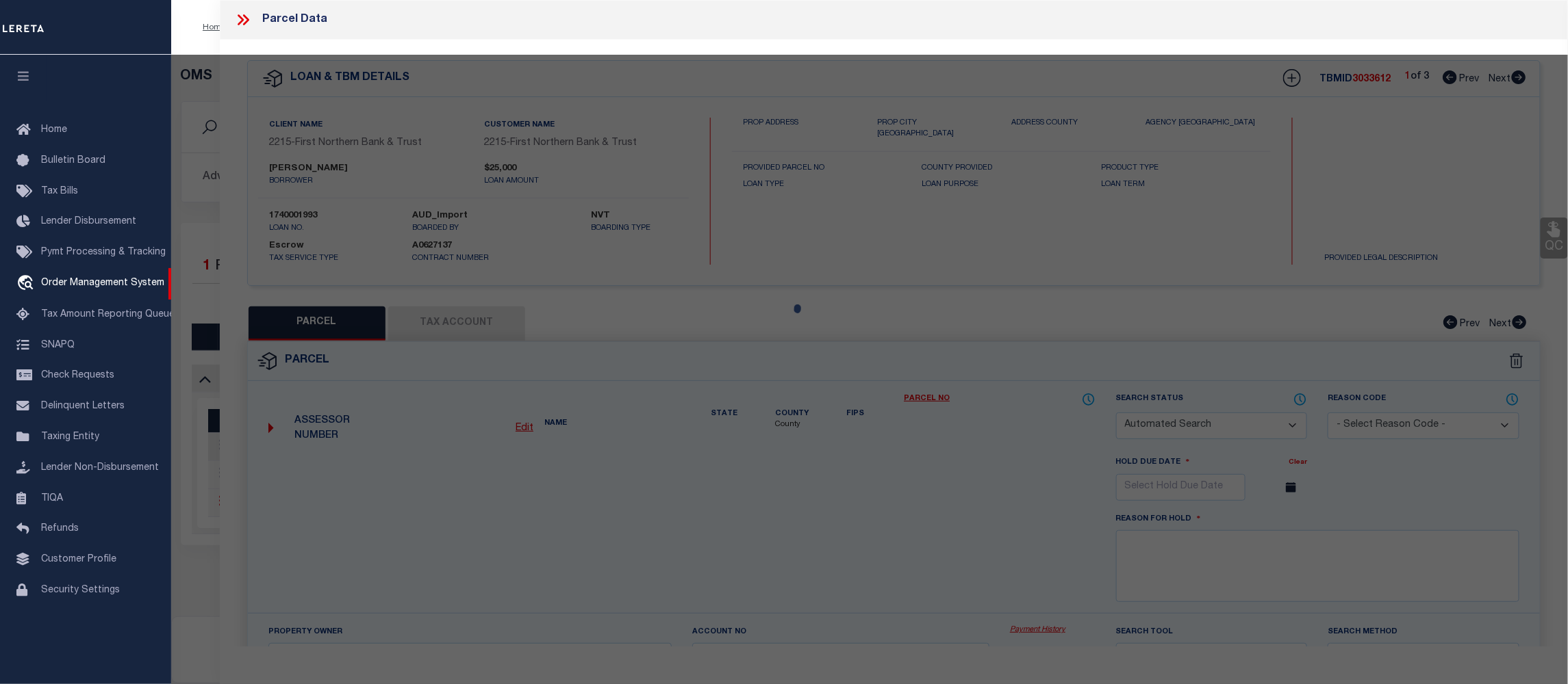
select select
type input "[GEOGRAPHIC_DATA]"
checkbox input "false"
type input "[PERSON_NAME] PA 18071"
type textarea "Total Acres for this Parcel 0.12"
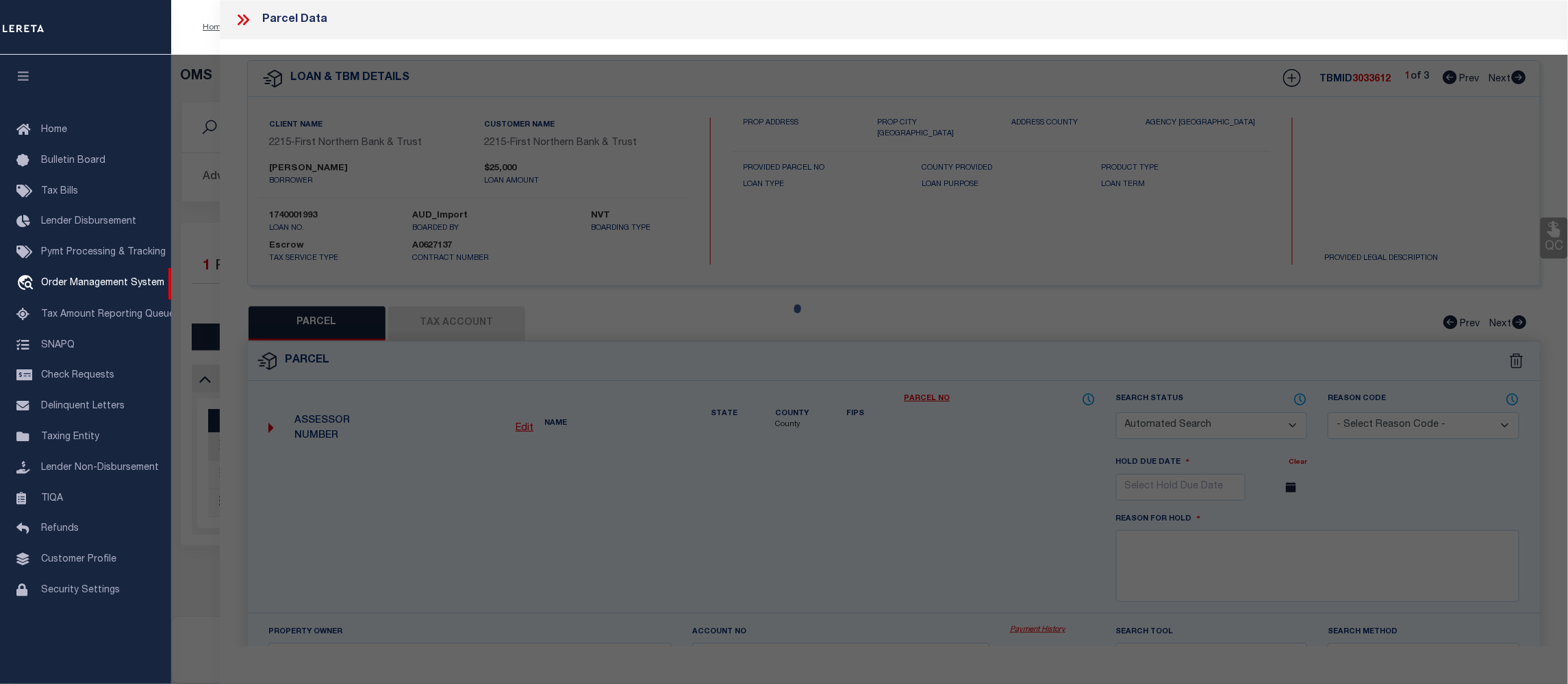
type textarea "Tax ID Special Project"
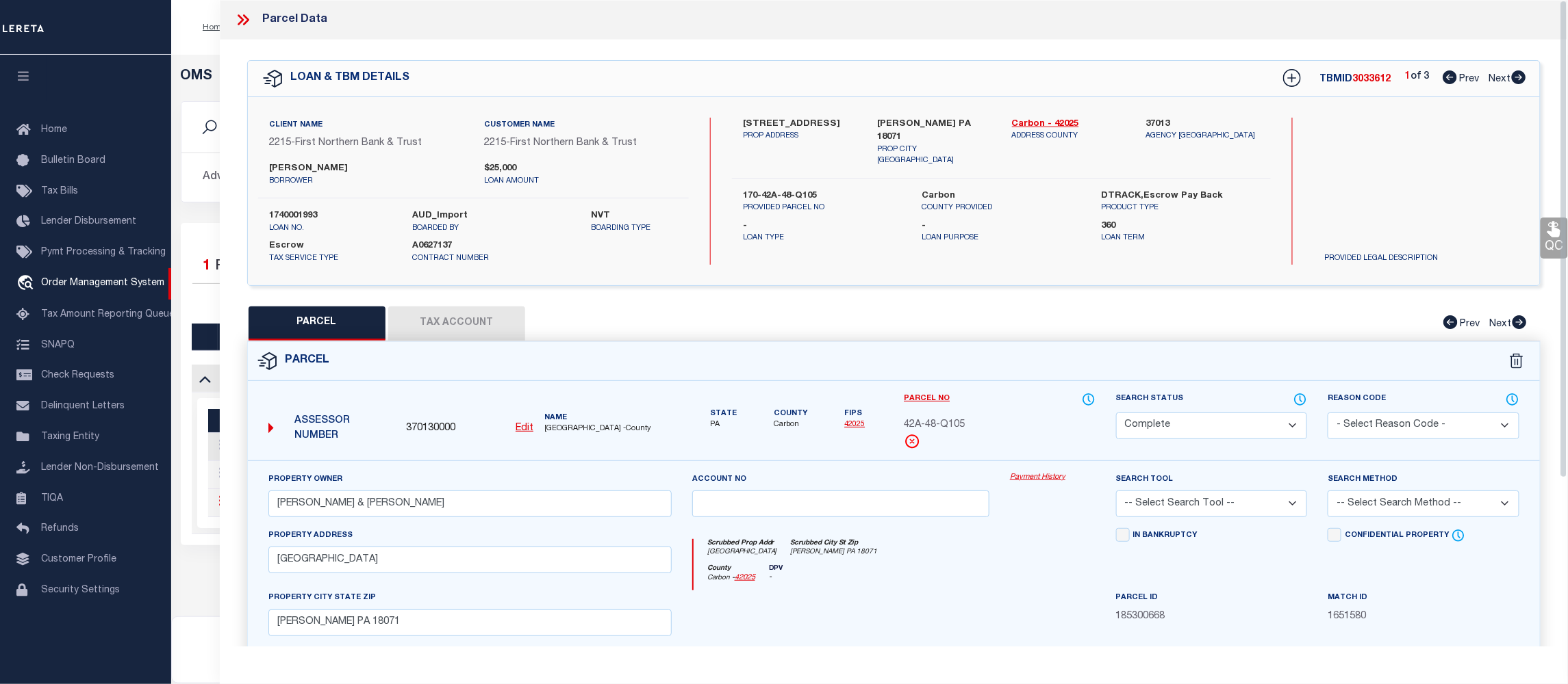
click at [1036, 481] on link "Payment History" at bounding box center [1053, 478] width 85 height 12
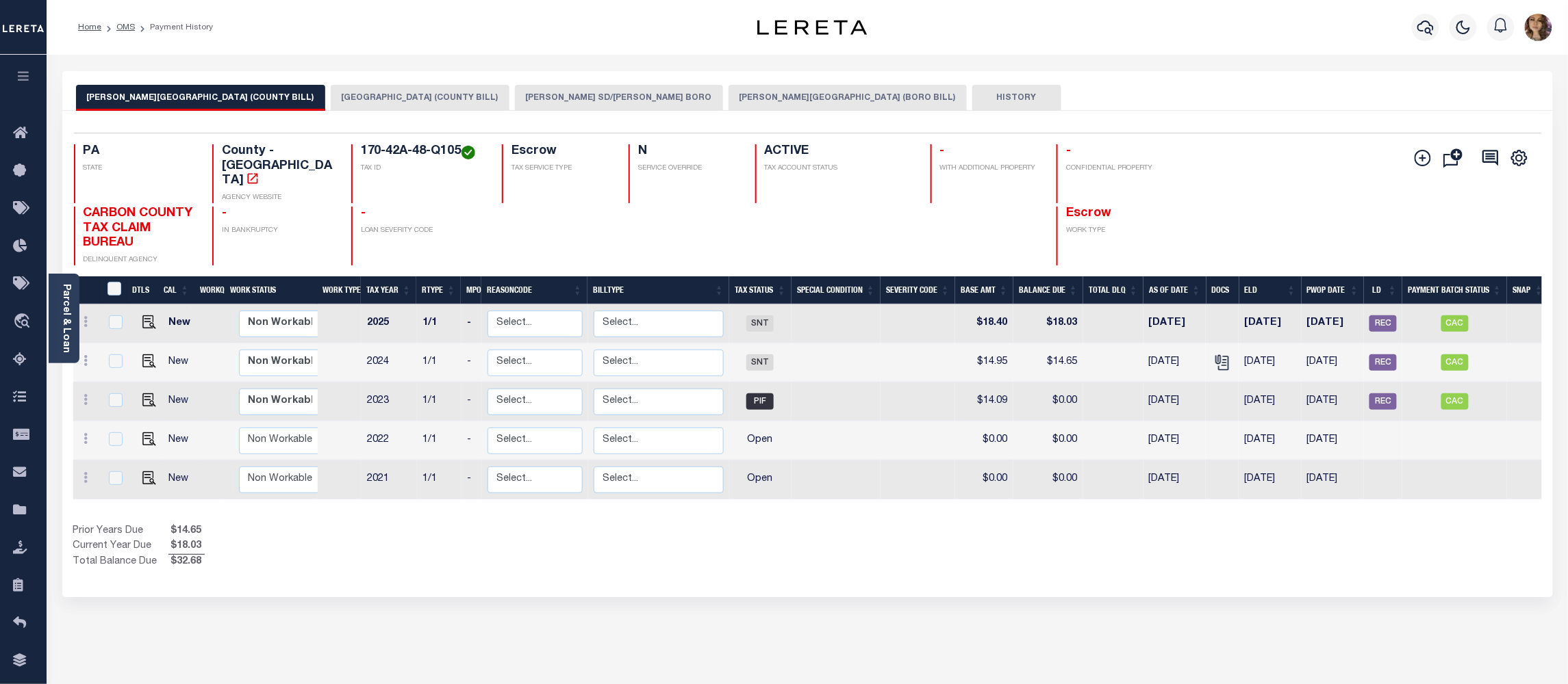
click at [568, 97] on button "[PERSON_NAME] SD/[PERSON_NAME] BORO" at bounding box center [618, 97] width 208 height 26
